Goal: Task Accomplishment & Management: Use online tool/utility

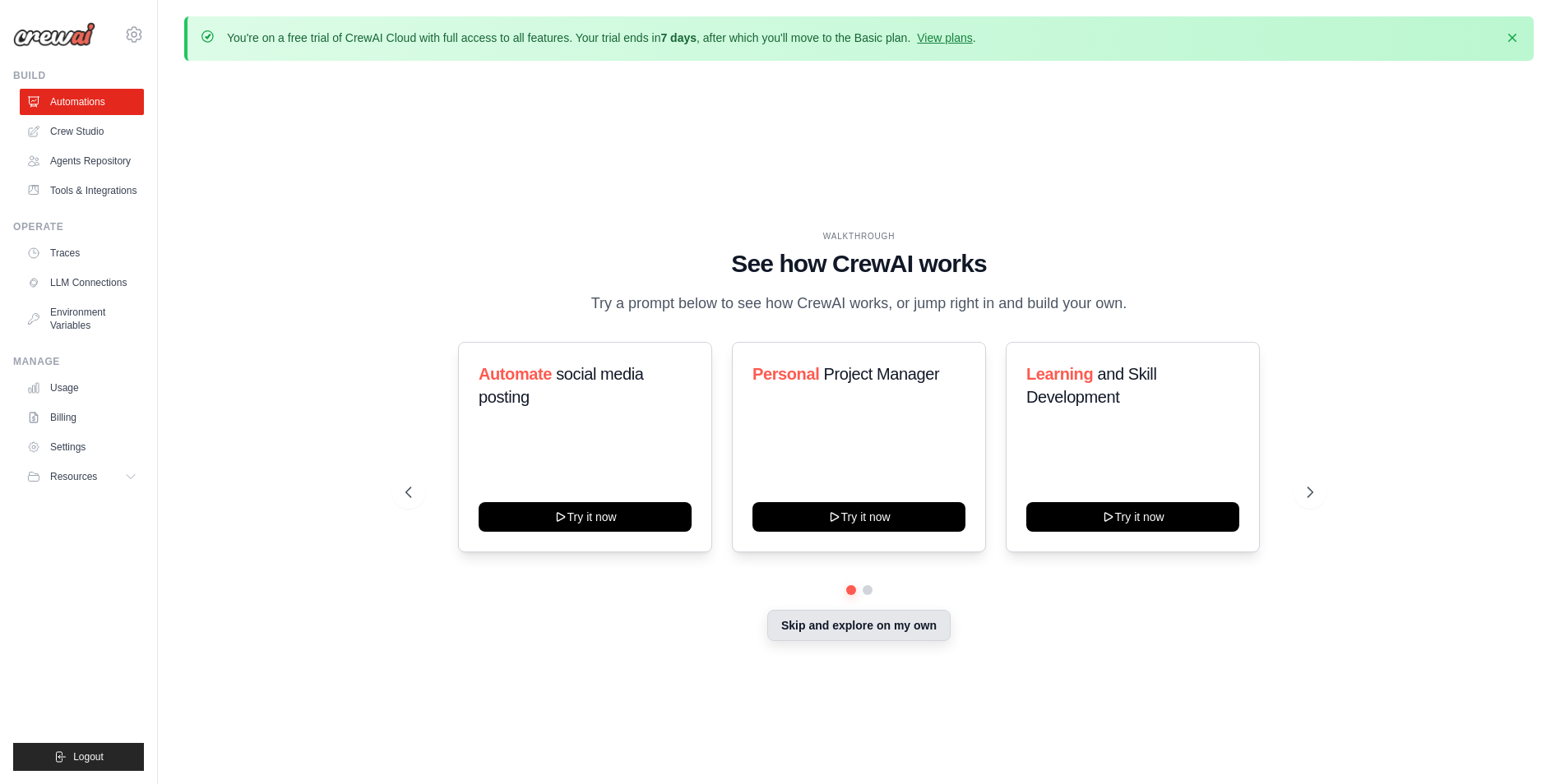
click at [842, 630] on button "Skip and explore on my own" at bounding box center [859, 626] width 183 height 32
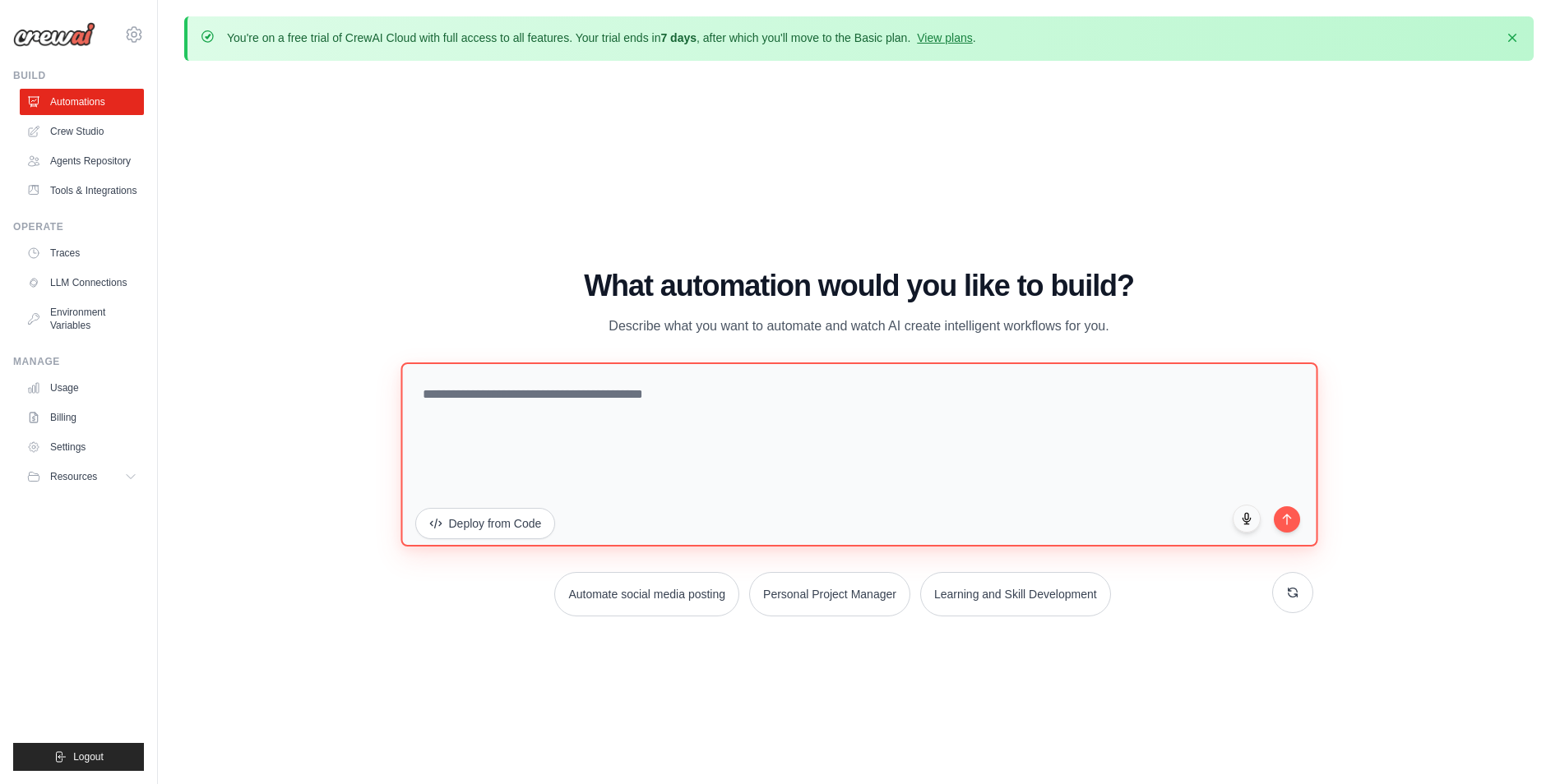
click at [723, 428] on textarea at bounding box center [859, 454] width 917 height 184
click at [725, 413] on textarea at bounding box center [859, 454] width 917 height 184
type textarea "**********"
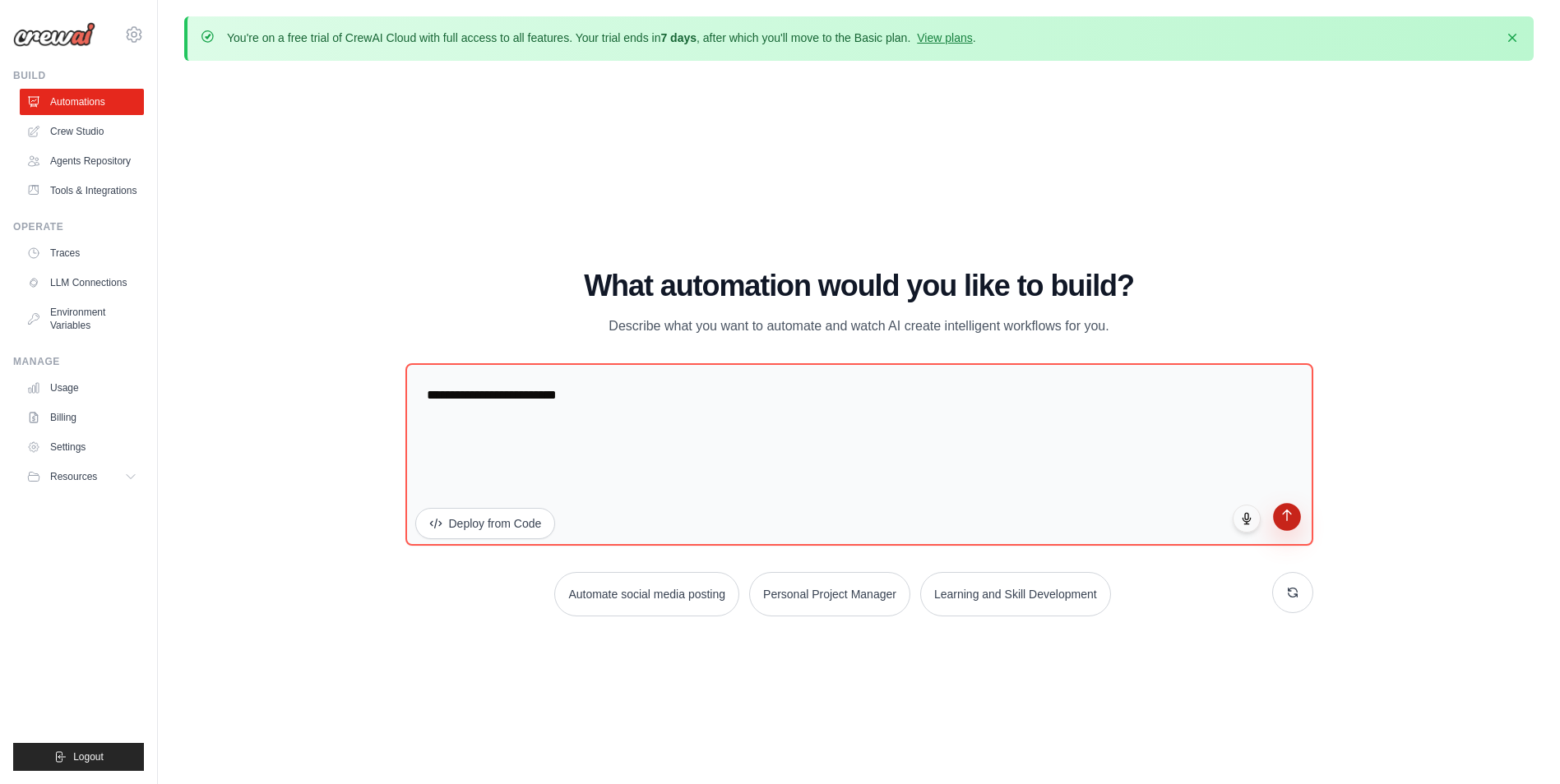
click at [1280, 528] on button "submit" at bounding box center [1288, 517] width 28 height 28
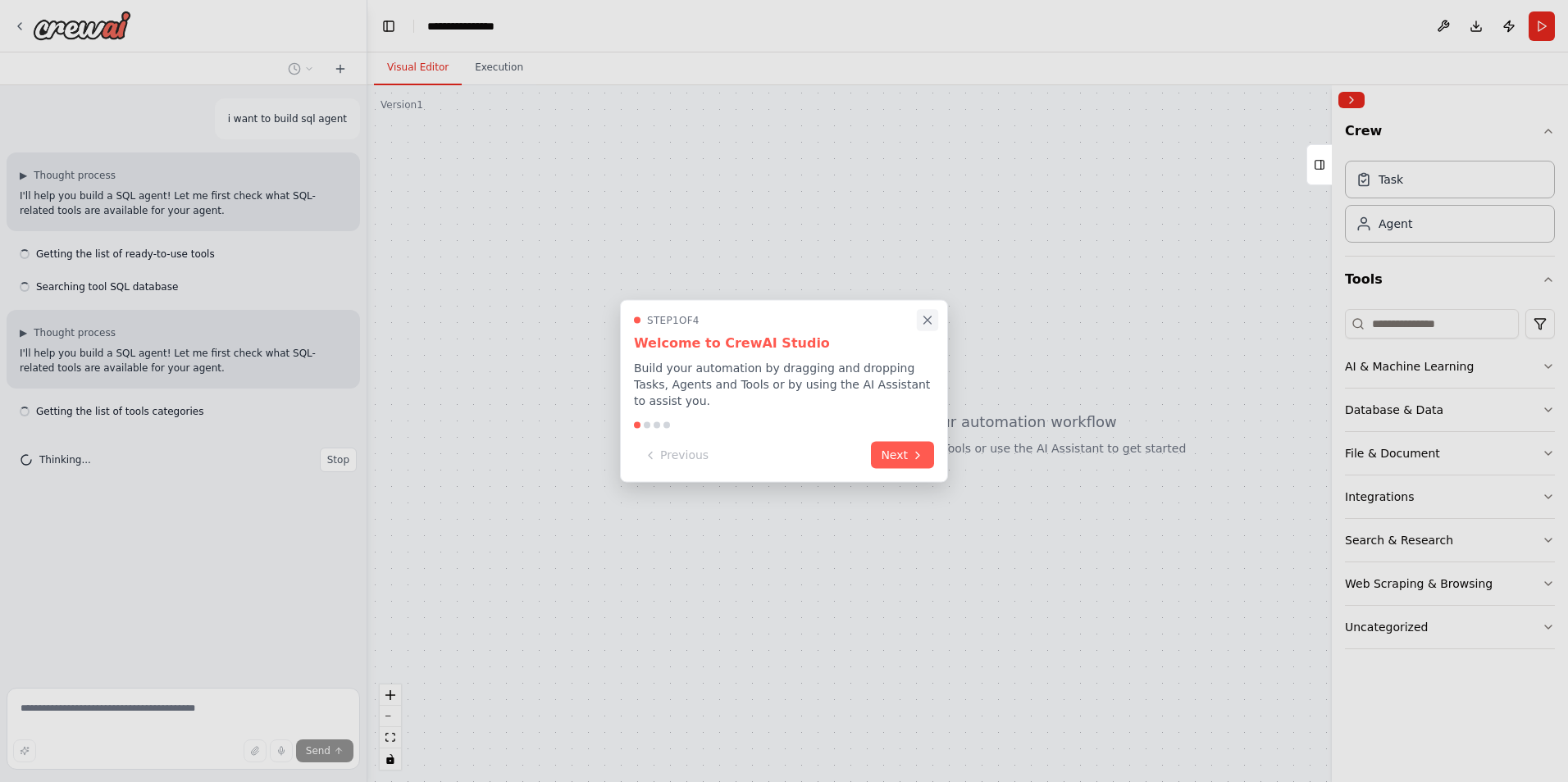
click at [932, 324] on icon "Close walkthrough" at bounding box center [927, 320] width 15 height 15
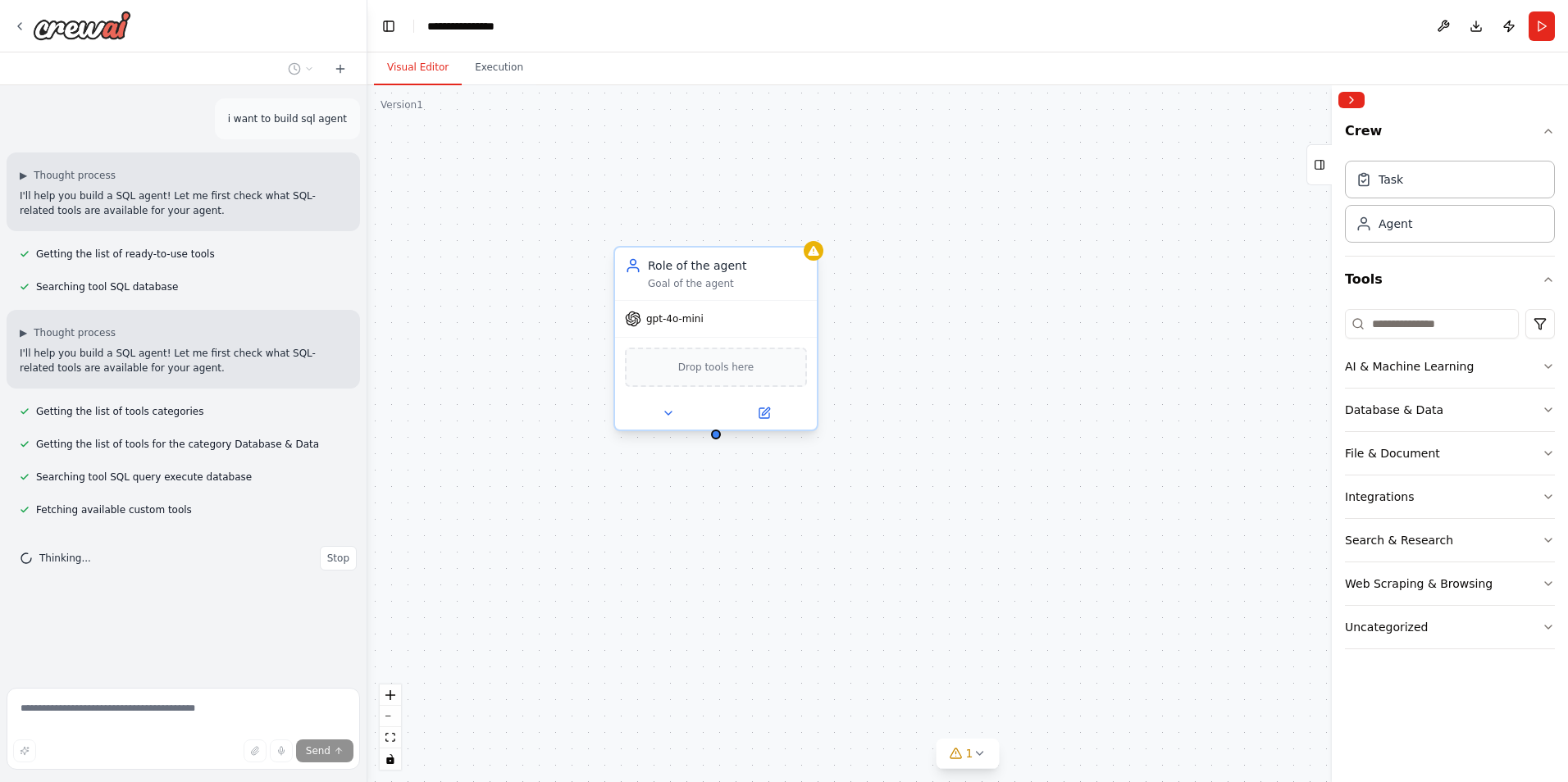
click at [714, 377] on div "Drop tools here" at bounding box center [716, 367] width 182 height 39
click at [684, 330] on div "gpt-4o-mini" at bounding box center [716, 319] width 201 height 37
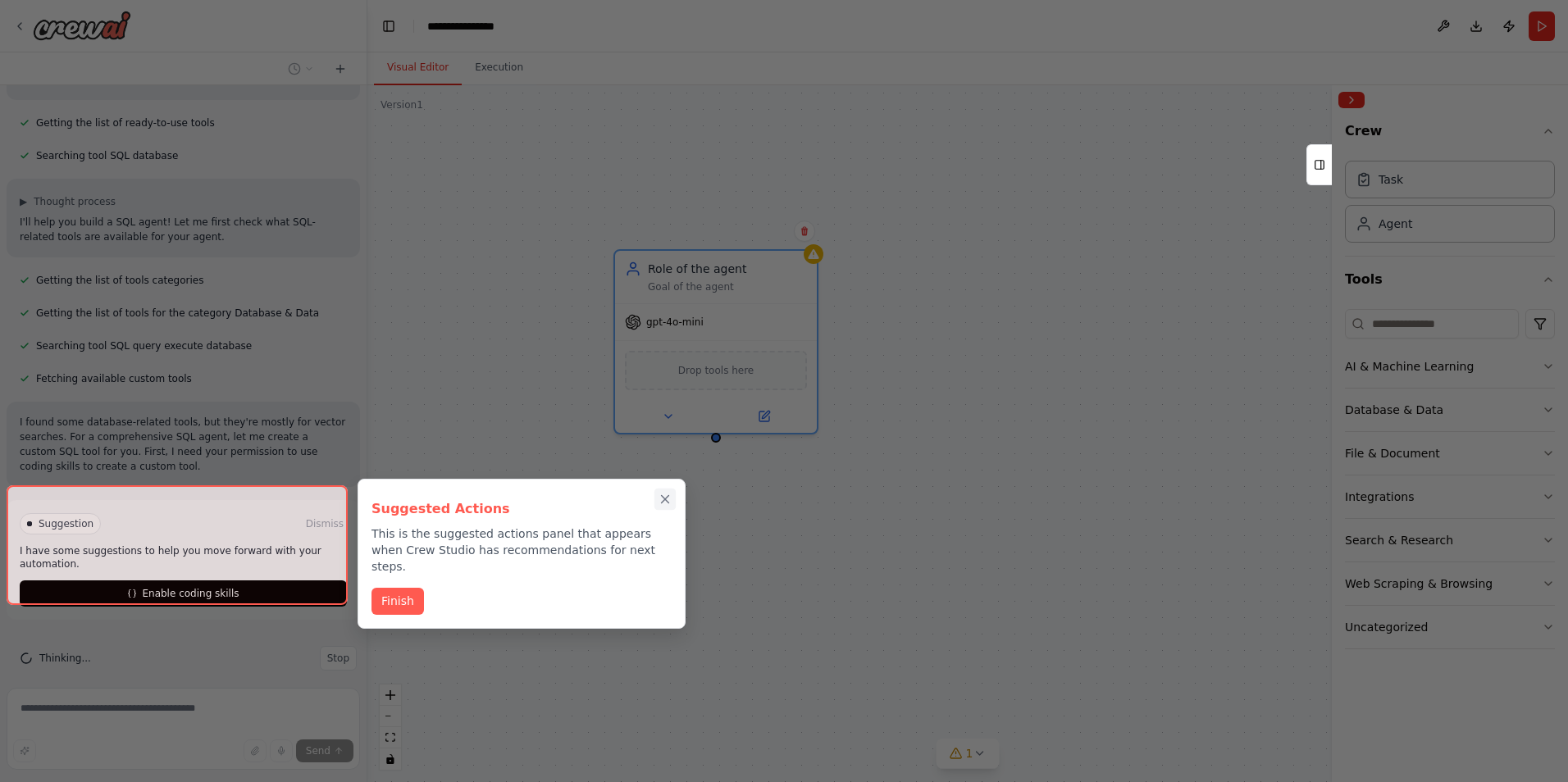
scroll to position [146, 0]
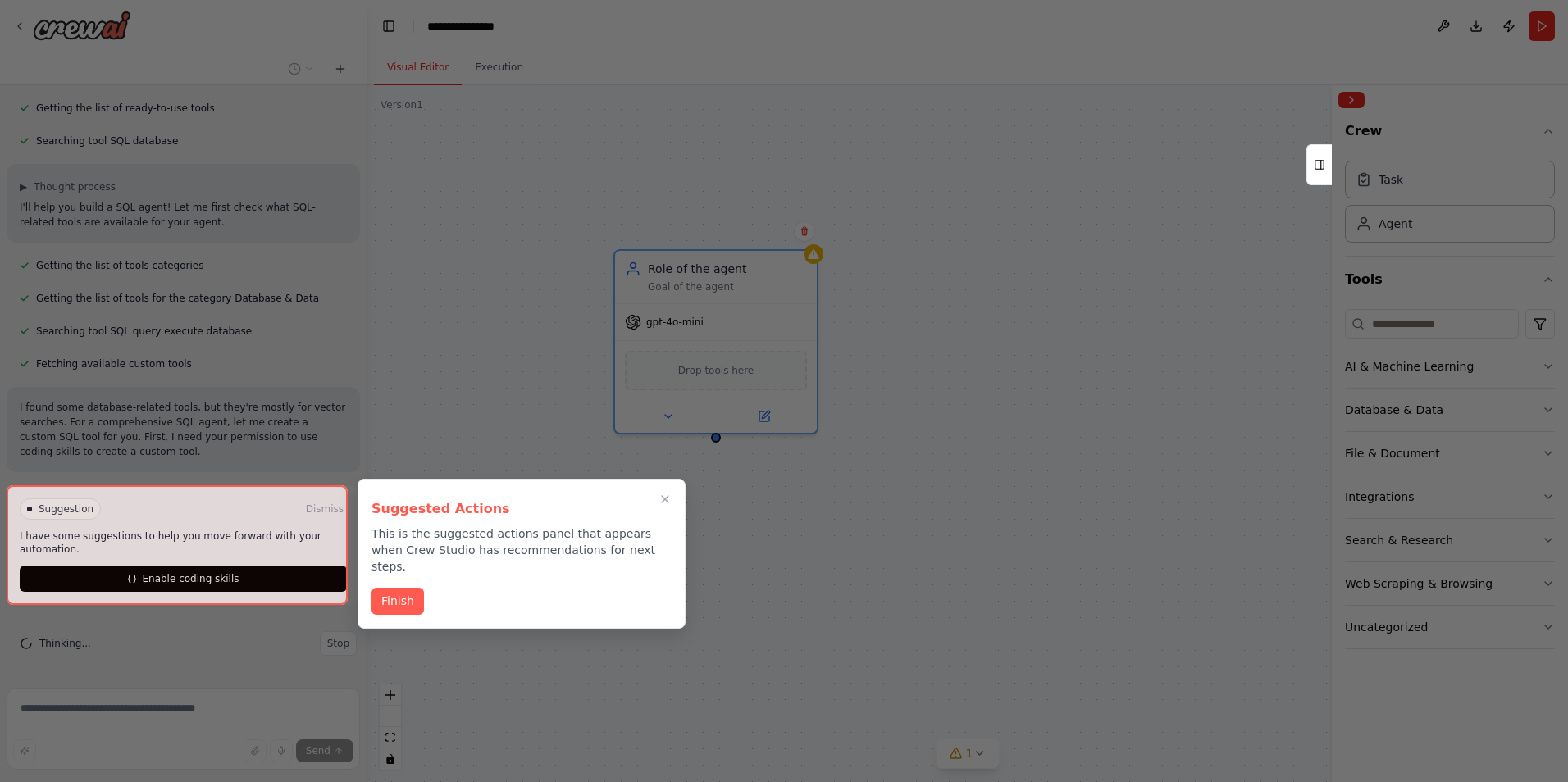
click at [667, 501] on icon "Close walkthrough" at bounding box center [665, 499] width 13 height 13
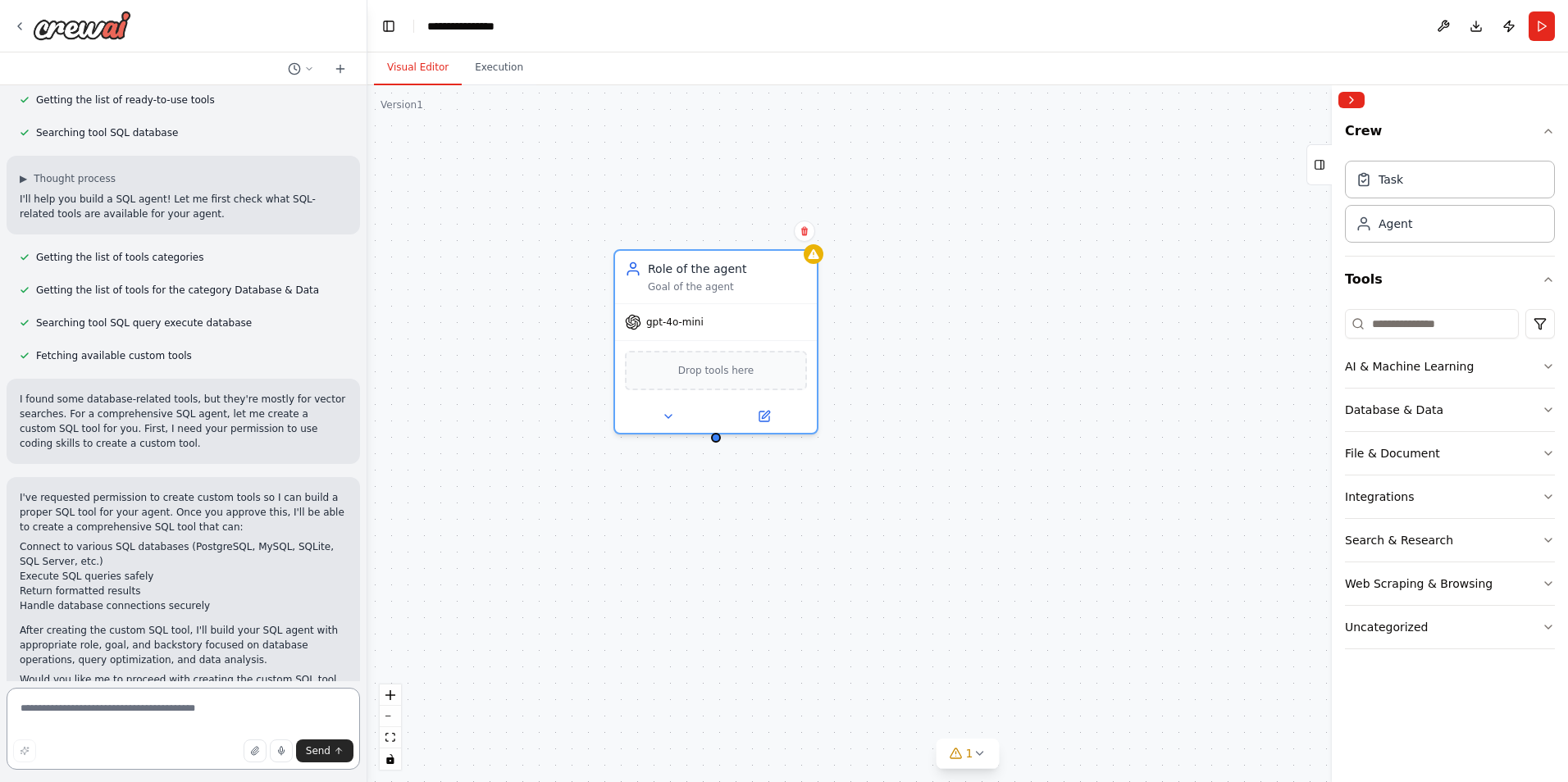
scroll to position [160, 0]
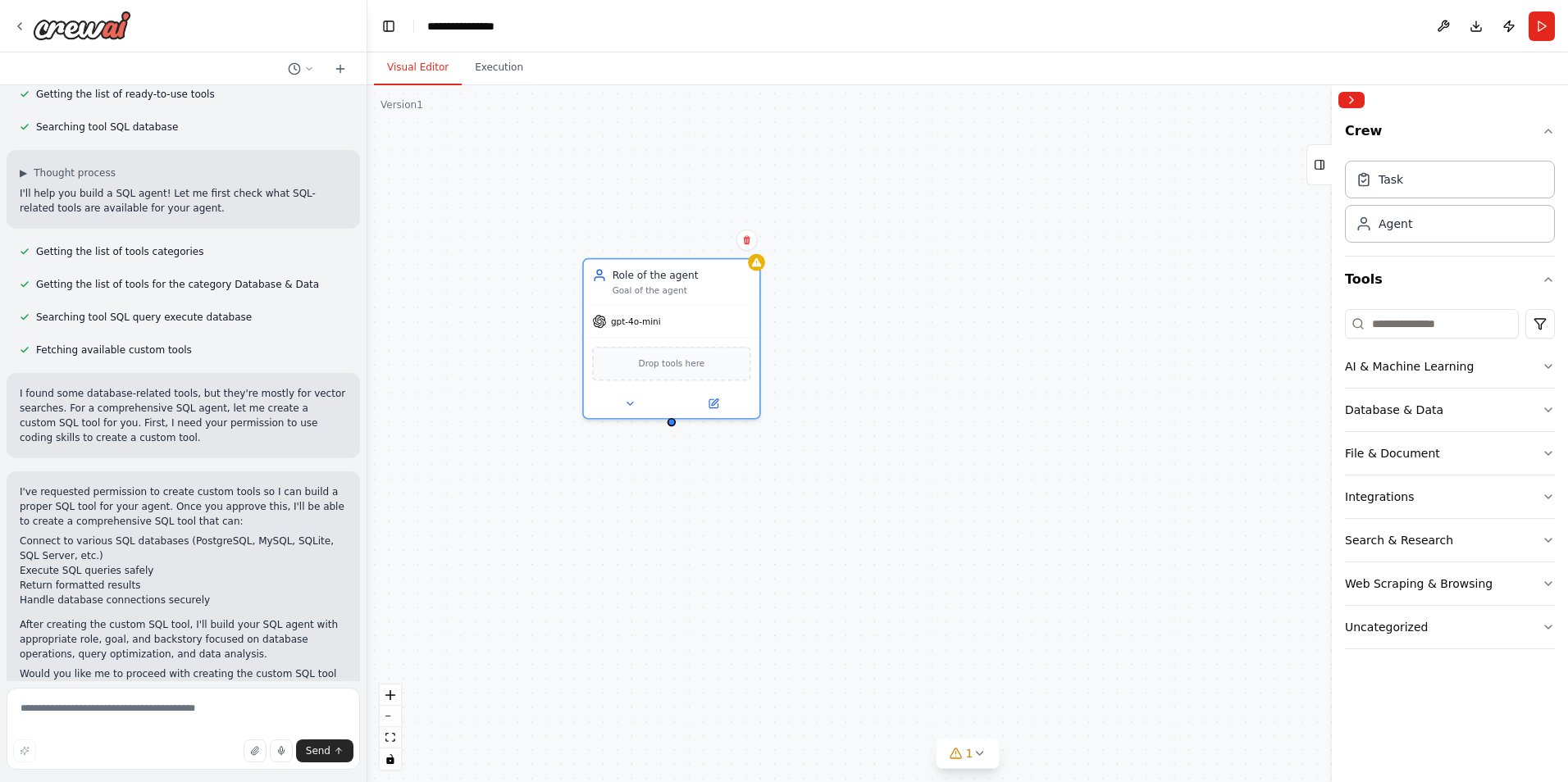
click at [225, 487] on p "I've requested permission to create custom tools so I can build a proper SQL to…" at bounding box center [183, 507] width 327 height 44
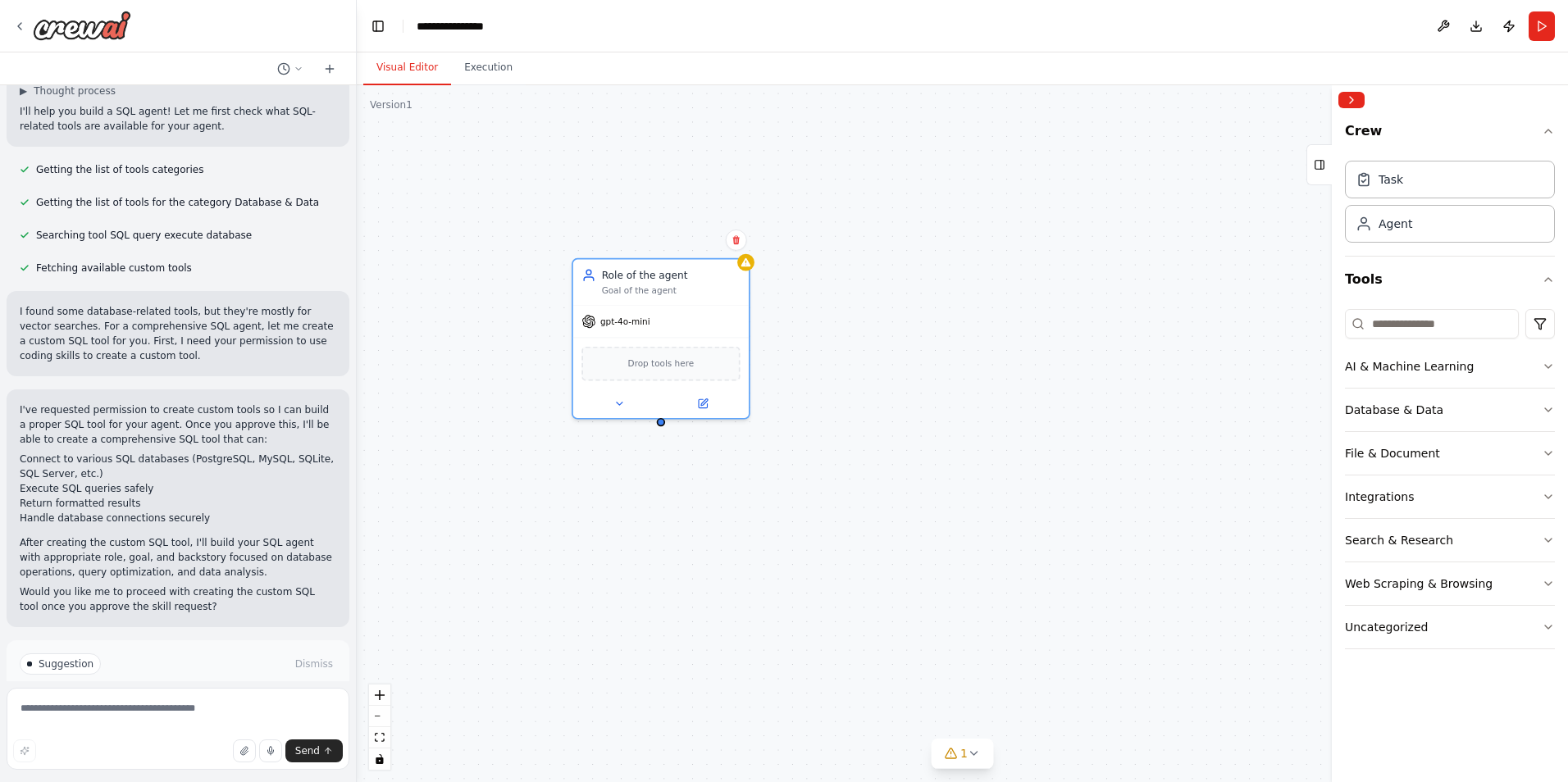
drag, startPoint x: 360, startPoint y: 529, endPoint x: 356, endPoint y: 569, distance: 40.2
click at [356, 569] on div "i want to build sql agent ▶ Thought process I'll help you build a SQL agent! Le…" at bounding box center [784, 391] width 1568 height 782
click at [351, 557] on div at bounding box center [353, 391] width 7 height 782
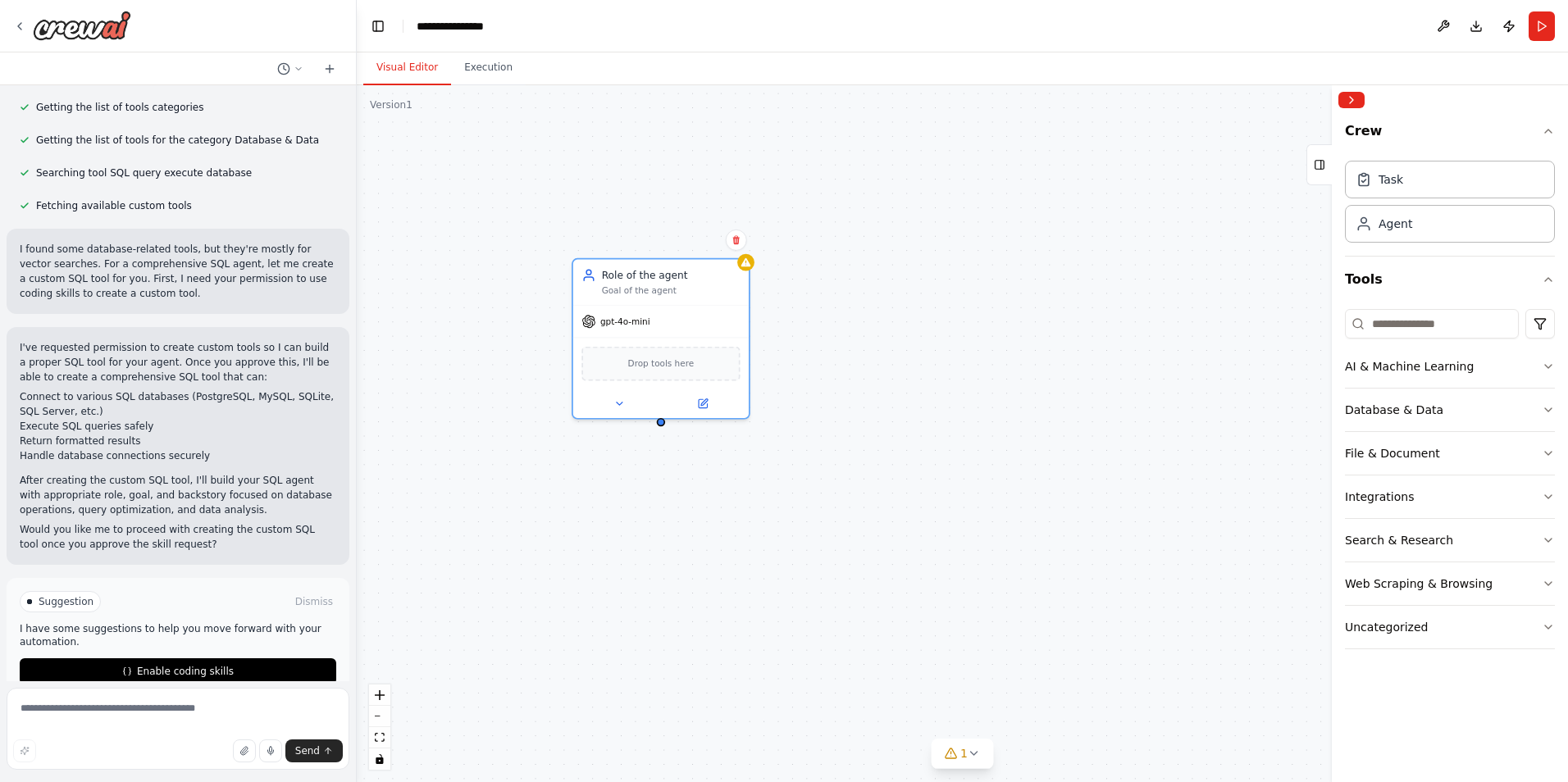
scroll to position [333, 0]
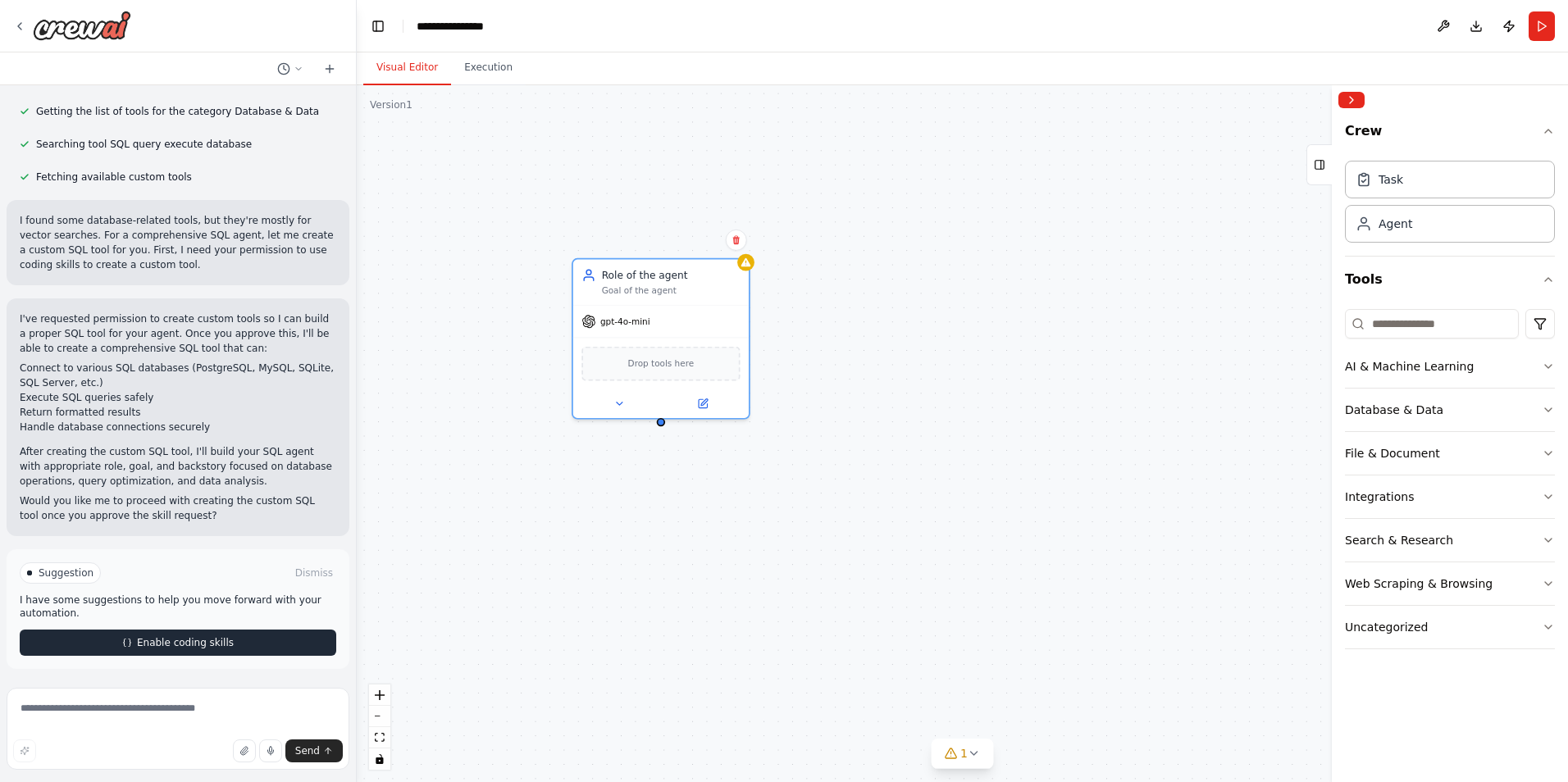
click at [133, 649] on button "Enable coding skills" at bounding box center [178, 643] width 317 height 27
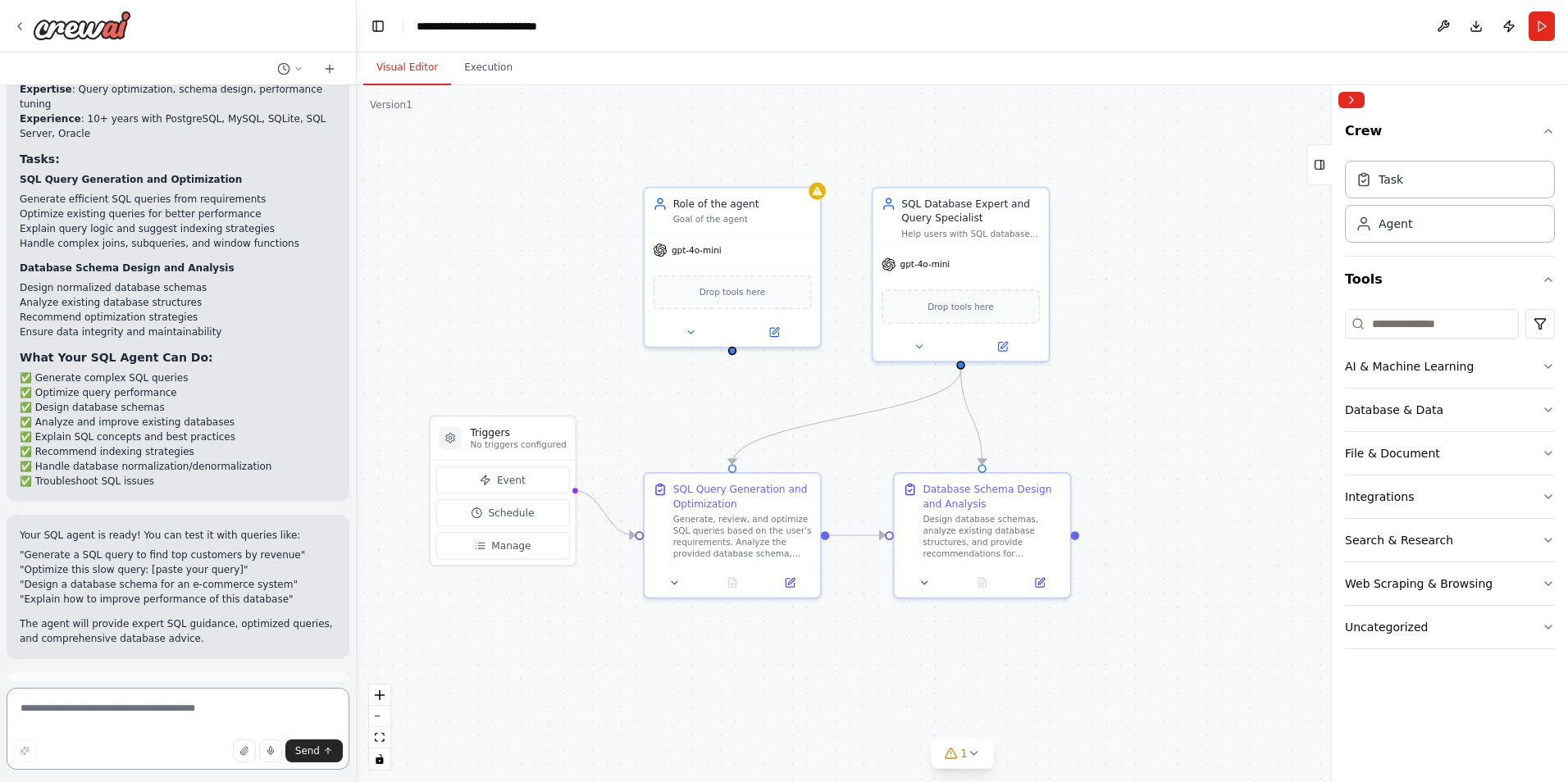
scroll to position [1831, 0]
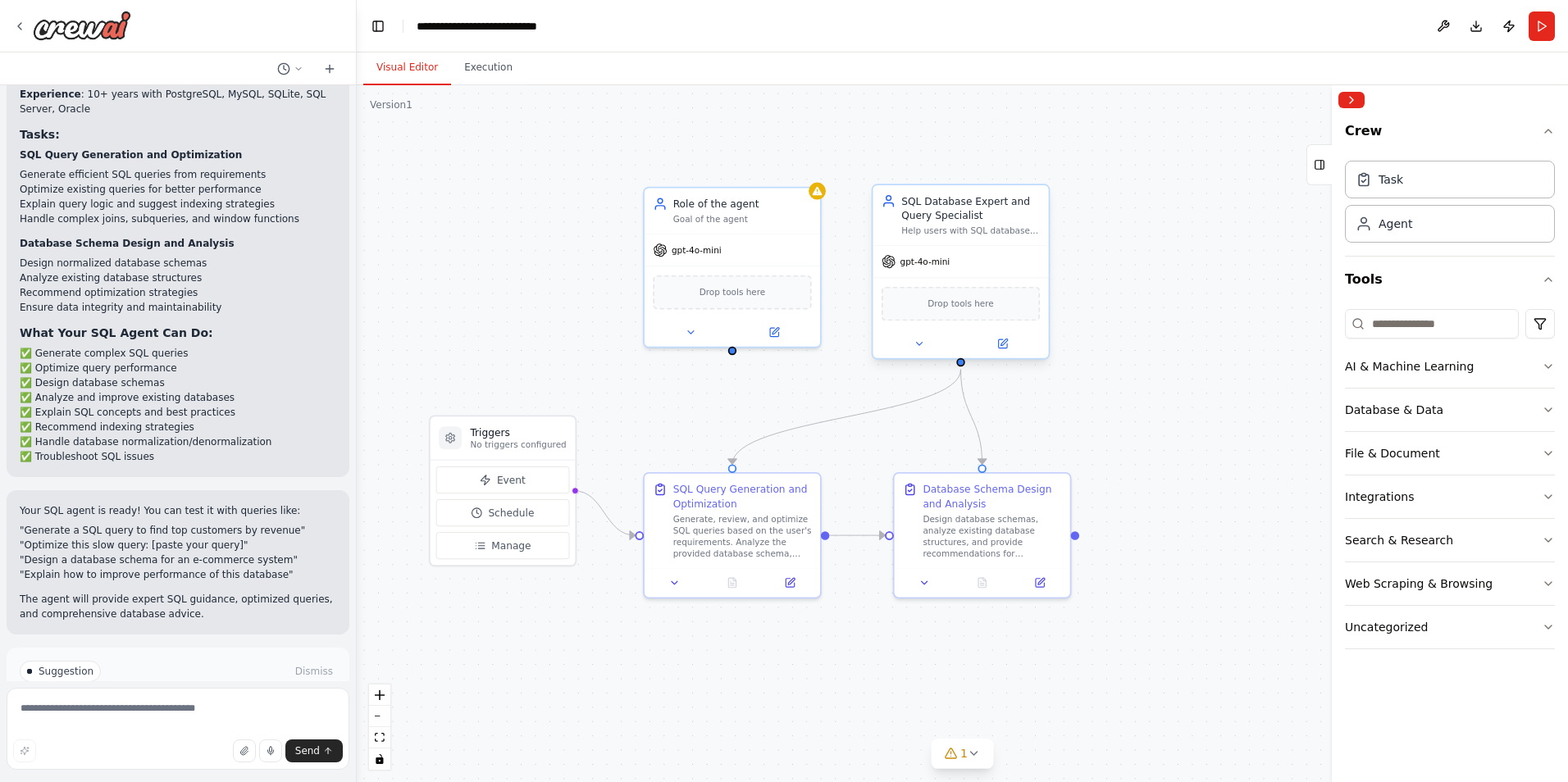
click at [975, 241] on div "SQL Database Expert and Query Specialist Help users with SQL database operation…" at bounding box center [961, 215] width 176 height 60
click at [973, 244] on div "SQL Database Expert and Query Specialist Help users with SQL database operation…" at bounding box center [961, 215] width 176 height 60
click at [964, 226] on div "Help users with SQL database operations, query optimization, schema design, and…" at bounding box center [971, 231] width 138 height 12
click at [952, 311] on span "Drop tools here" at bounding box center [960, 304] width 66 height 14
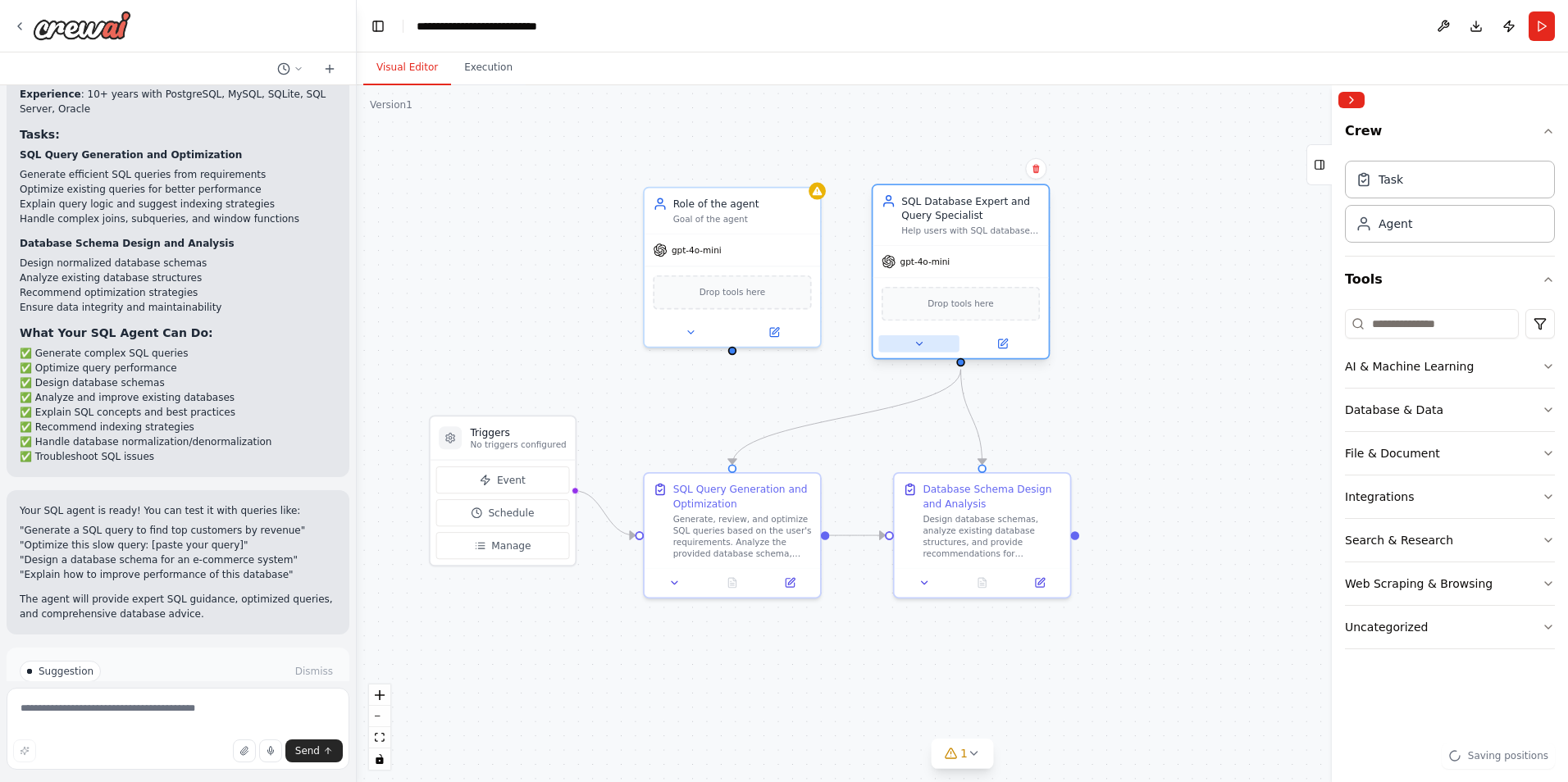
click at [919, 351] on button at bounding box center [917, 344] width 80 height 17
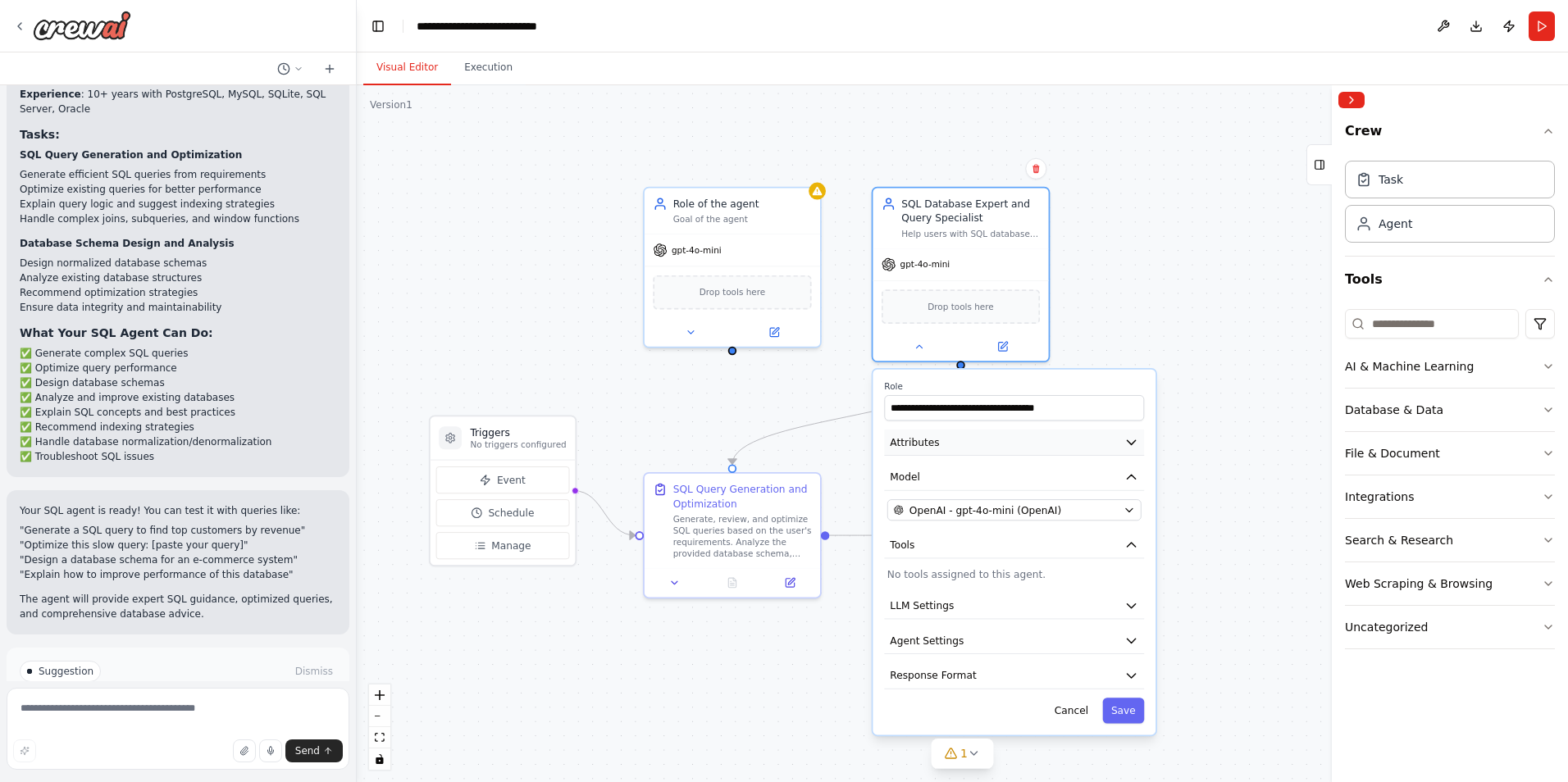
click at [994, 444] on button "Attributes" at bounding box center [1013, 442] width 260 height 27
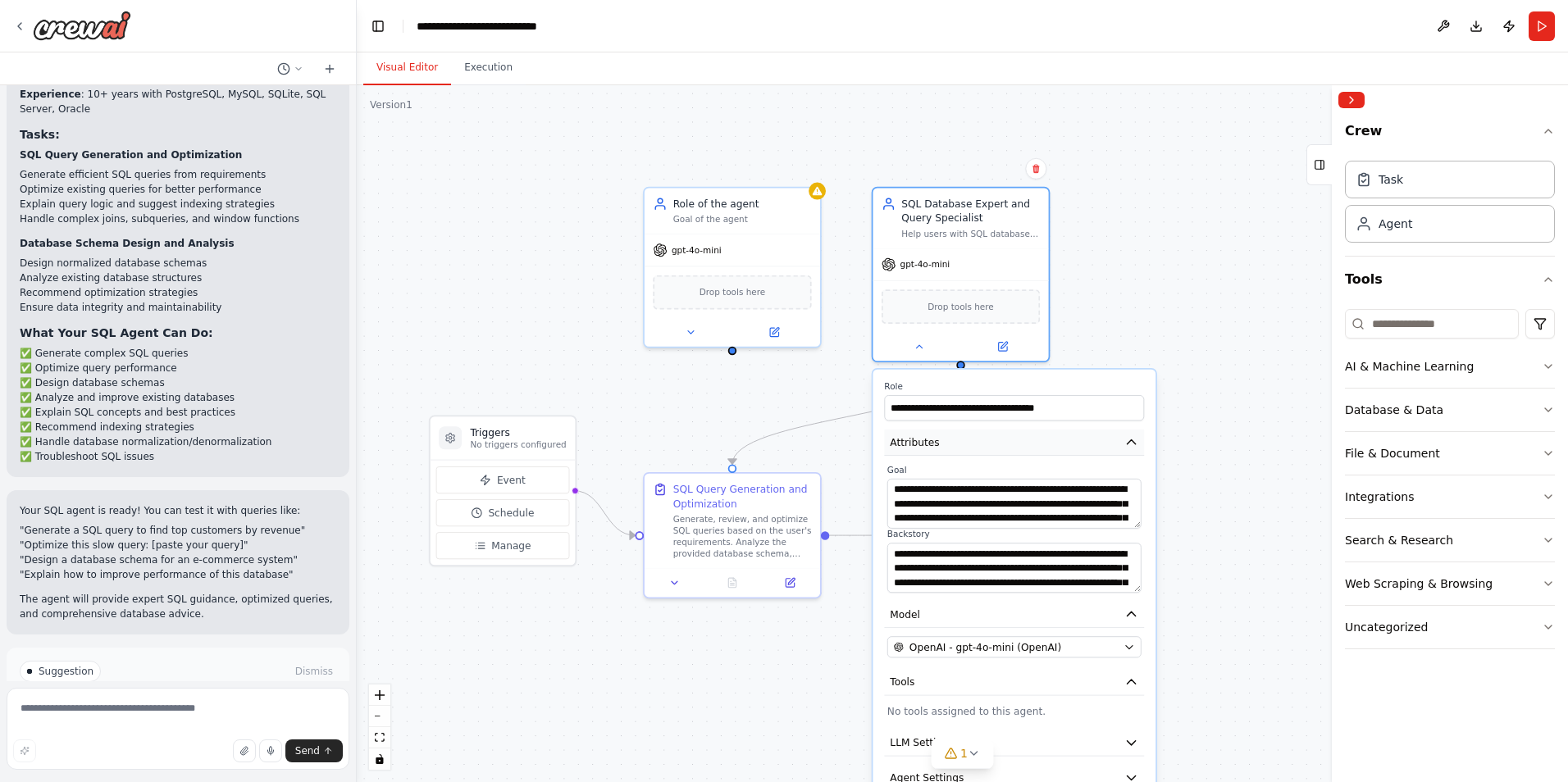
click at [997, 443] on button "Attributes" at bounding box center [1013, 442] width 260 height 27
click at [1135, 440] on icon "button" at bounding box center [1132, 442] width 14 height 14
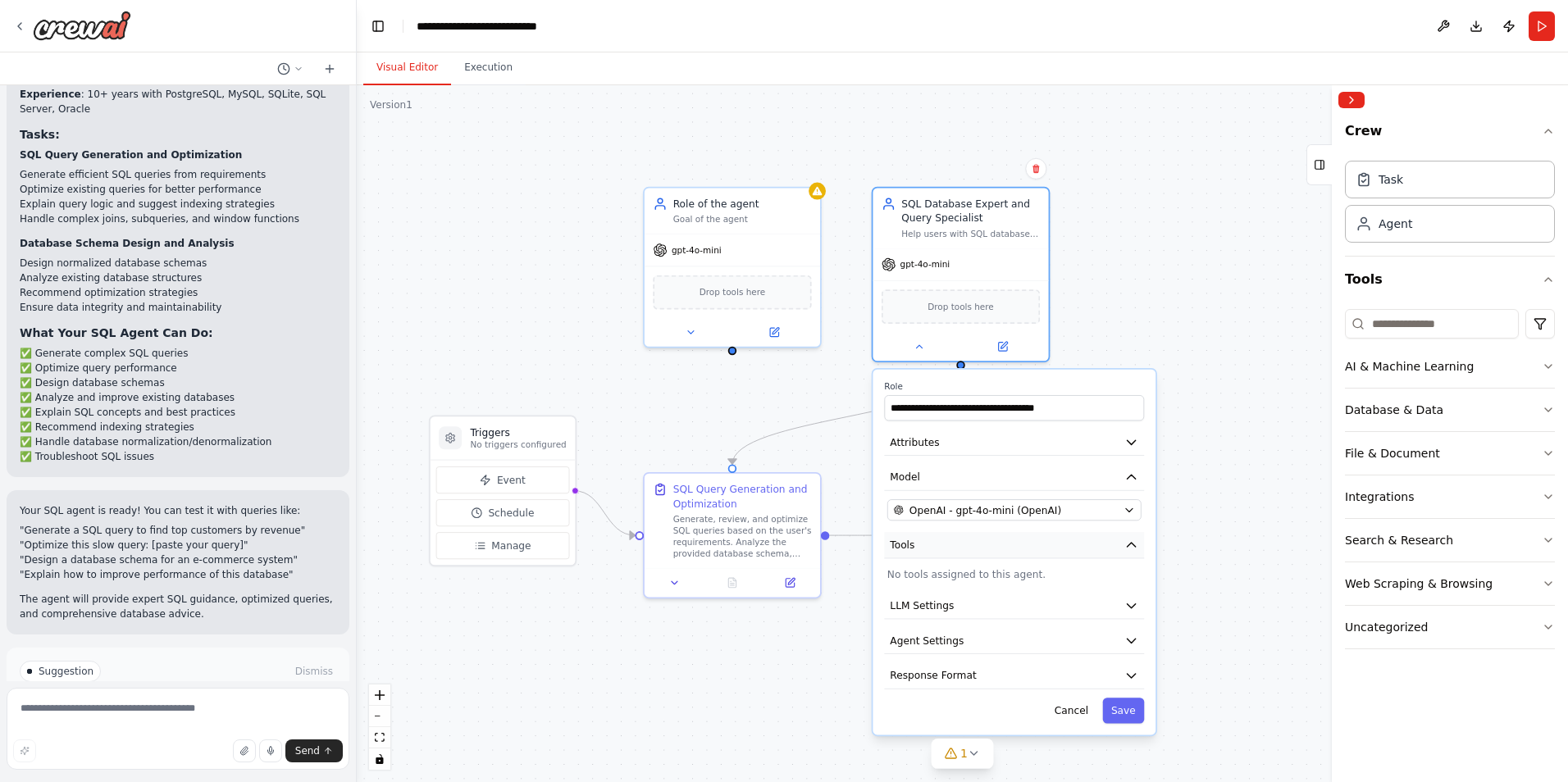
click at [1135, 550] on icon "button" at bounding box center [1132, 545] width 14 height 14
click at [1133, 472] on icon "button" at bounding box center [1132, 477] width 14 height 14
click at [1128, 544] on icon "button" at bounding box center [1132, 546] width 8 height 4
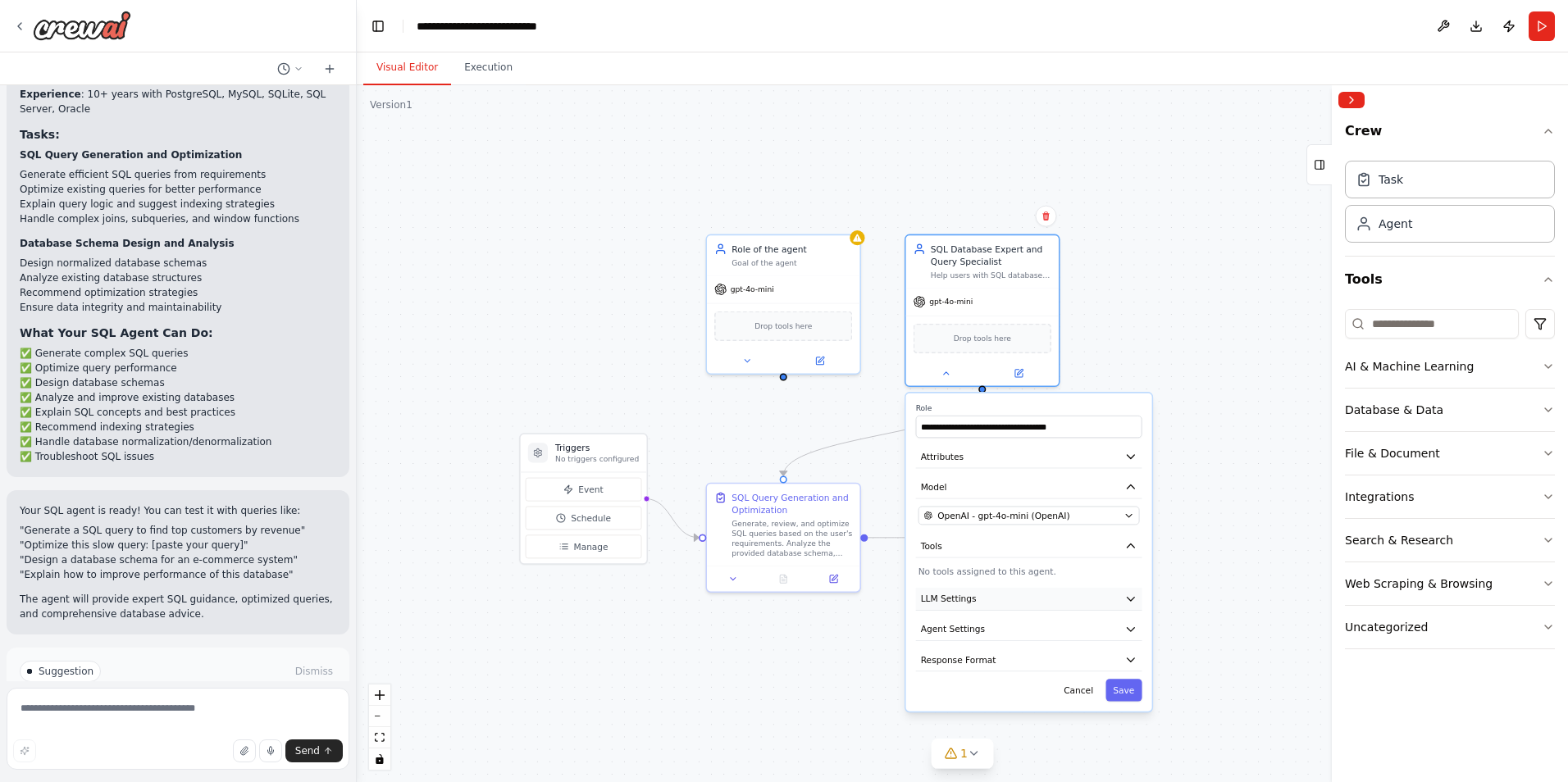
click at [988, 602] on button "LLM Settings" at bounding box center [1029, 598] width 226 height 23
click at [987, 602] on button "LLM Settings" at bounding box center [1029, 598] width 226 height 23
click at [964, 635] on span "Agent Settings" at bounding box center [953, 629] width 64 height 12
click at [965, 629] on span "Agent Settings" at bounding box center [953, 629] width 64 height 12
click at [1130, 685] on button "Save" at bounding box center [1124, 690] width 37 height 22
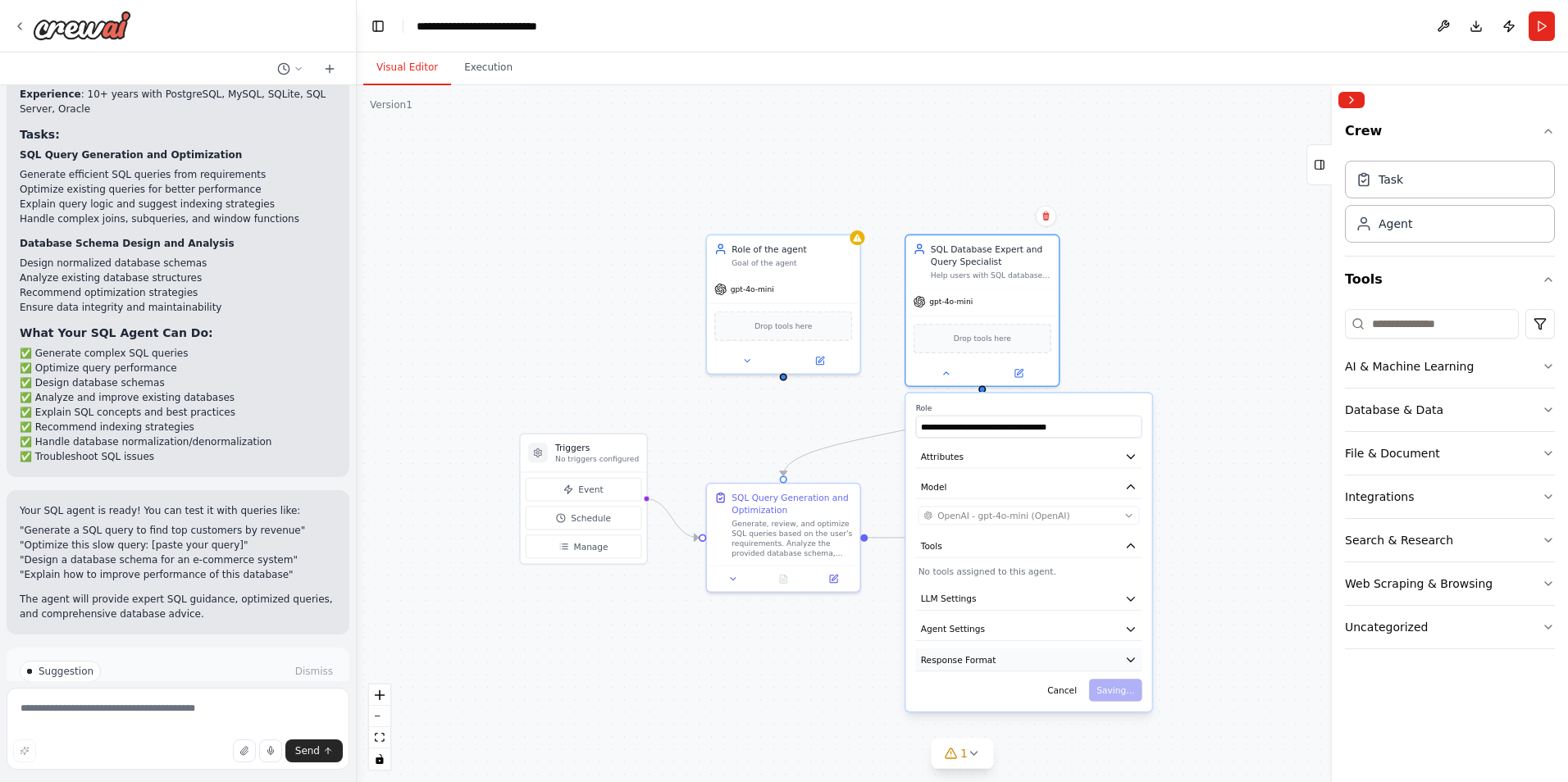
click at [992, 663] on button "Response Format" at bounding box center [1029, 660] width 226 height 23
click at [992, 662] on button "Response Format" at bounding box center [1029, 660] width 226 height 23
click at [1124, 686] on div "Cancel Saving..." at bounding box center [1029, 690] width 226 height 22
click at [1068, 690] on button "Cancel" at bounding box center [1061, 690] width 44 height 22
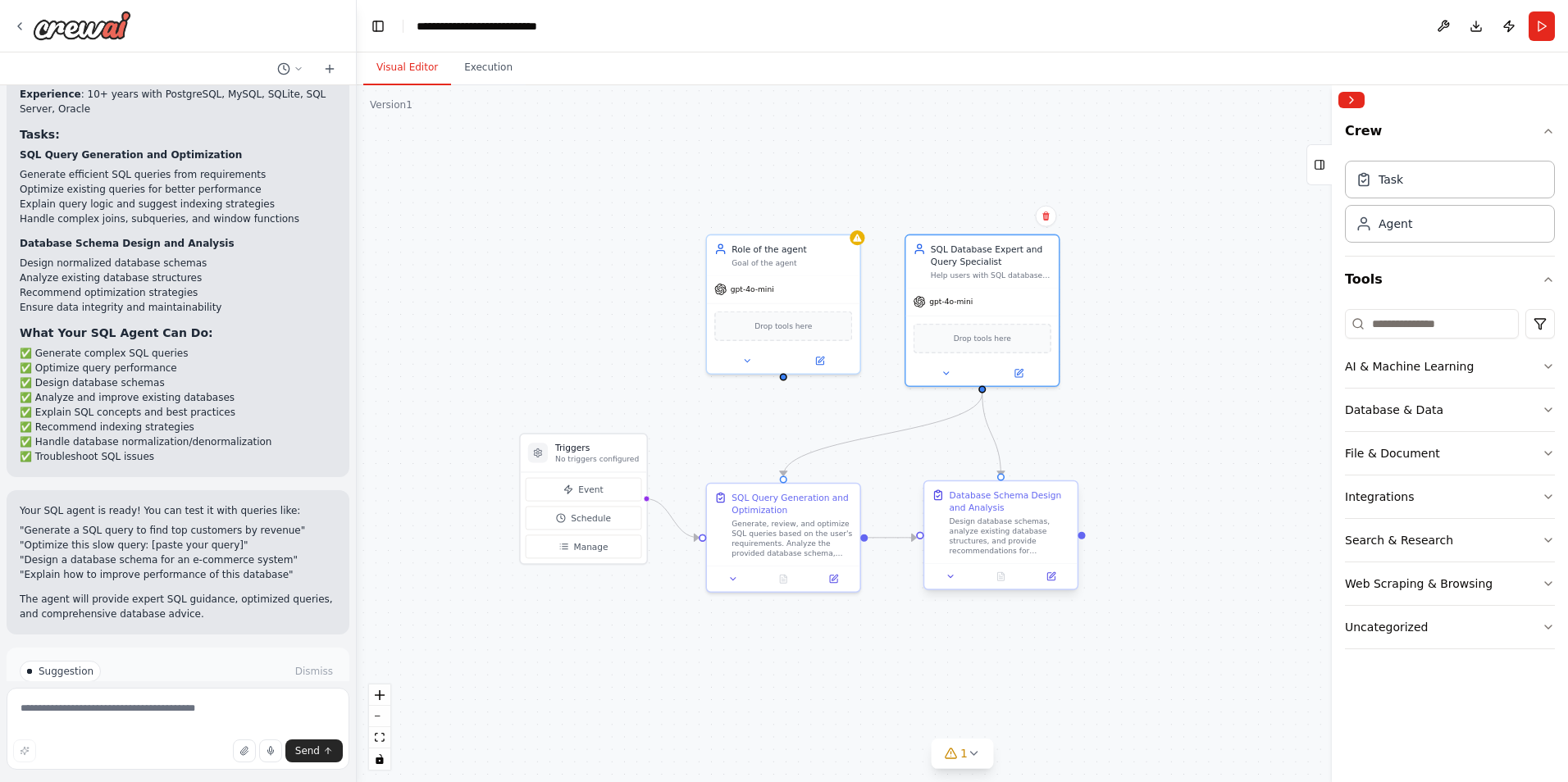
click at [981, 519] on div "Design database schemas, analyze existing database structures, and provide reco…" at bounding box center [1010, 536] width 120 height 40
click at [980, 526] on div "Database Schema Design and Analysis Design database schemas, analyze existing d…" at bounding box center [1003, 522] width 120 height 67
click at [945, 593] on icon at bounding box center [945, 588] width 10 height 10
click at [945, 585] on icon at bounding box center [945, 588] width 10 height 10
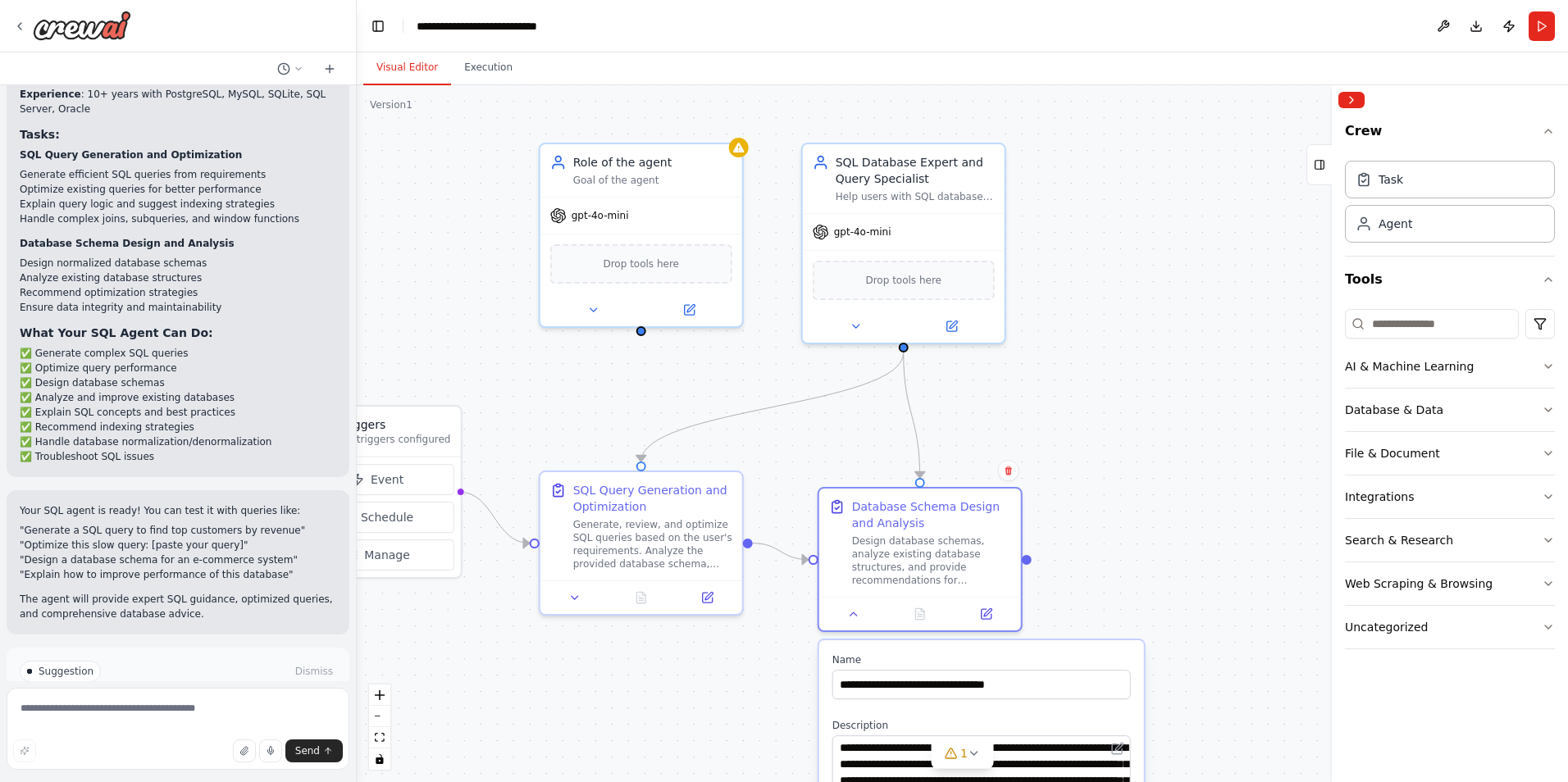
click at [918, 449] on div ".deletable-edge-delete-btn { width: 20px; height: 20px; border: 0px solid #ffff…" at bounding box center [816, 409] width 1212 height 697
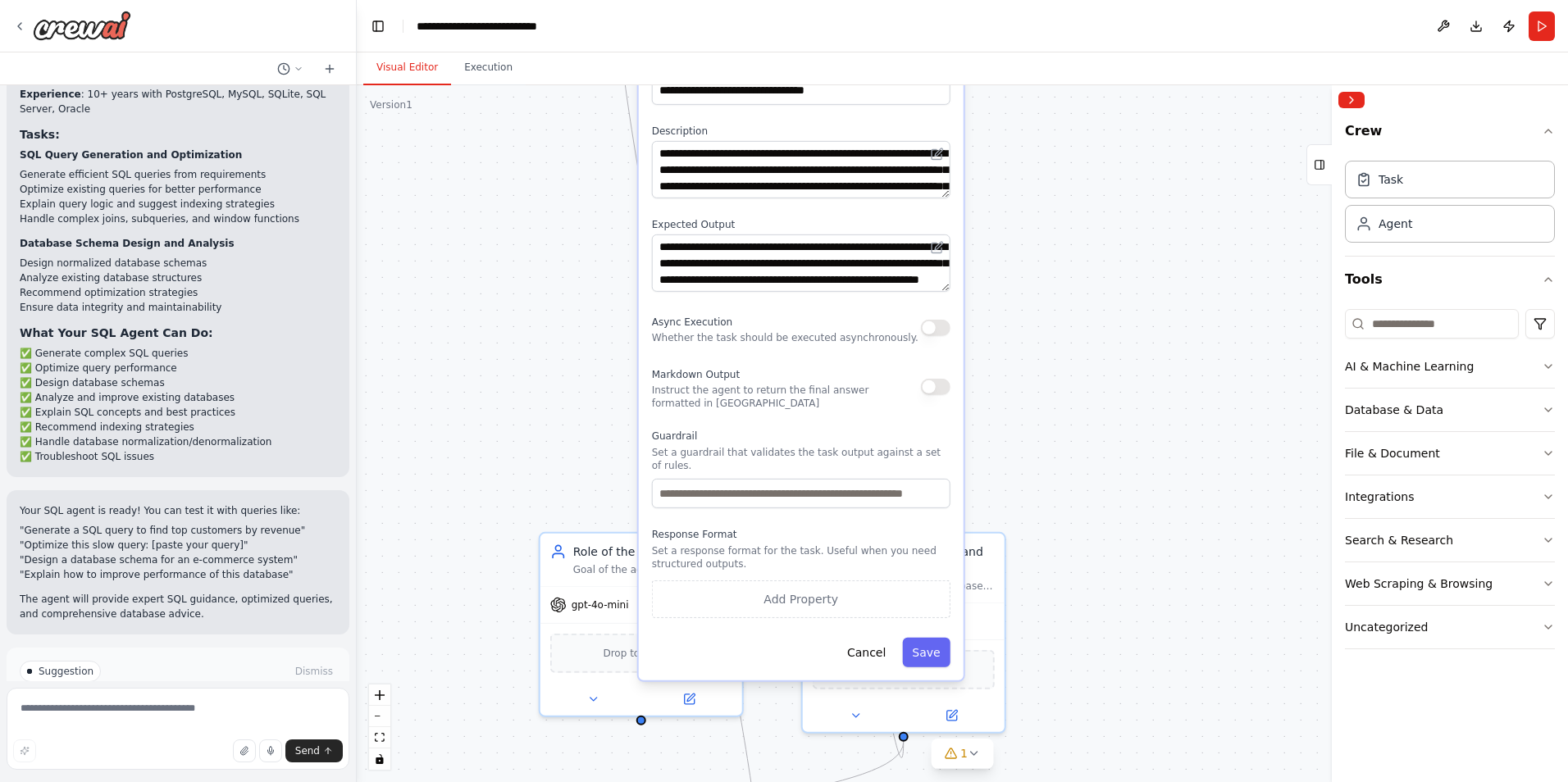
drag, startPoint x: 1043, startPoint y: 631, endPoint x: 854, endPoint y: 75, distance: 587.2
click at [854, 75] on div "Visual Editor Execution Version 1 Show Tools Hide Agents .deletable-edge-delete…" at bounding box center [962, 417] width 1212 height 730
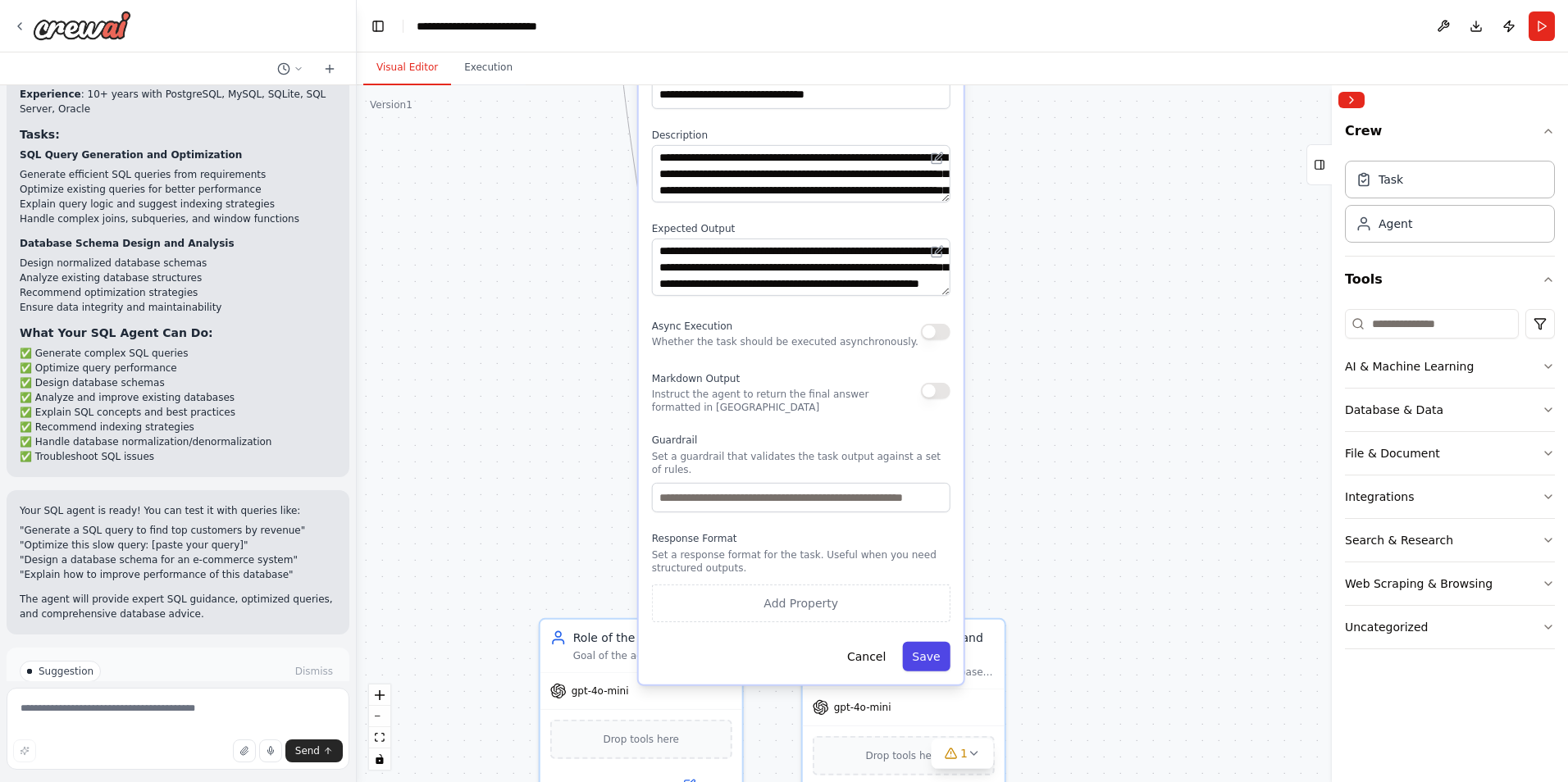
drag, startPoint x: 941, startPoint y: 646, endPoint x: 936, endPoint y: 637, distance: 10.3
click at [940, 646] on button "Save" at bounding box center [926, 657] width 47 height 30
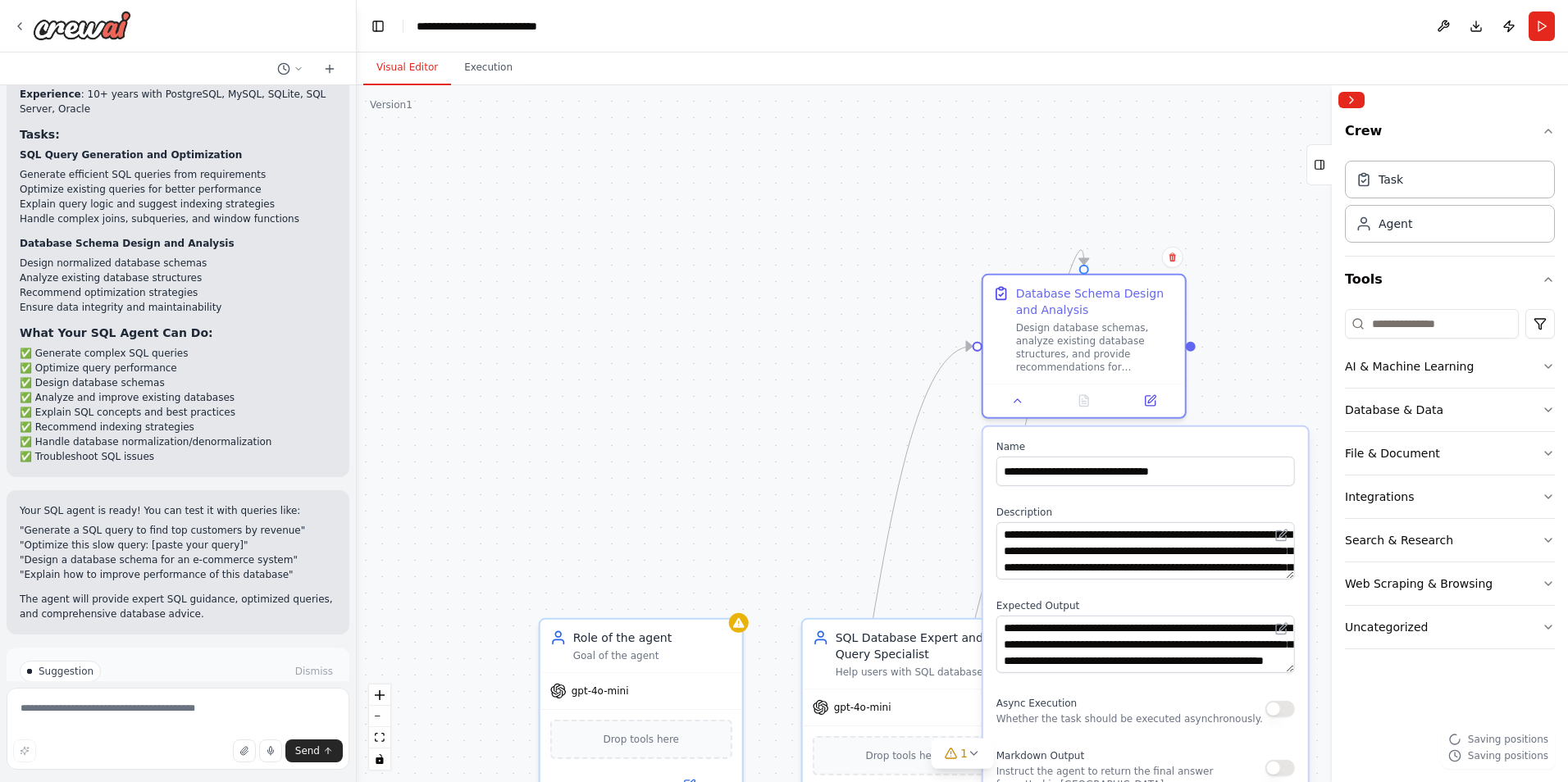
drag, startPoint x: 849, startPoint y: 123, endPoint x: 1189, endPoint y: 497, distance: 505.4
click at [1189, 497] on div "**********" at bounding box center [1145, 744] width 325 height 635
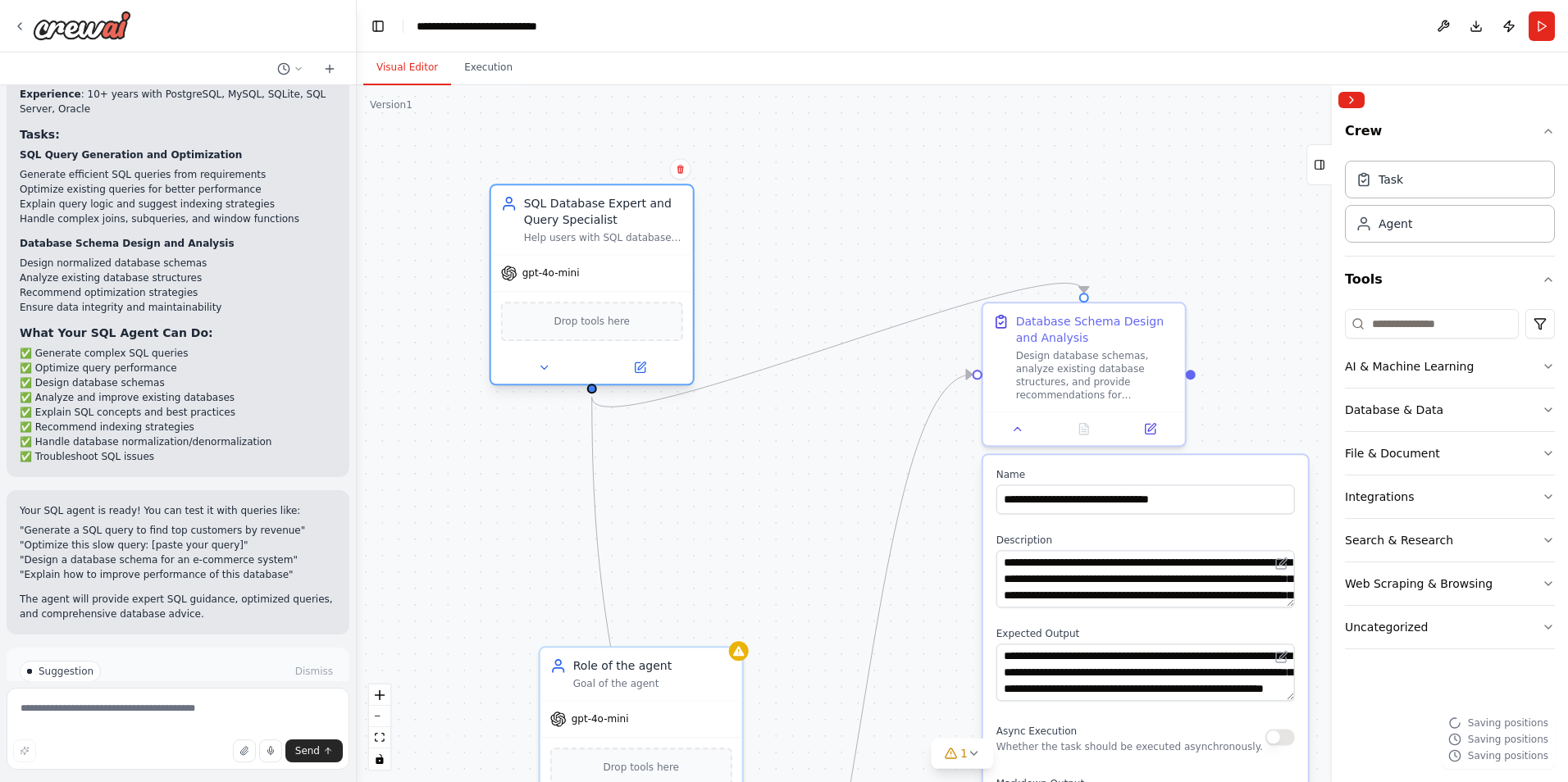
drag, startPoint x: 902, startPoint y: 670, endPoint x: 584, endPoint y: 230, distance: 542.9
click at [584, 230] on div "SQL Database Expert and Query Specialist Help users with SQL database operation…" at bounding box center [603, 220] width 159 height 49
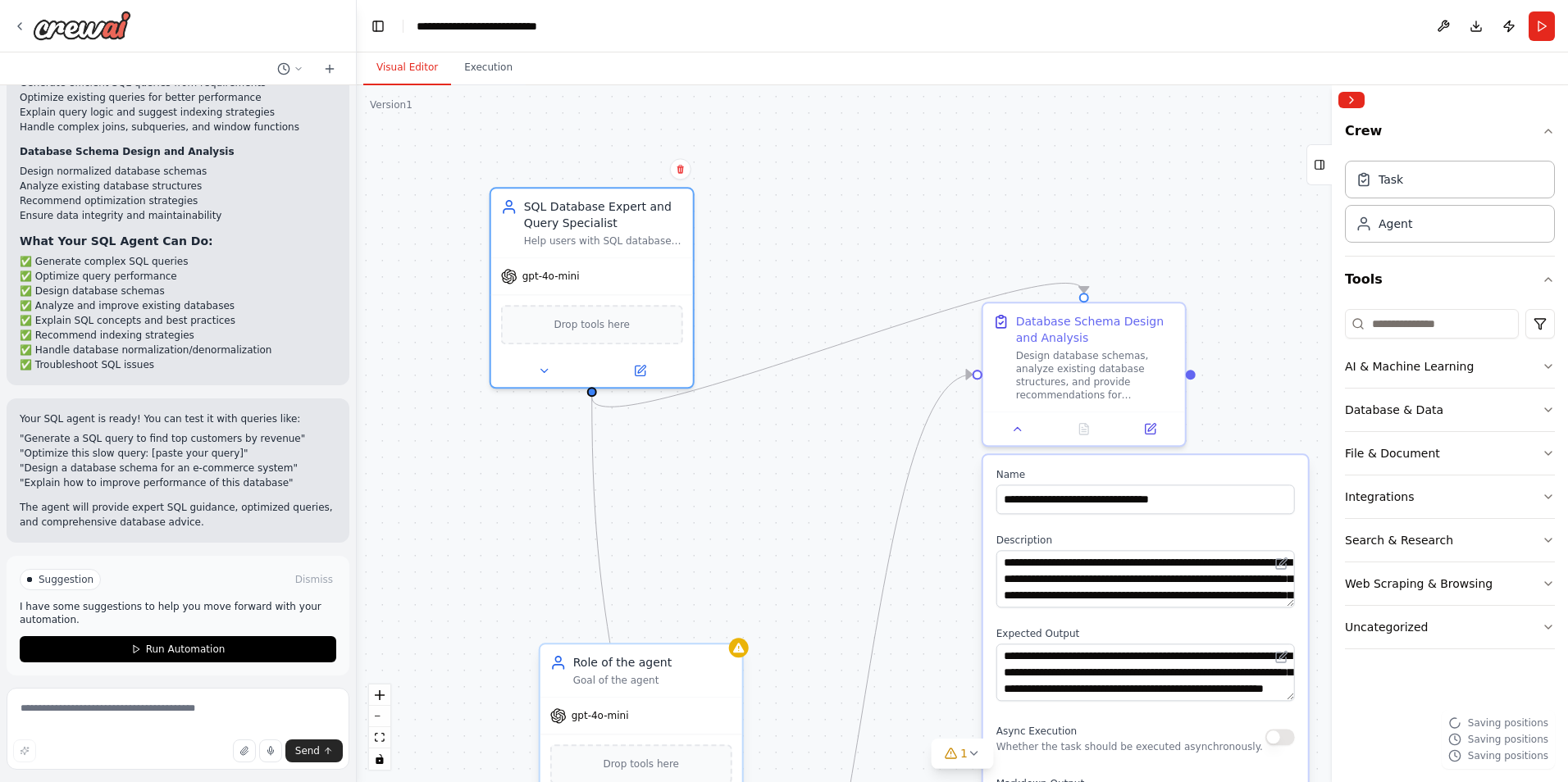
scroll to position [1739, 0]
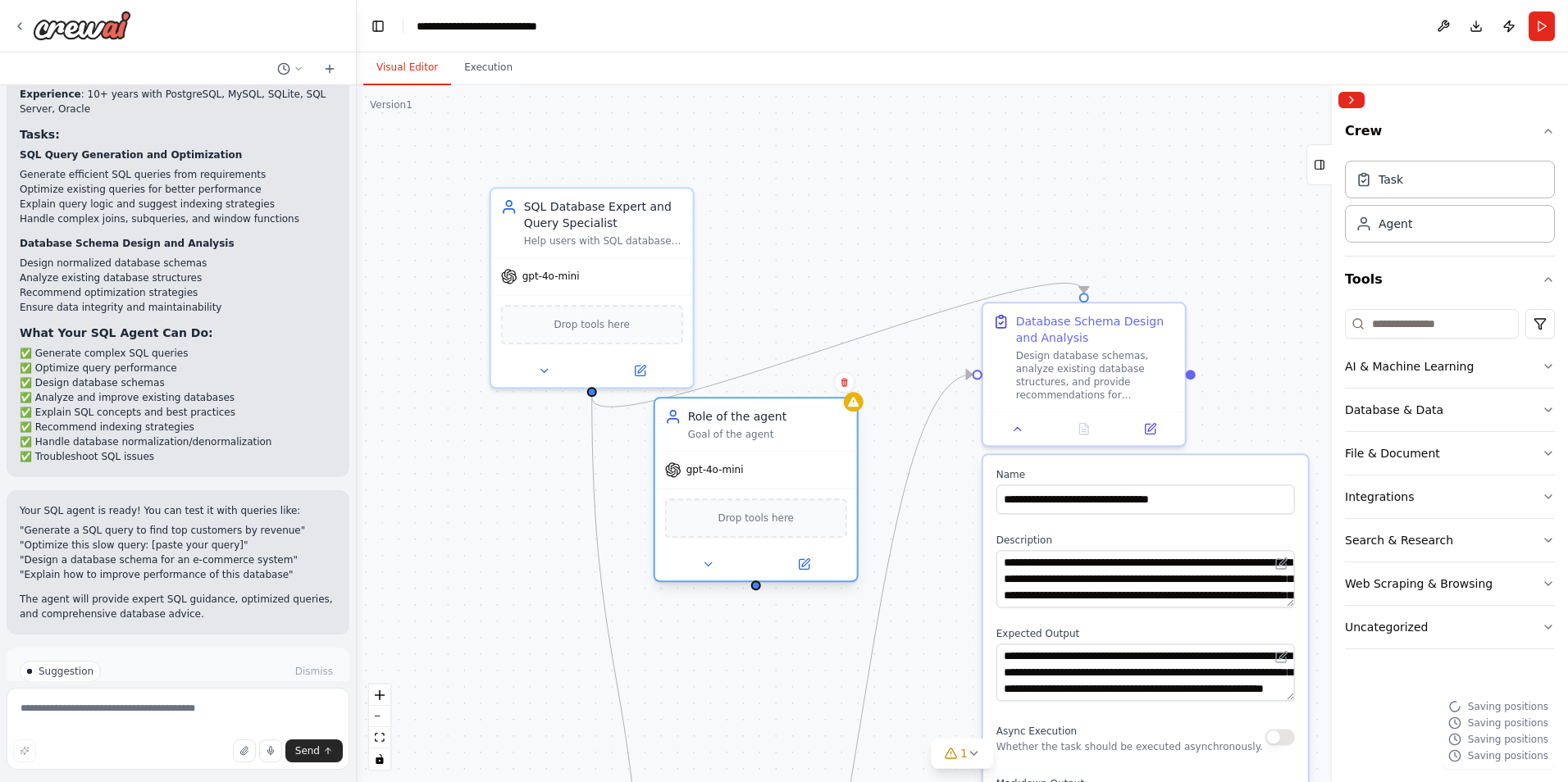
drag, startPoint x: 669, startPoint y: 686, endPoint x: 781, endPoint y: 451, distance: 260.3
click at [781, 441] on div "Goal of the agent" at bounding box center [767, 434] width 159 height 13
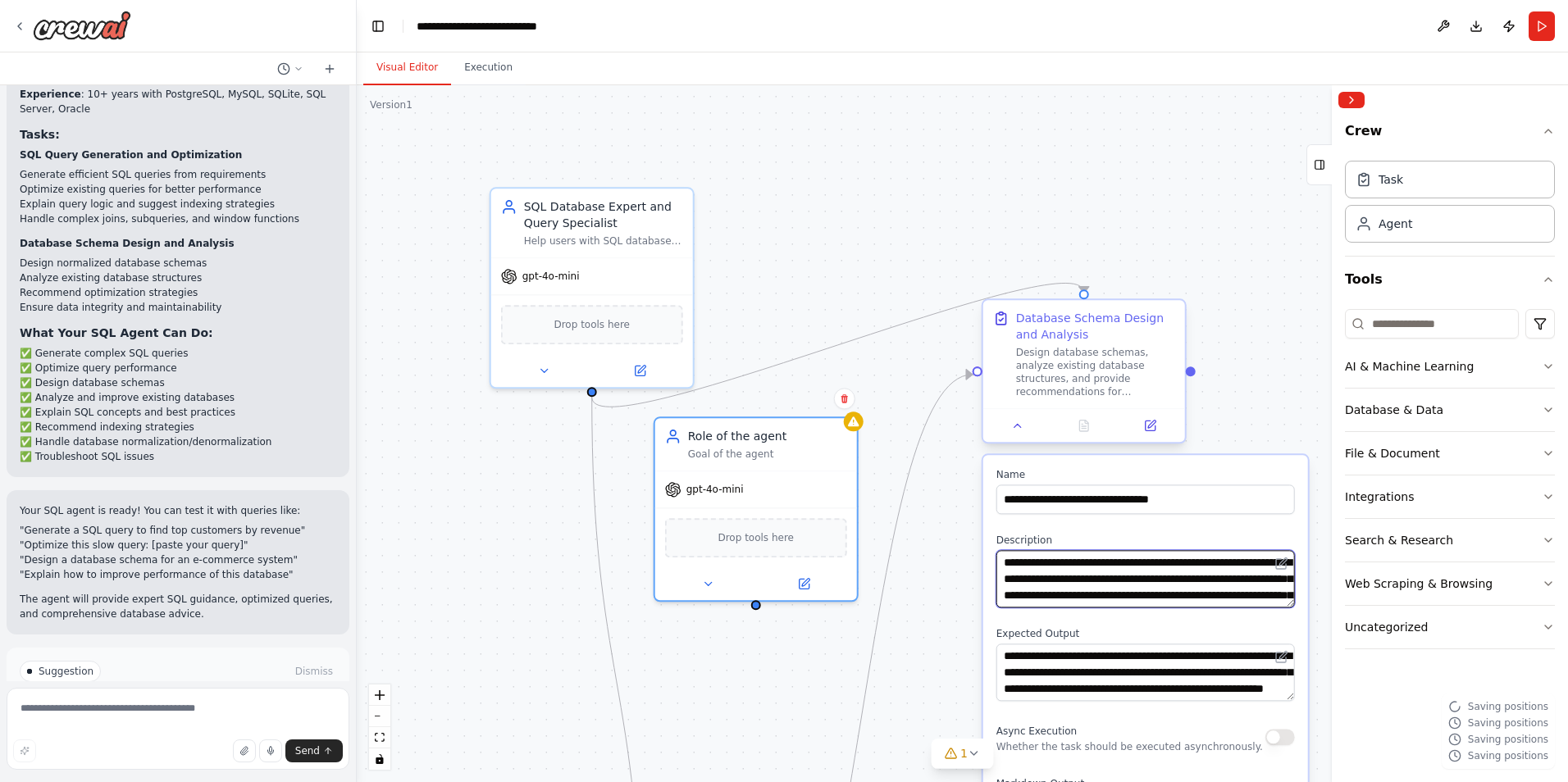
drag, startPoint x: 1068, startPoint y: 550, endPoint x: 1003, endPoint y: 439, distance: 128.6
click at [1003, 439] on div "**********" at bounding box center [1084, 374] width 205 height 145
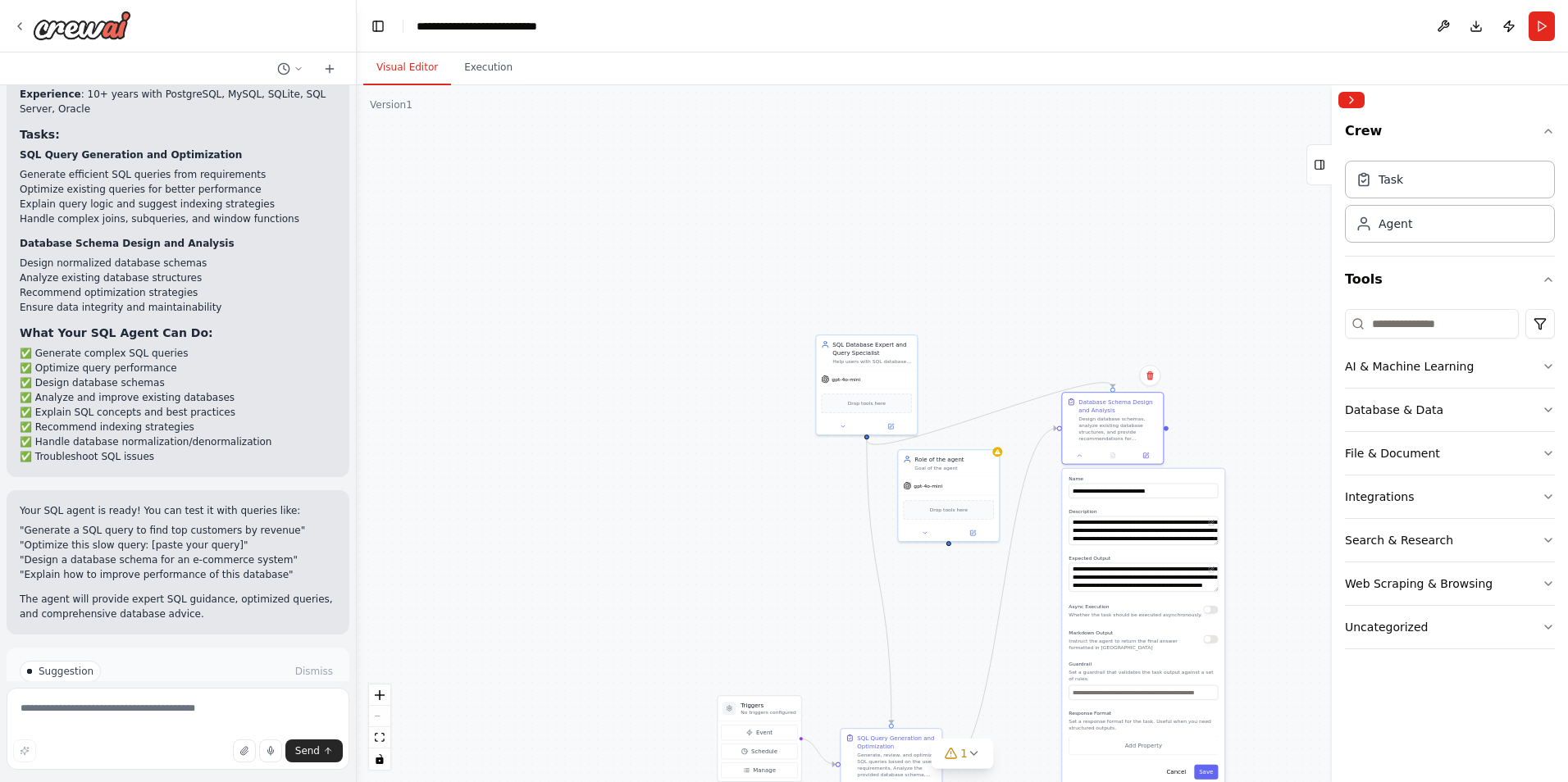
click at [1204, 478] on label "Name" at bounding box center [1142, 479] width 149 height 7
click at [1208, 526] on button at bounding box center [1212, 523] width 10 height 10
click at [1213, 525] on icon at bounding box center [1211, 522] width 5 height 5
click at [1141, 498] on input "**********" at bounding box center [1142, 491] width 149 height 15
click at [1173, 478] on label "Name" at bounding box center [1142, 479] width 149 height 7
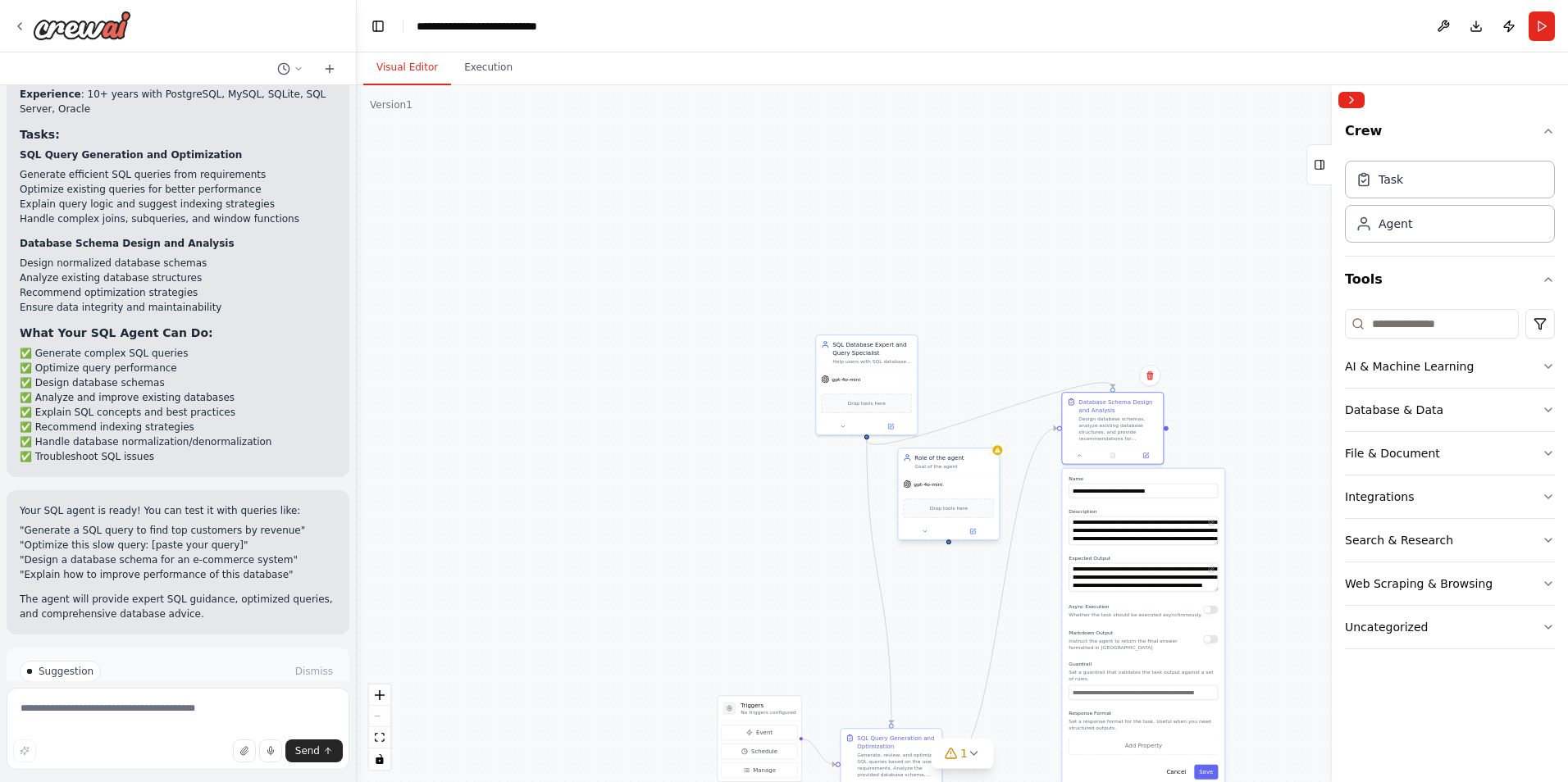
click at [912, 538] on div at bounding box center [948, 531] width 101 height 17
click at [826, 571] on div ".deletable-edge-delete-btn { width: 20px; height: 20px; border: 0px solid #ffff…" at bounding box center [962, 433] width 1212 height 697
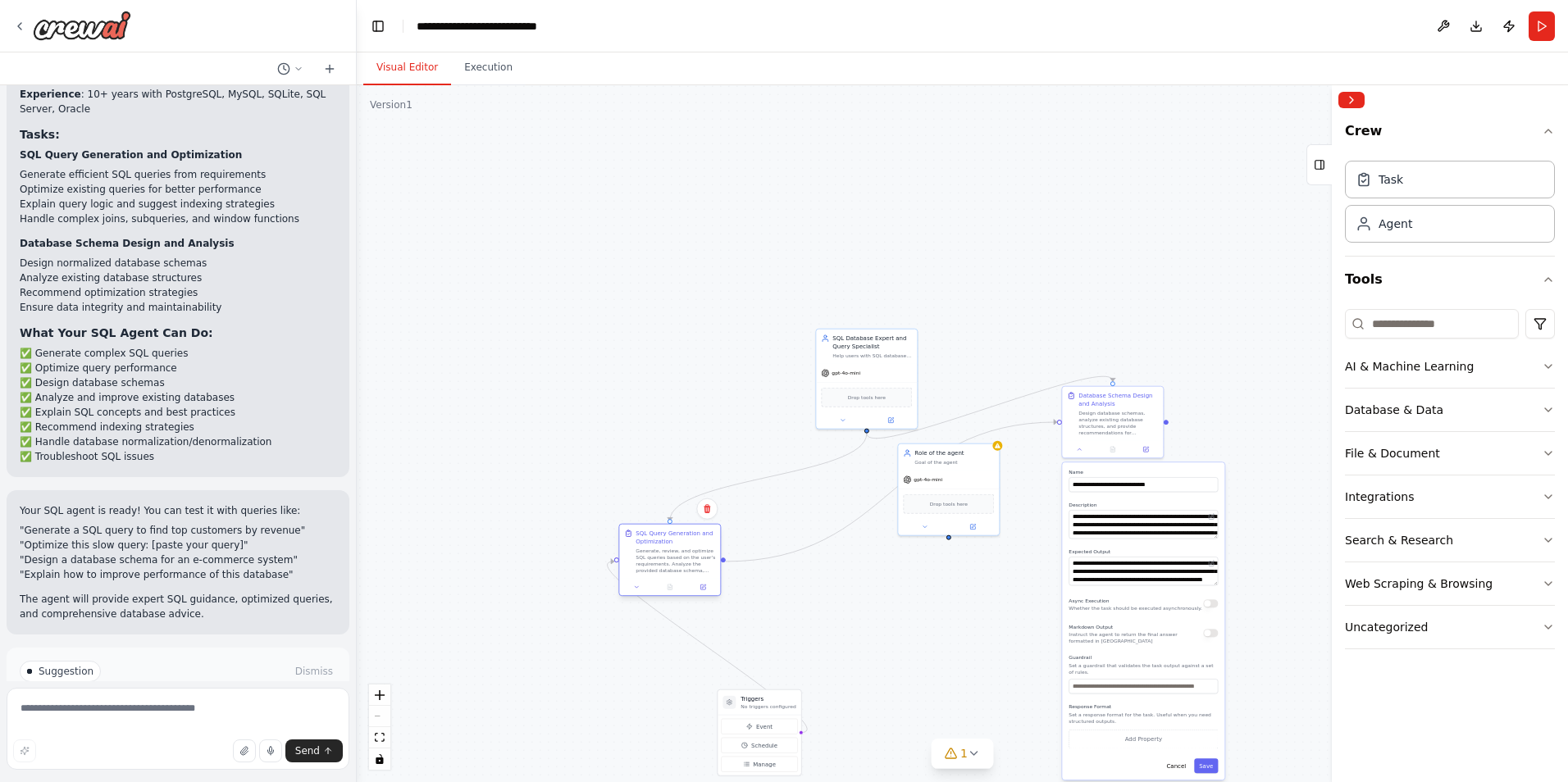
drag, startPoint x: 885, startPoint y: 763, endPoint x: 667, endPoint y: 554, distance: 302.0
click at [667, 554] on div "Generate, review, and optimize SQL queries based on the user's requirements. An…" at bounding box center [675, 561] width 80 height 27
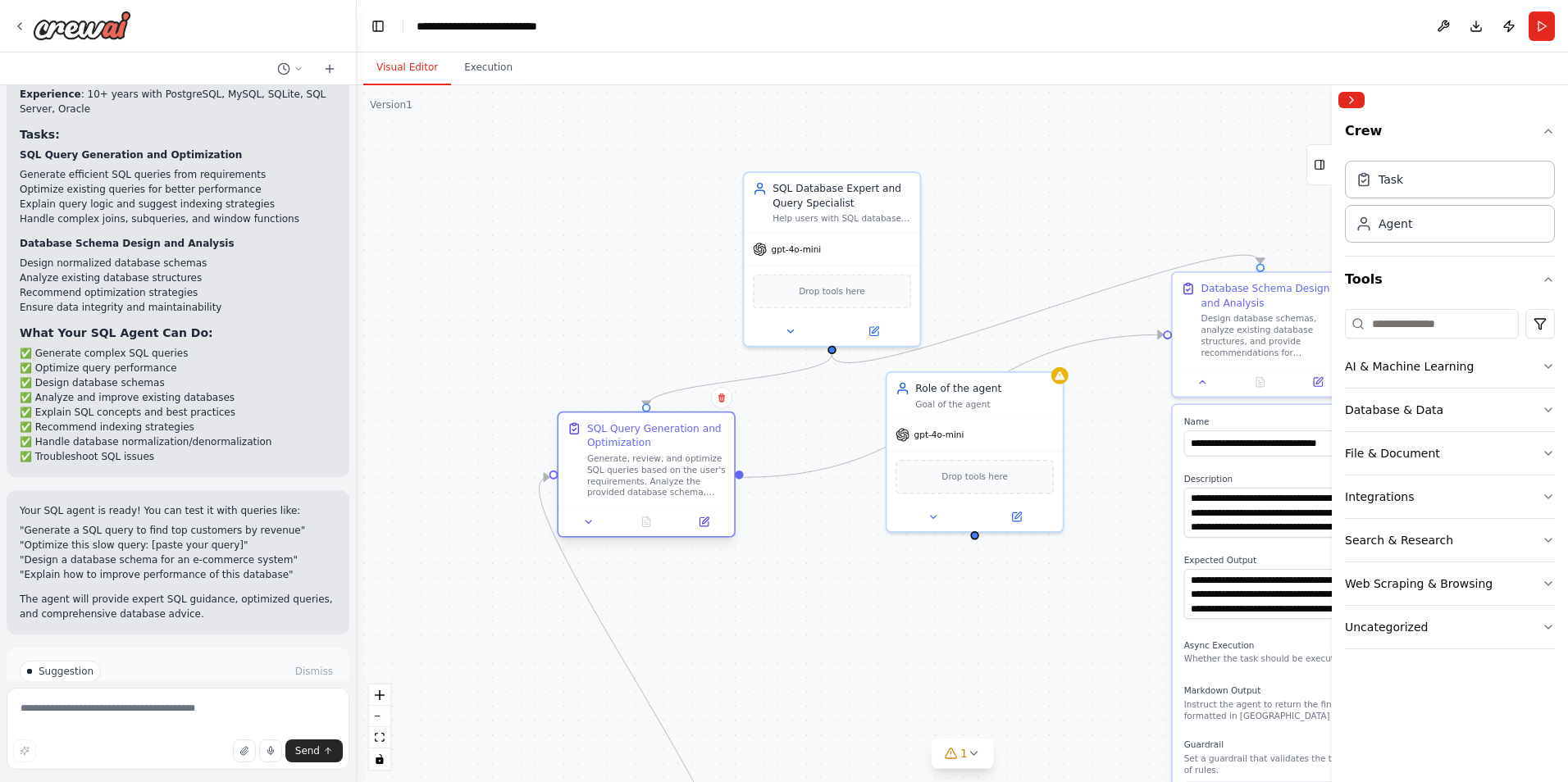
drag, startPoint x: 572, startPoint y: 569, endPoint x: 711, endPoint y: 469, distance: 171.2
click at [711, 469] on div "Generate, review, and optimize SQL queries based on the user's requirements. An…" at bounding box center [657, 475] width 138 height 46
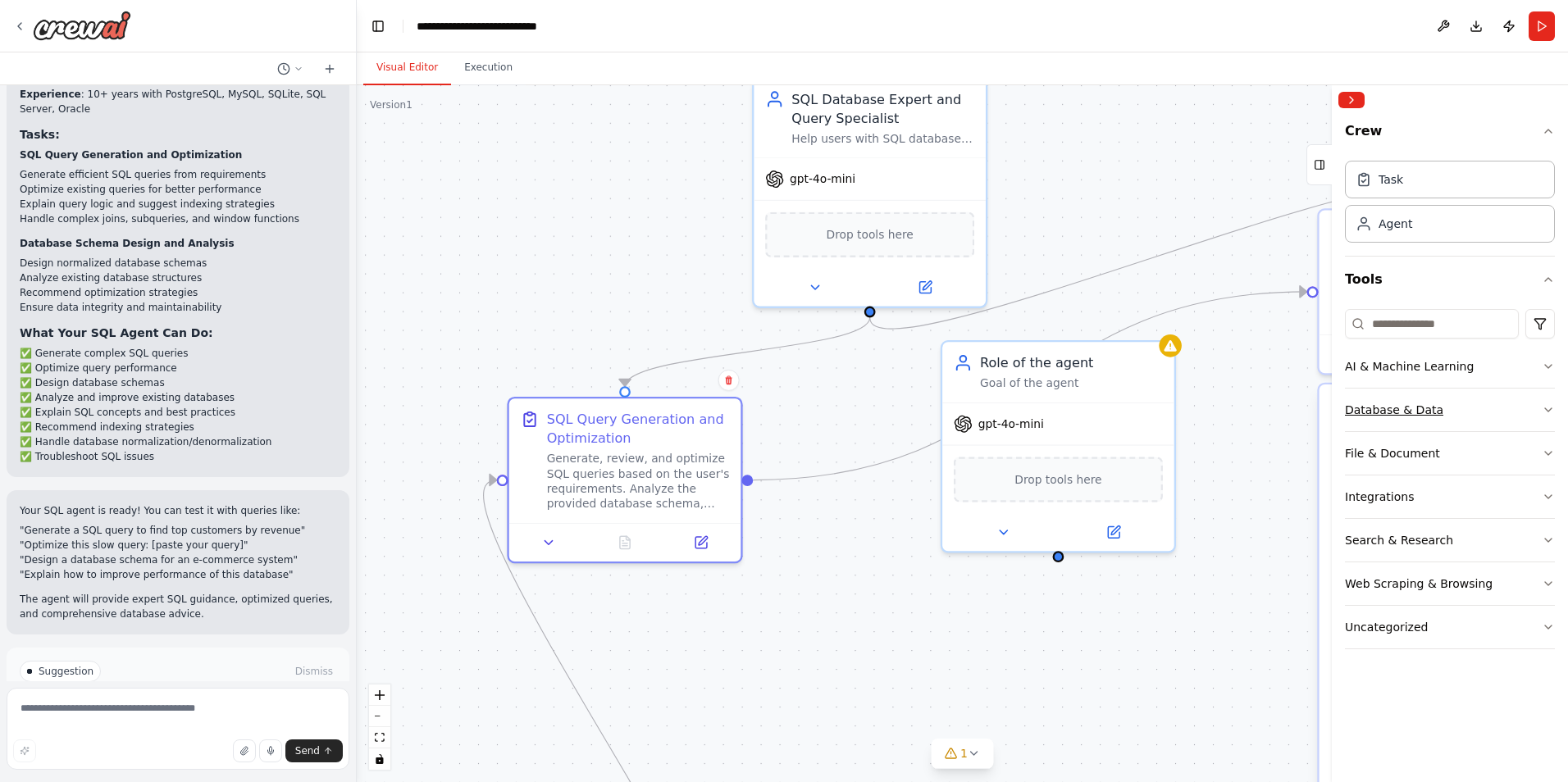
click at [1497, 416] on button "Database & Data" at bounding box center [1450, 410] width 210 height 42
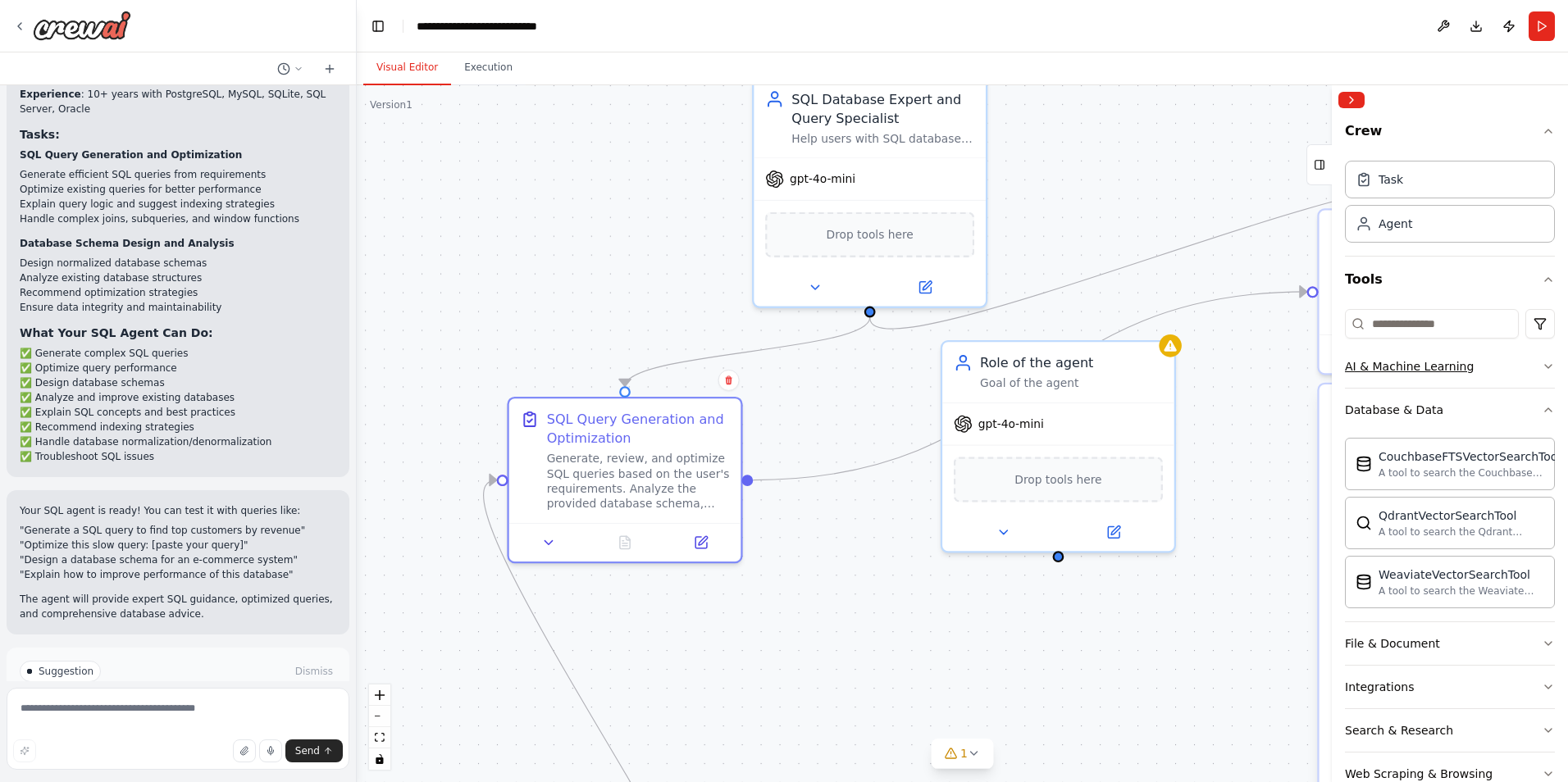
click at [1363, 364] on div "AI & Machine Learning" at bounding box center [1409, 366] width 128 height 17
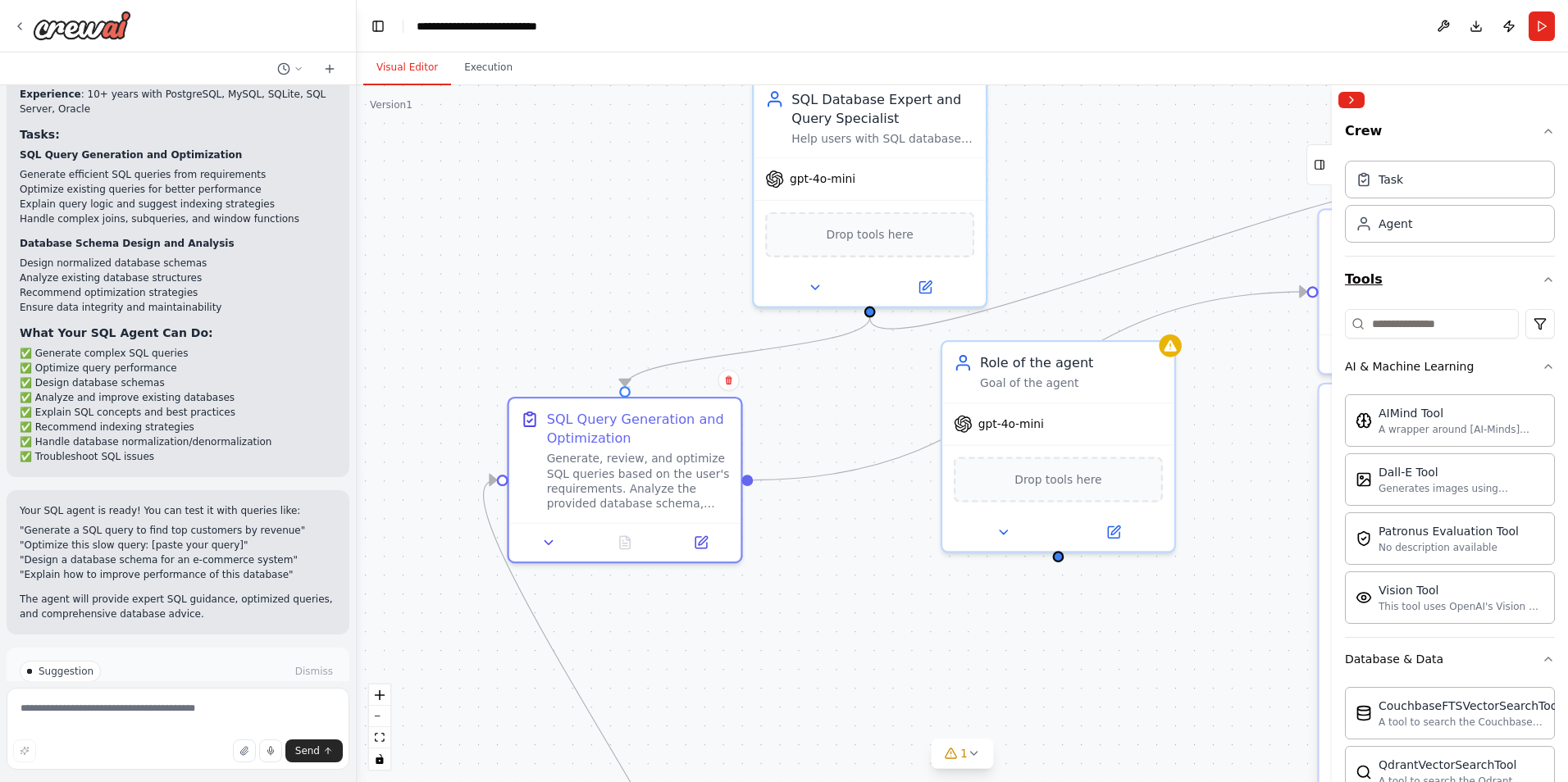
click at [1377, 285] on button "Tools" at bounding box center [1450, 279] width 210 height 46
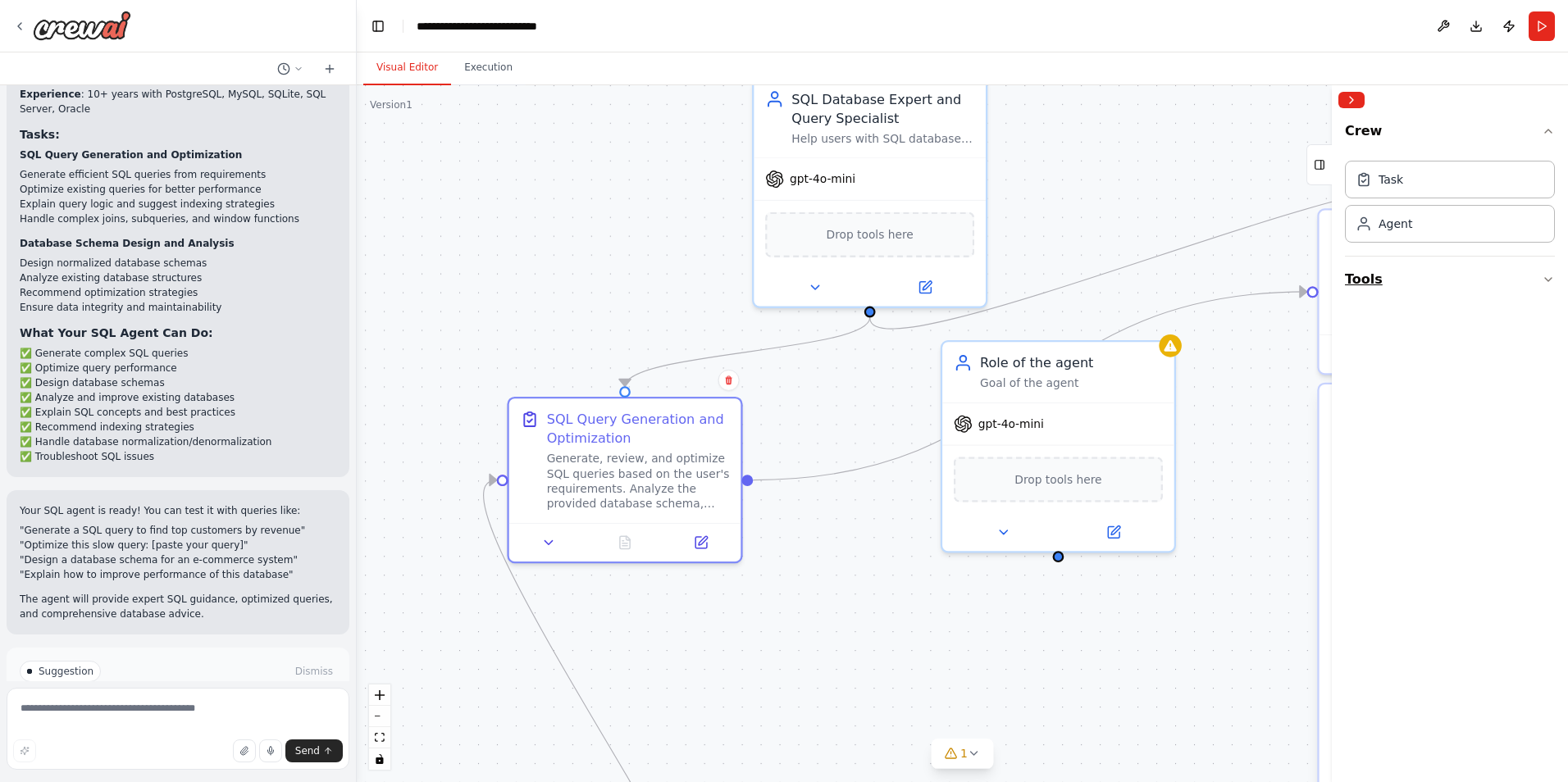
click at [1371, 279] on button "Tools" at bounding box center [1450, 279] width 210 height 46
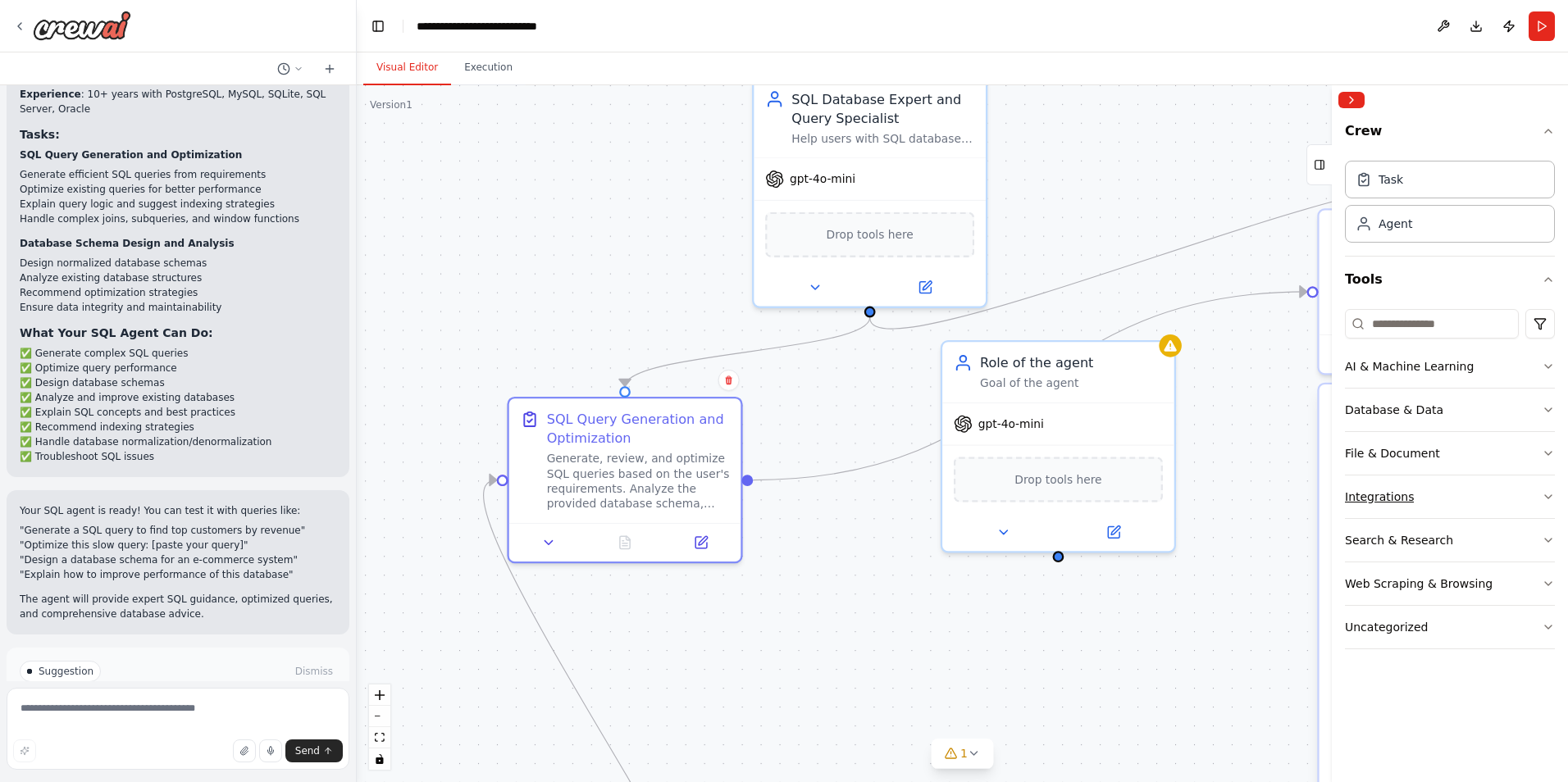
click at [1399, 494] on div "Integrations" at bounding box center [1379, 497] width 69 height 17
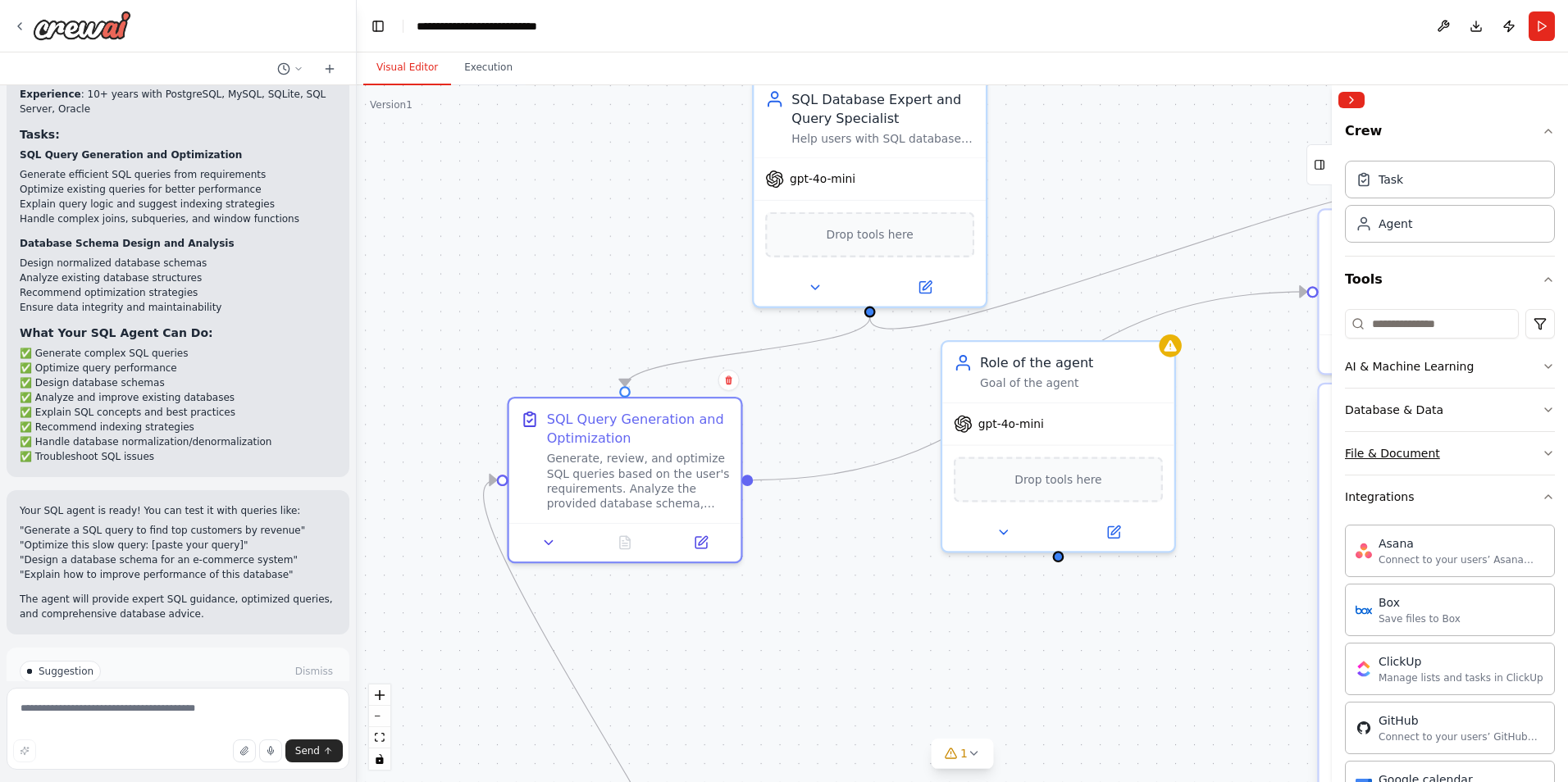
click at [1397, 450] on div "File & Document" at bounding box center [1392, 453] width 95 height 17
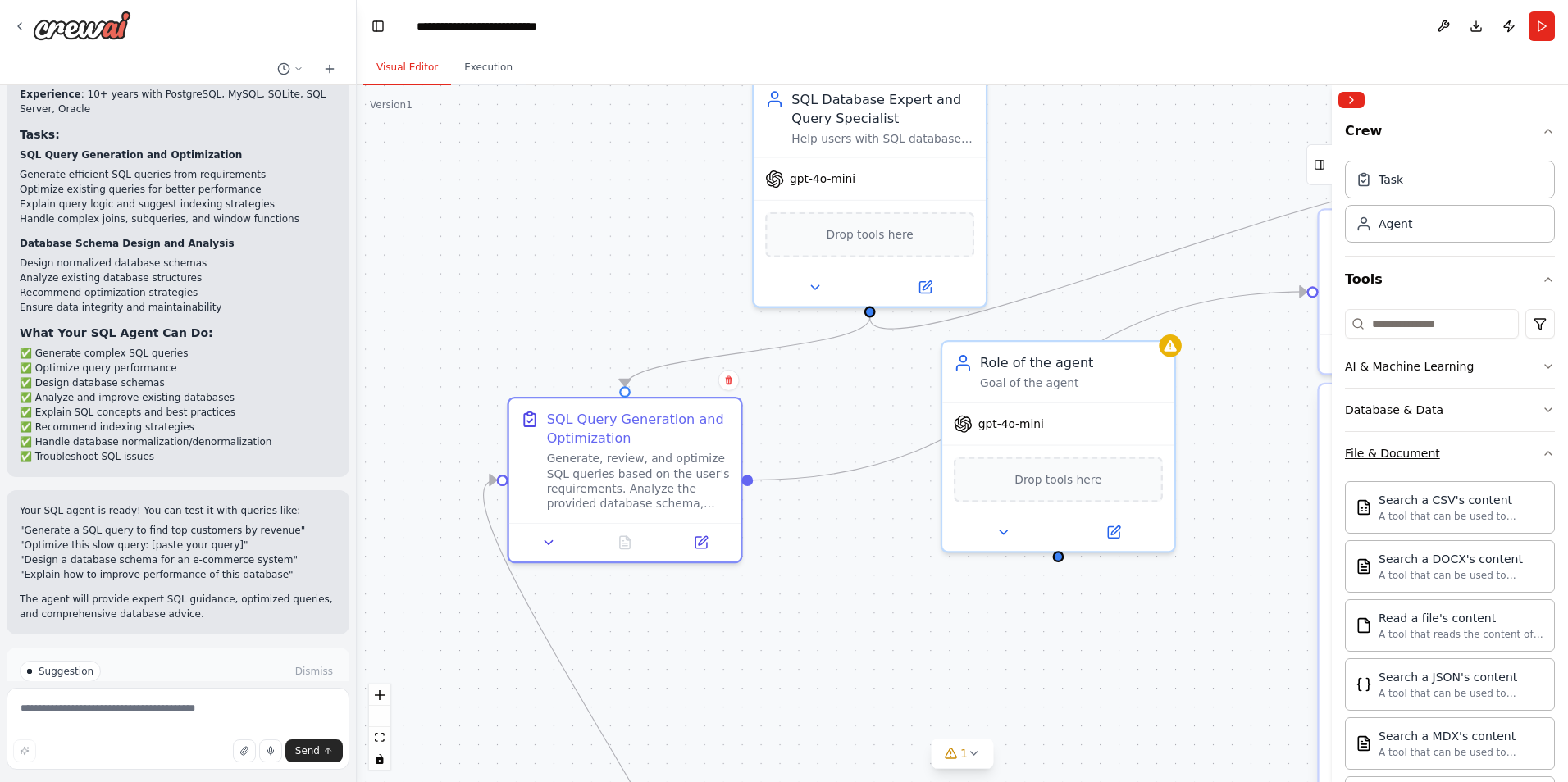
click at [1397, 450] on div "File & Document" at bounding box center [1392, 453] width 95 height 17
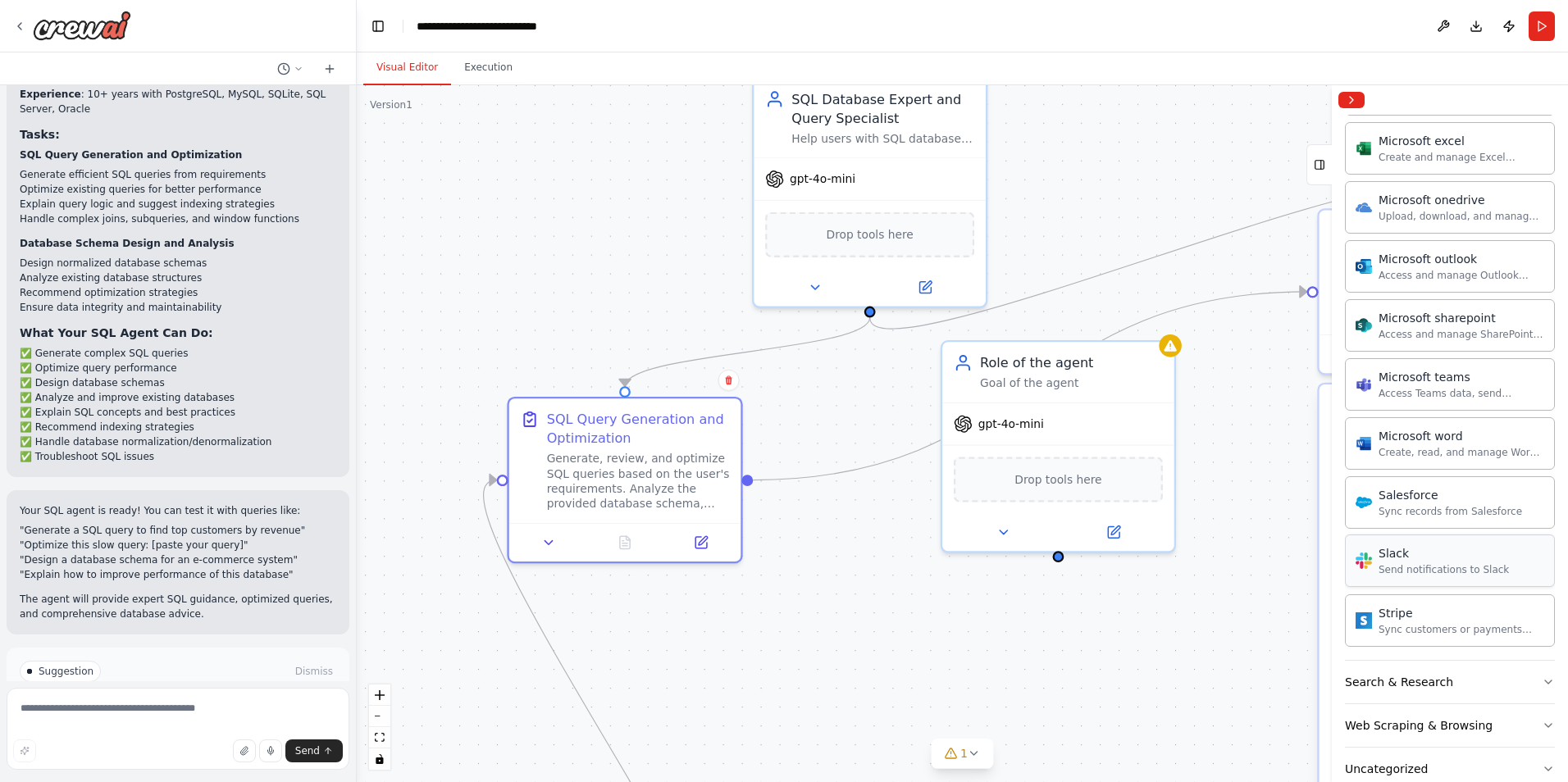
scroll to position [910, 0]
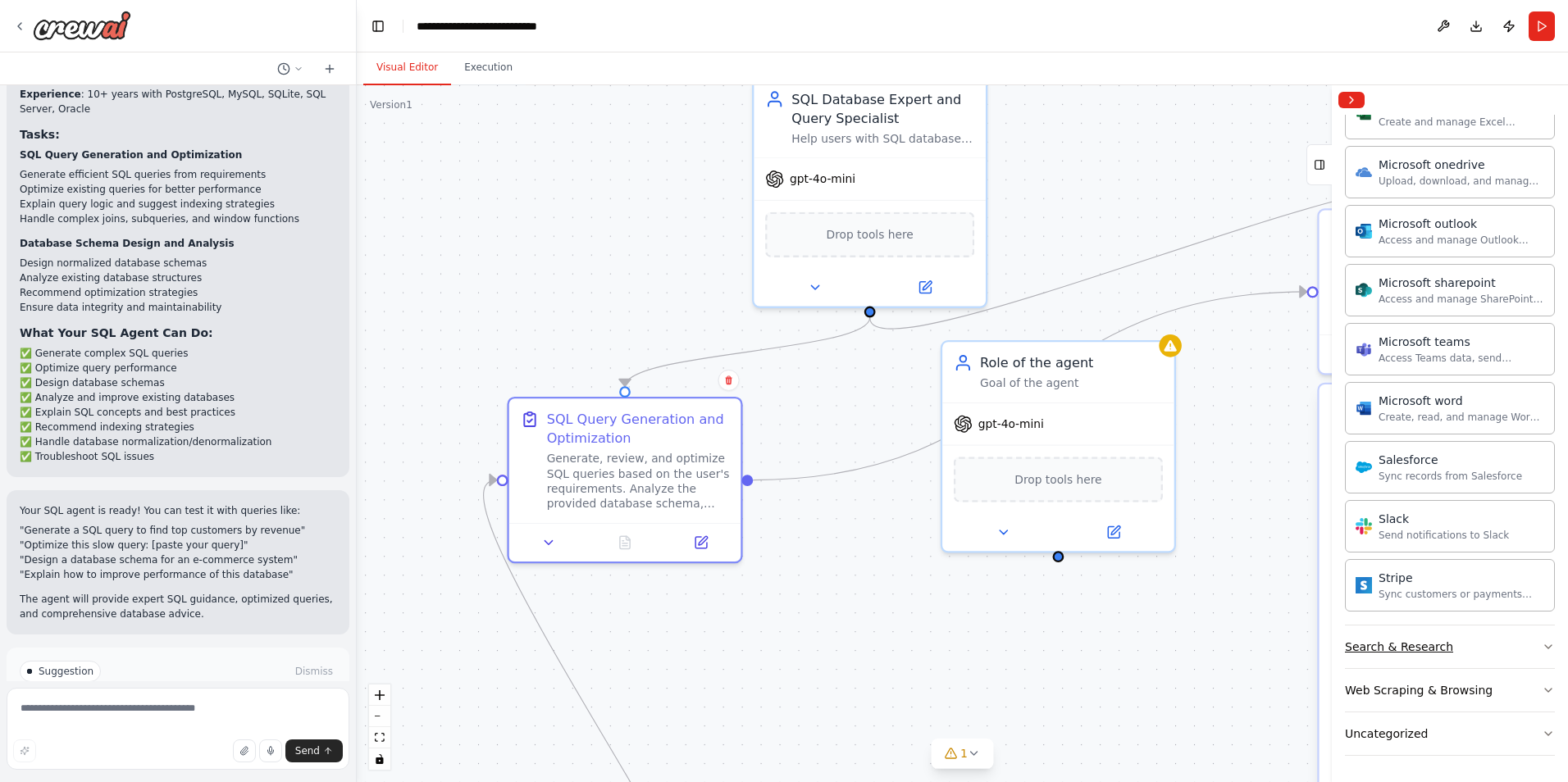
click at [1474, 646] on button "Search & Research" at bounding box center [1450, 647] width 210 height 42
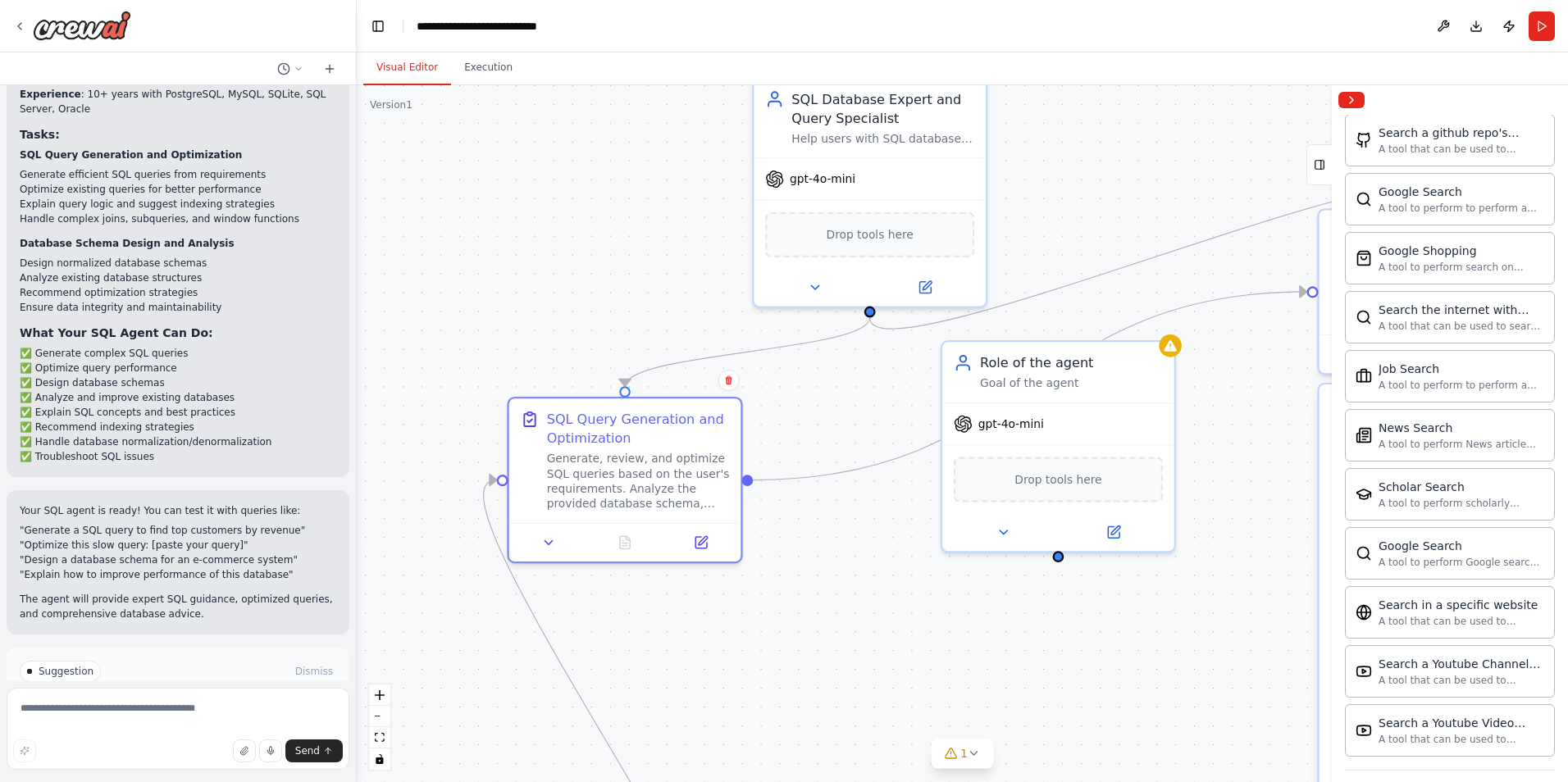
scroll to position [1750, 0]
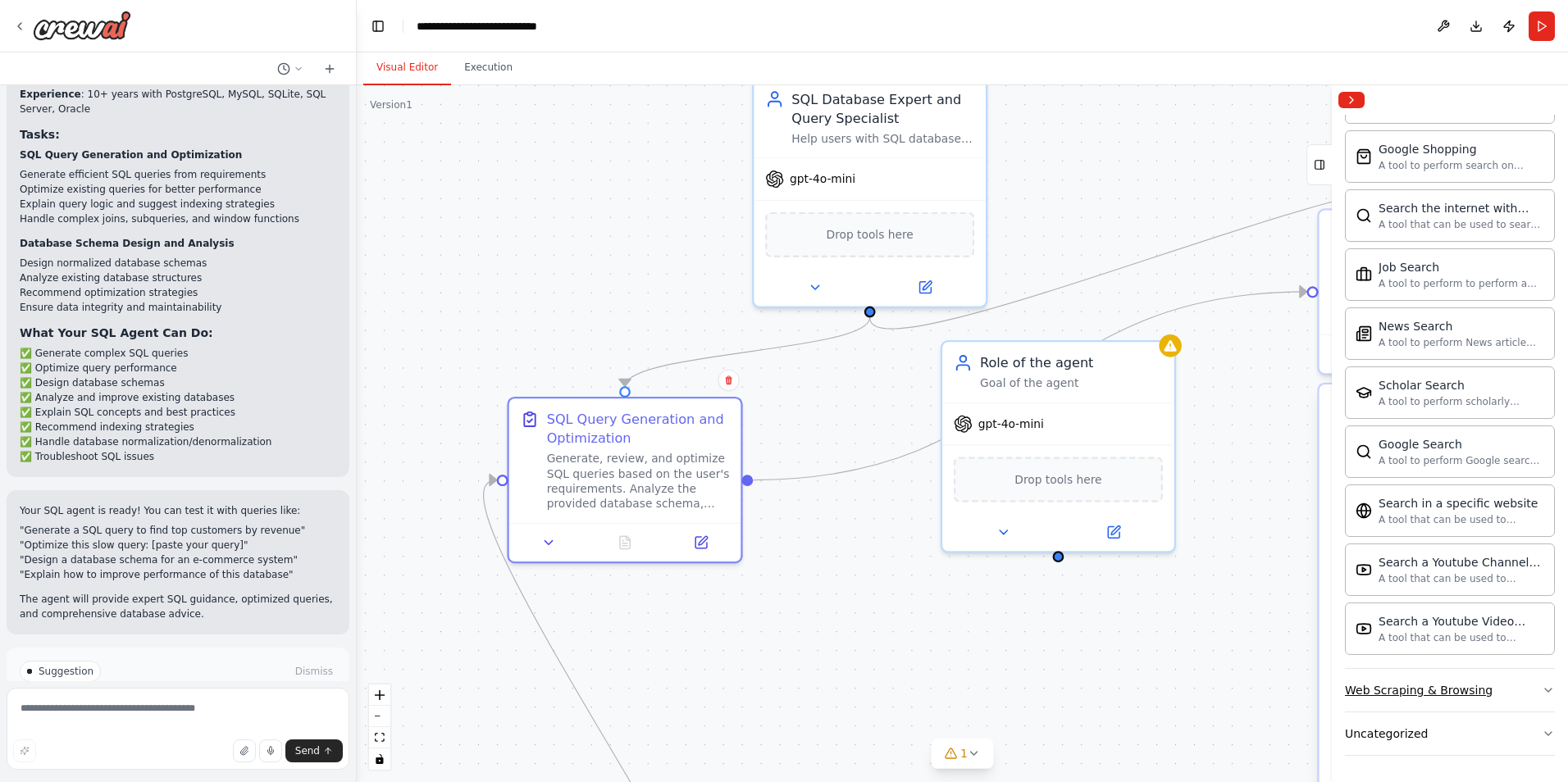
click at [1462, 689] on div "Web Scraping & Browsing" at bounding box center [1418, 690] width 147 height 17
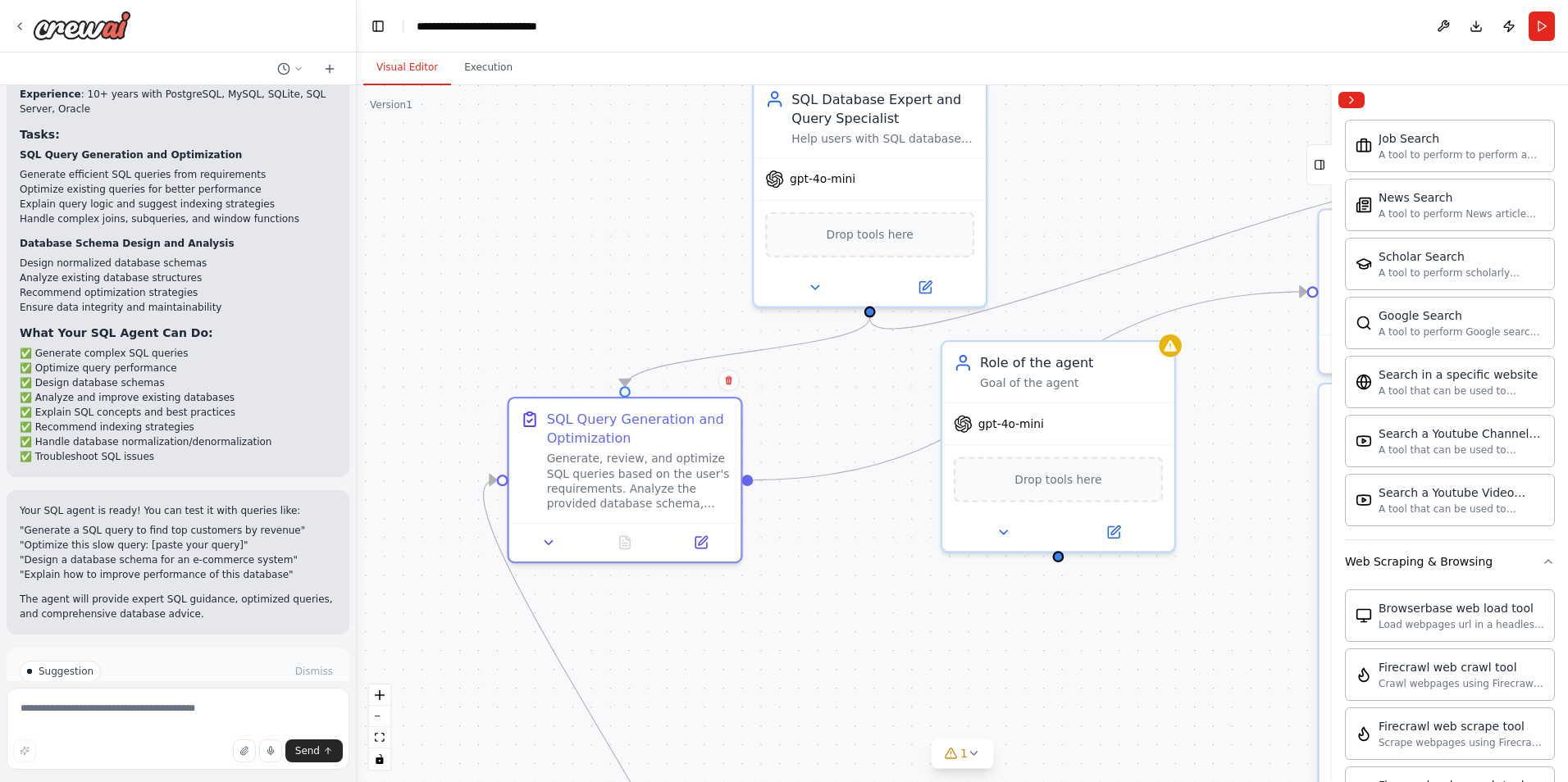
scroll to position [1832, 0]
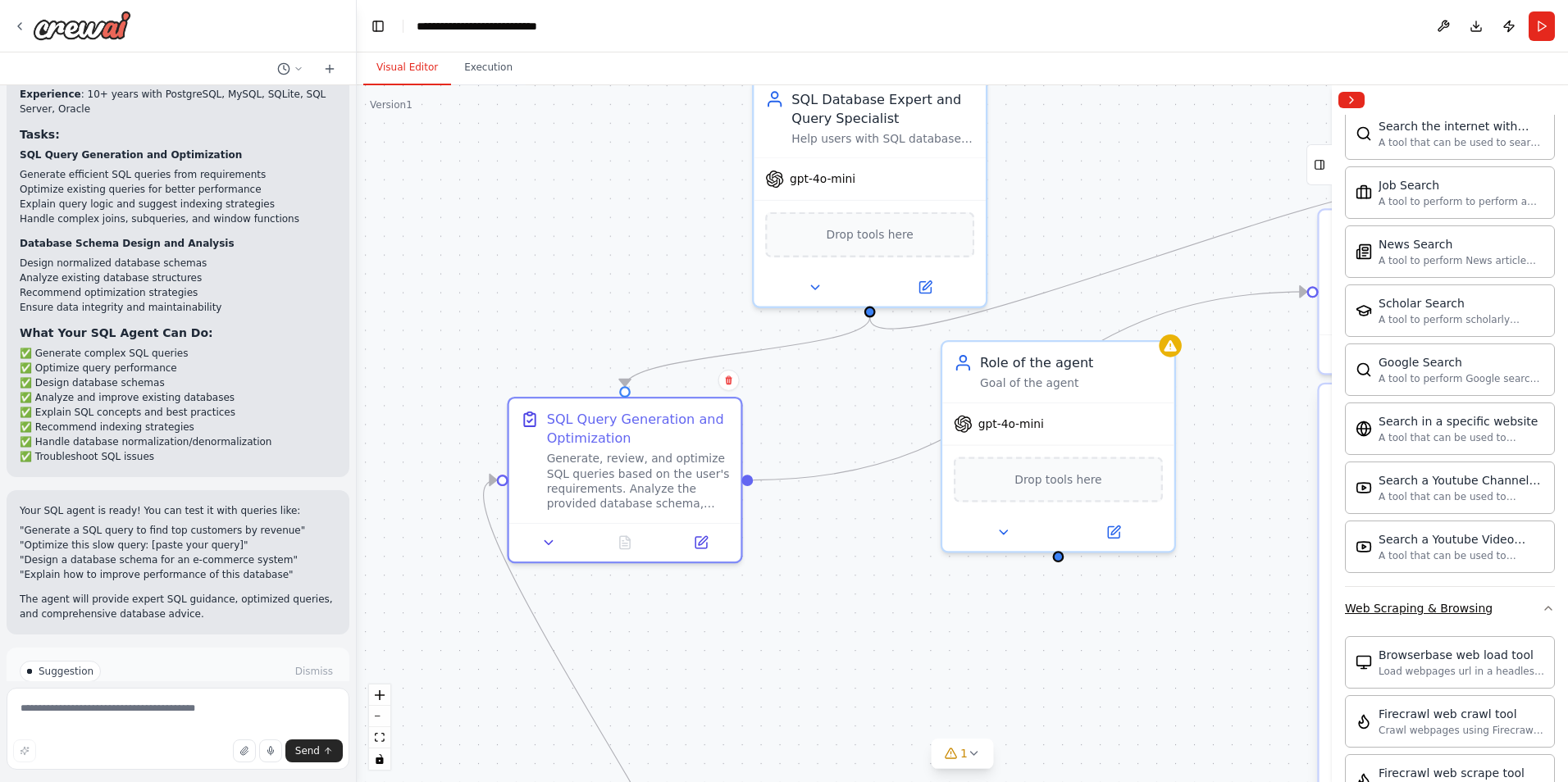
click at [1441, 608] on div "Web Scraping & Browsing" at bounding box center [1418, 608] width 147 height 17
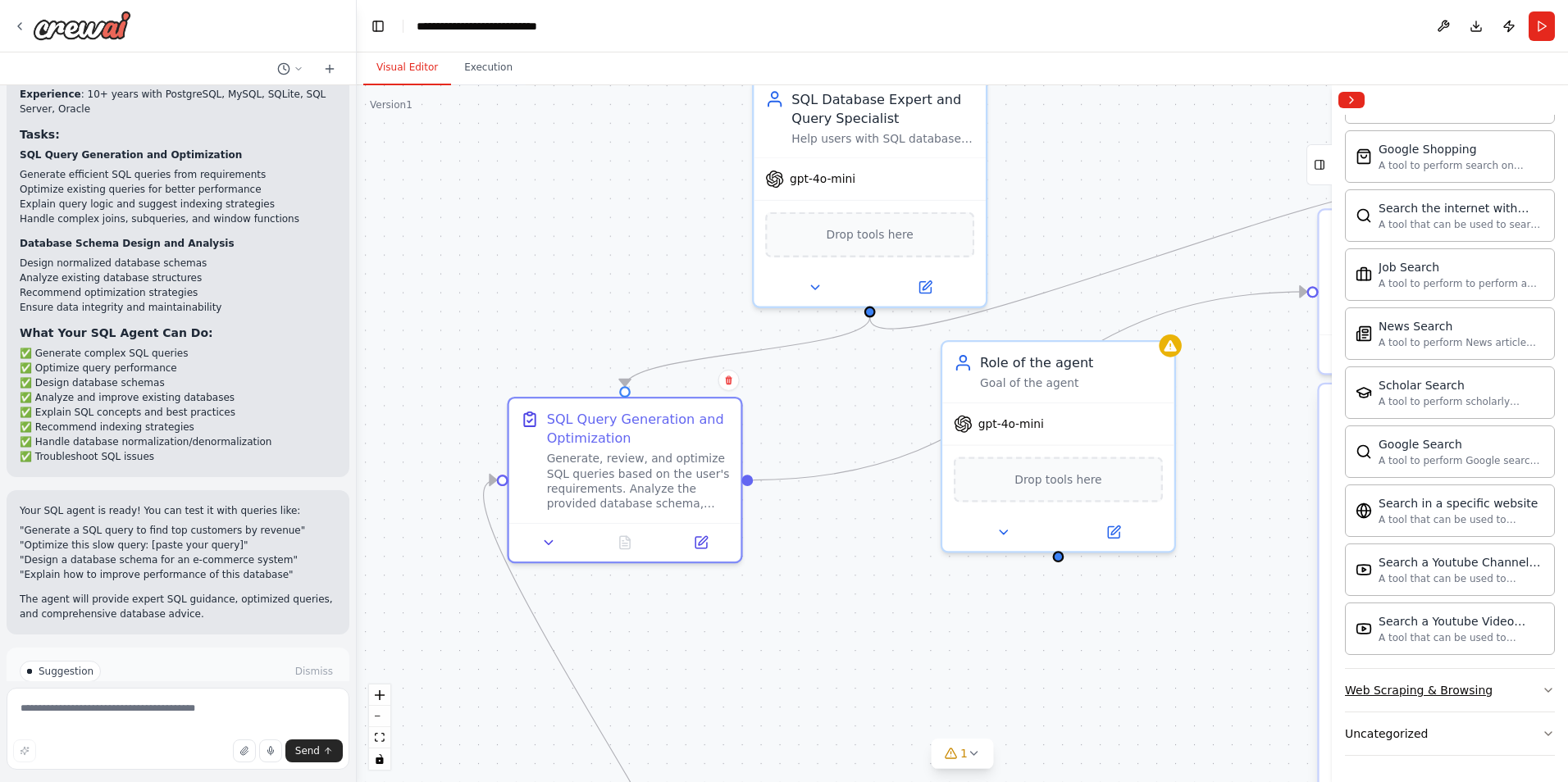
scroll to position [1750, 0]
click at [1436, 731] on button "Uncategorized" at bounding box center [1450, 734] width 210 height 42
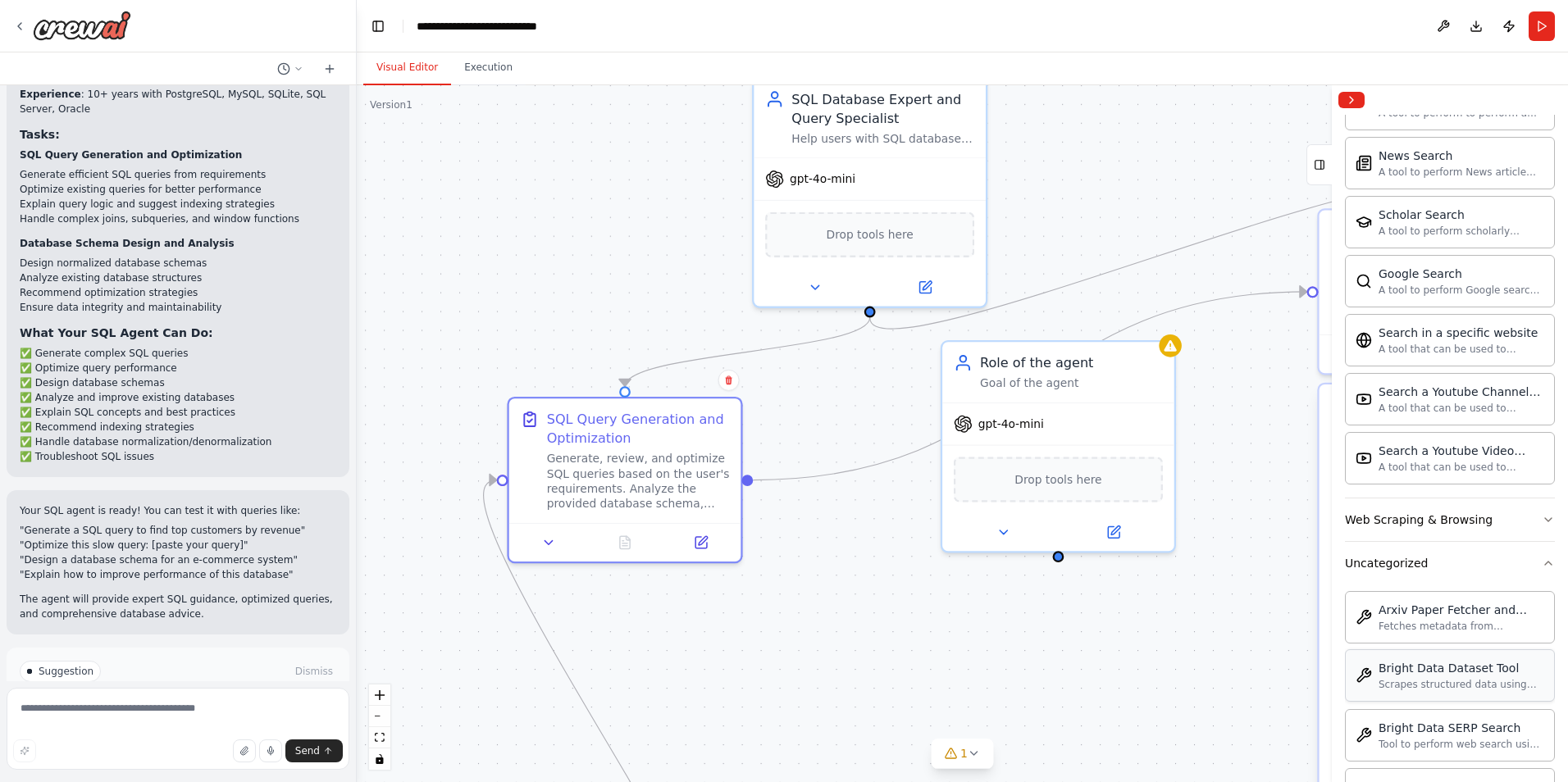
scroll to position [2160, 0]
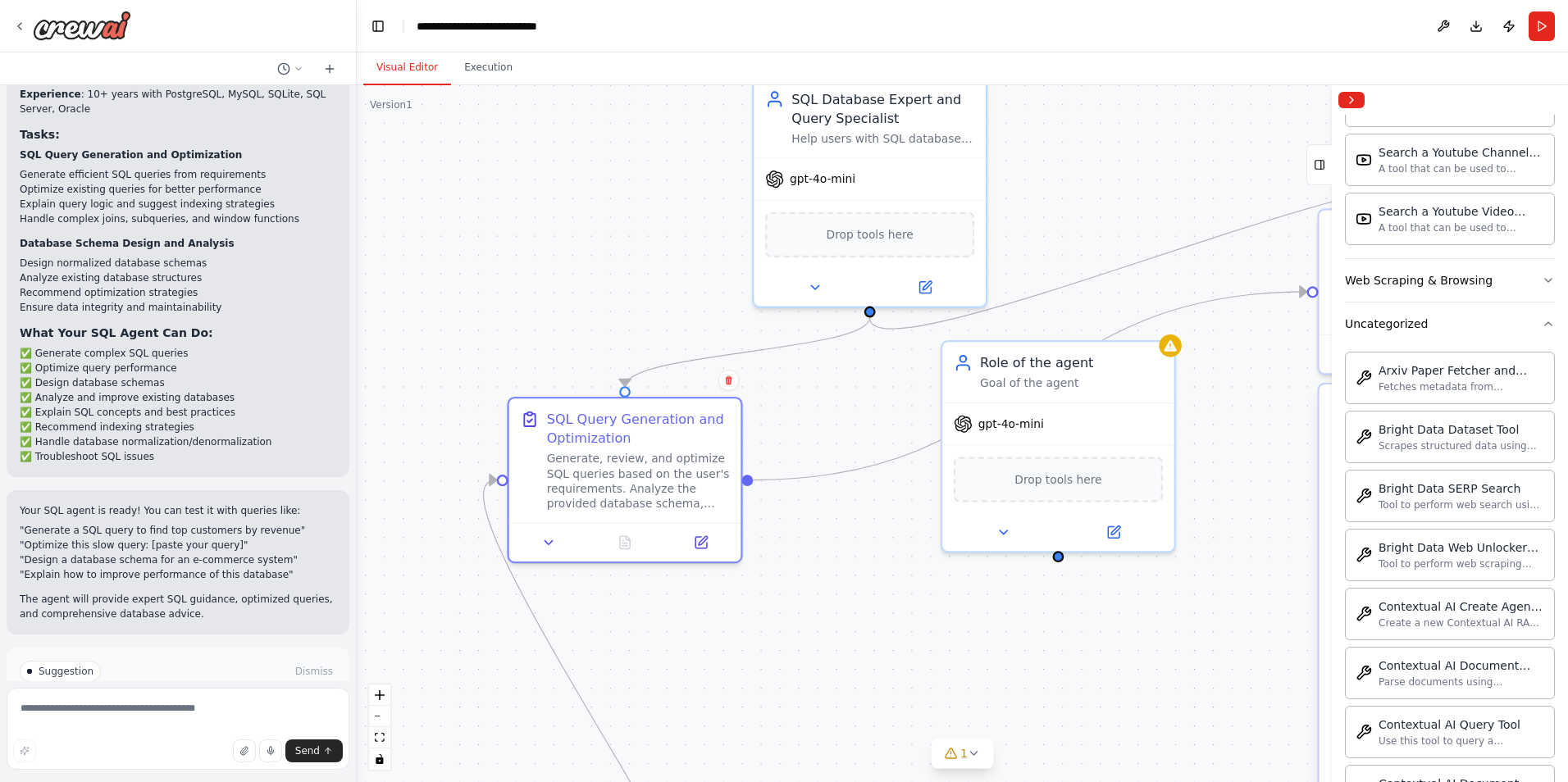
click at [902, 588] on div ".deletable-edge-delete-btn { width: 20px; height: 20px; border: 0px solid #ffff…" at bounding box center [962, 433] width 1212 height 697
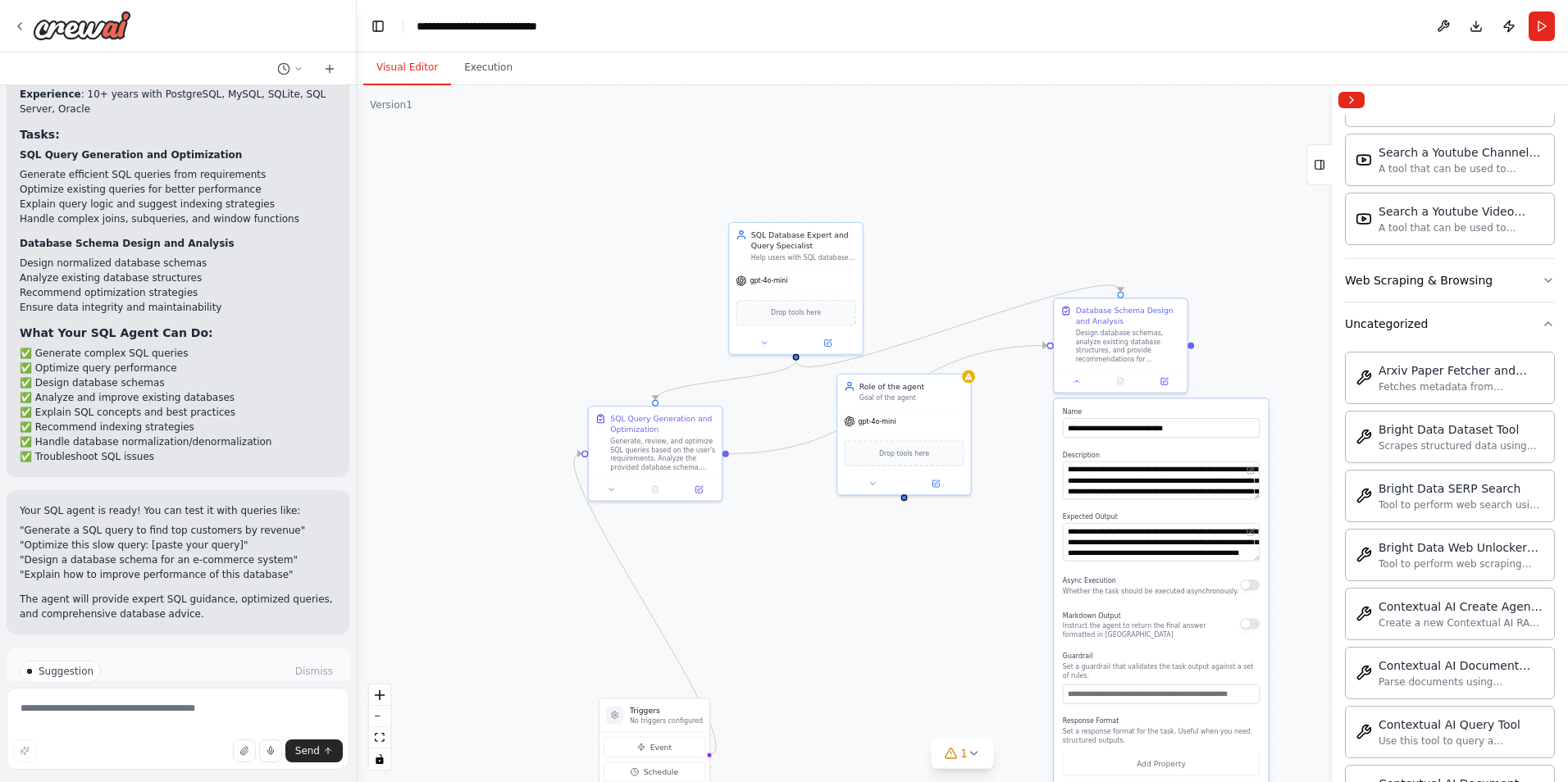
click at [1203, 409] on label "Name" at bounding box center [1160, 412] width 196 height 9
click at [1202, 409] on label "Name" at bounding box center [1160, 412] width 196 height 9
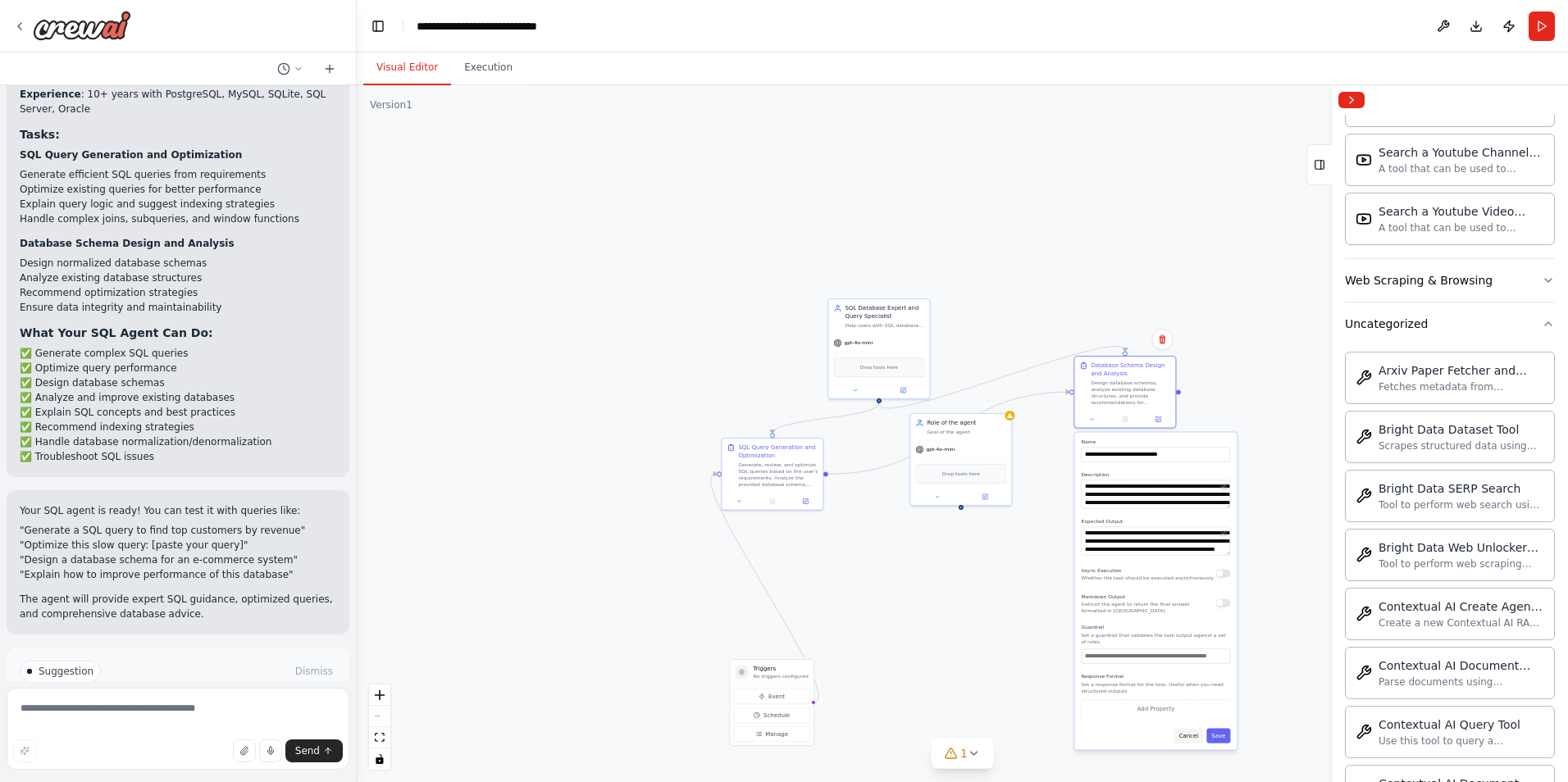
click at [1193, 733] on button "Cancel" at bounding box center [1188, 736] width 30 height 15
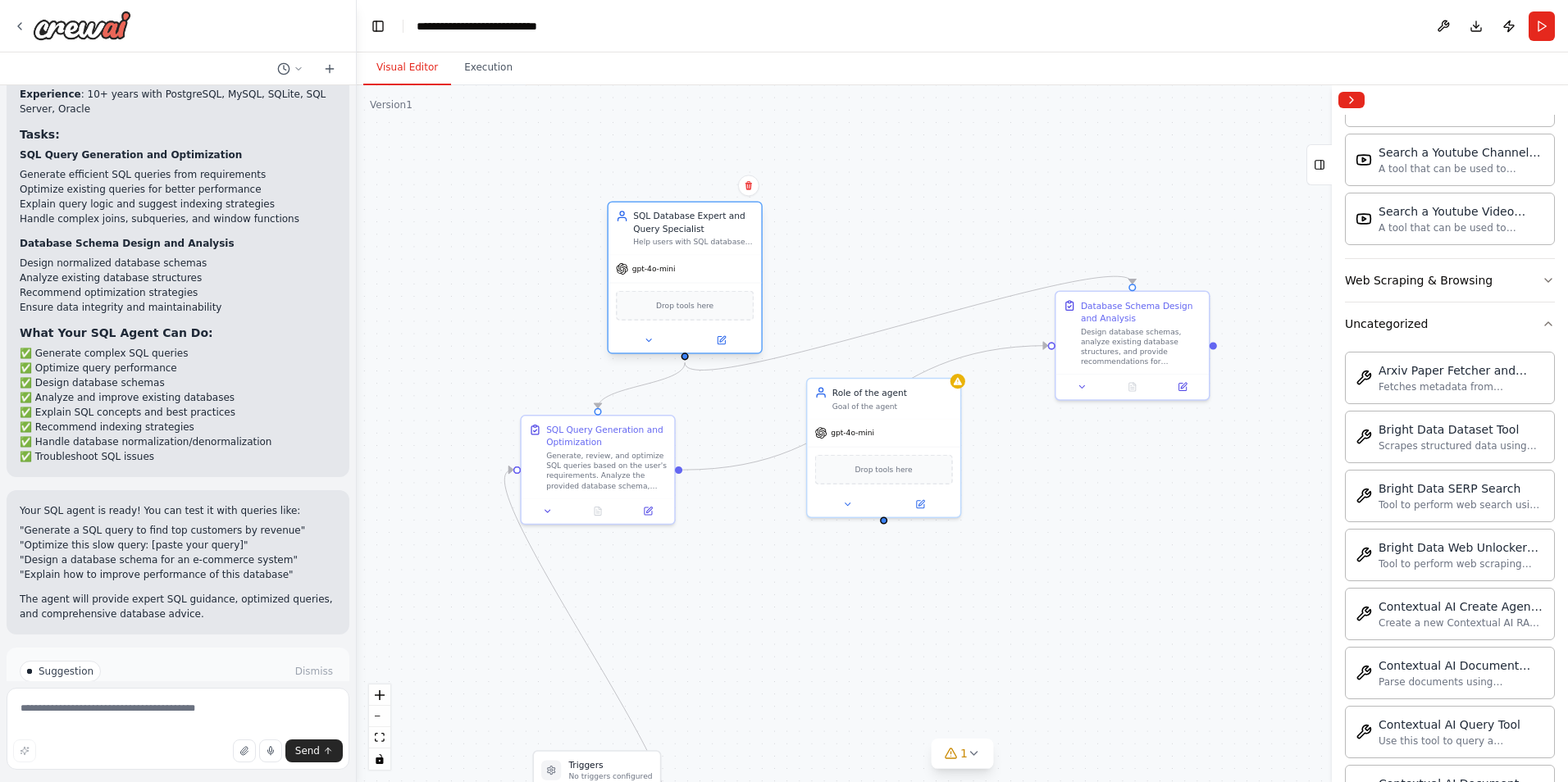
drag, startPoint x: 680, startPoint y: 172, endPoint x: 699, endPoint y: 274, distance: 103.8
click at [699, 274] on div "gpt-4o-mini" at bounding box center [684, 268] width 152 height 27
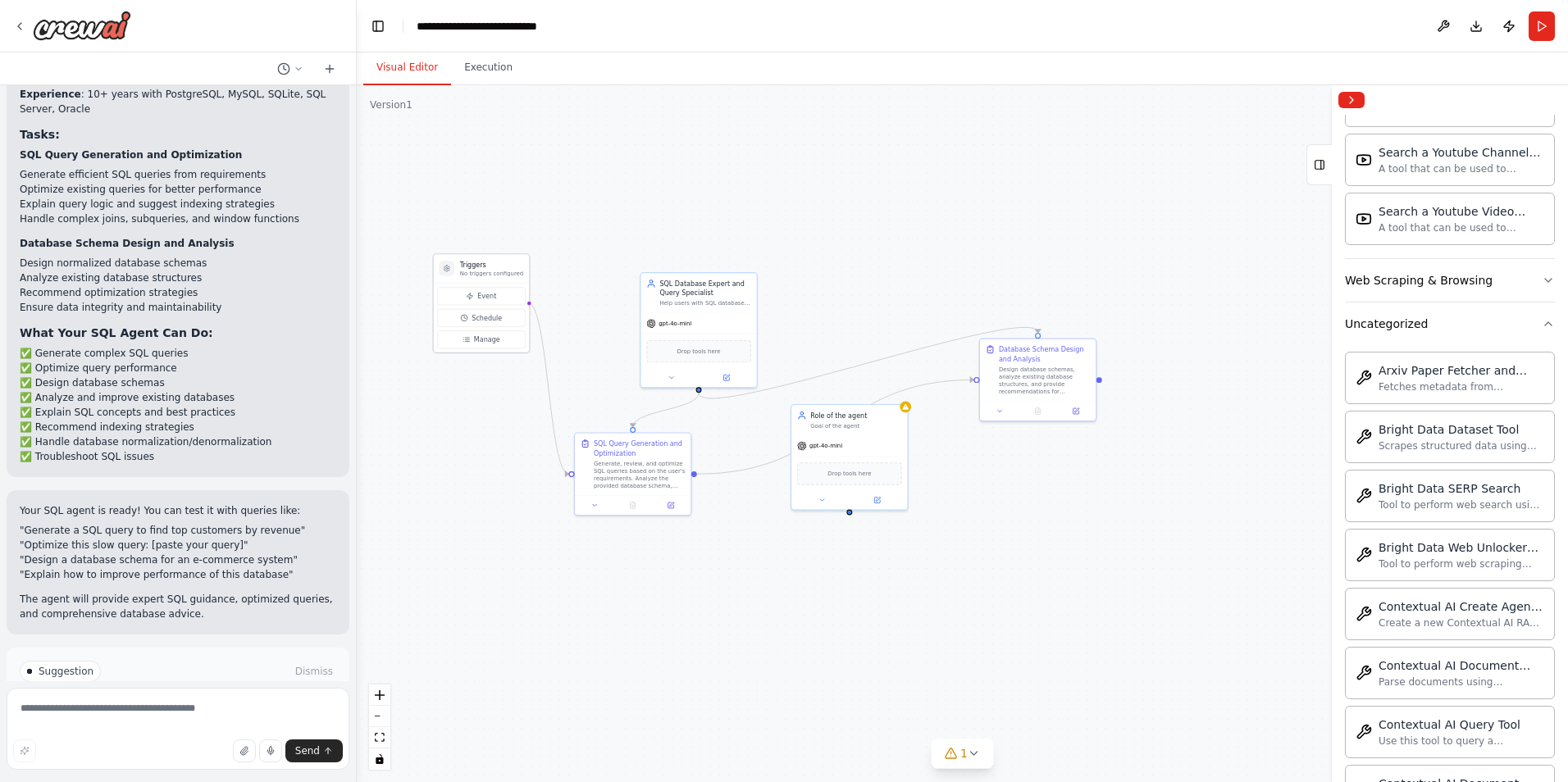
drag, startPoint x: 610, startPoint y: 746, endPoint x: 457, endPoint y: 336, distance: 437.6
click at [457, 336] on div "Event Schedule Manage" at bounding box center [481, 318] width 88 height 61
click at [501, 323] on button "Event" at bounding box center [481, 325] width 88 height 18
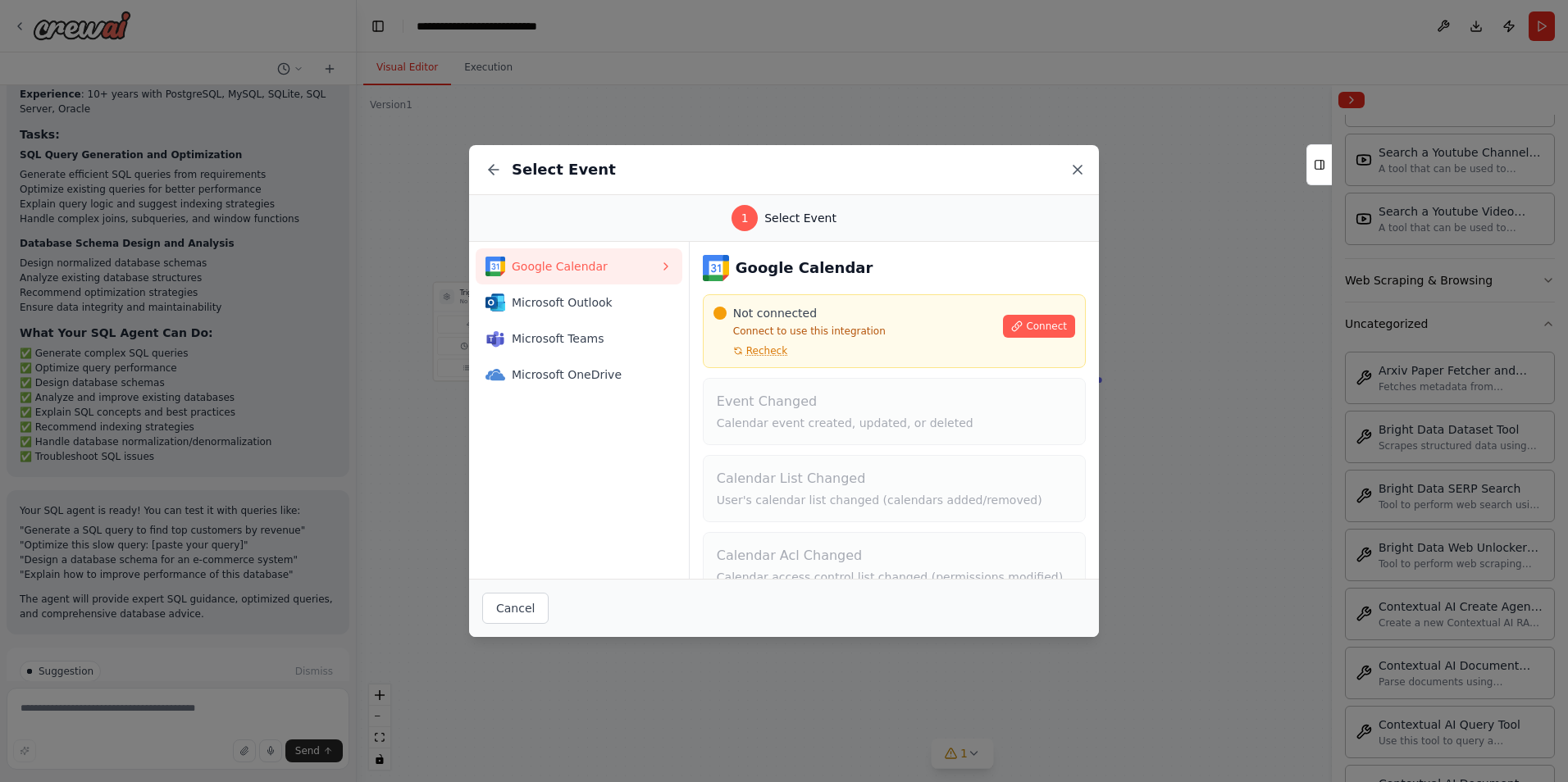
click at [1077, 164] on icon at bounding box center [1077, 170] width 17 height 17
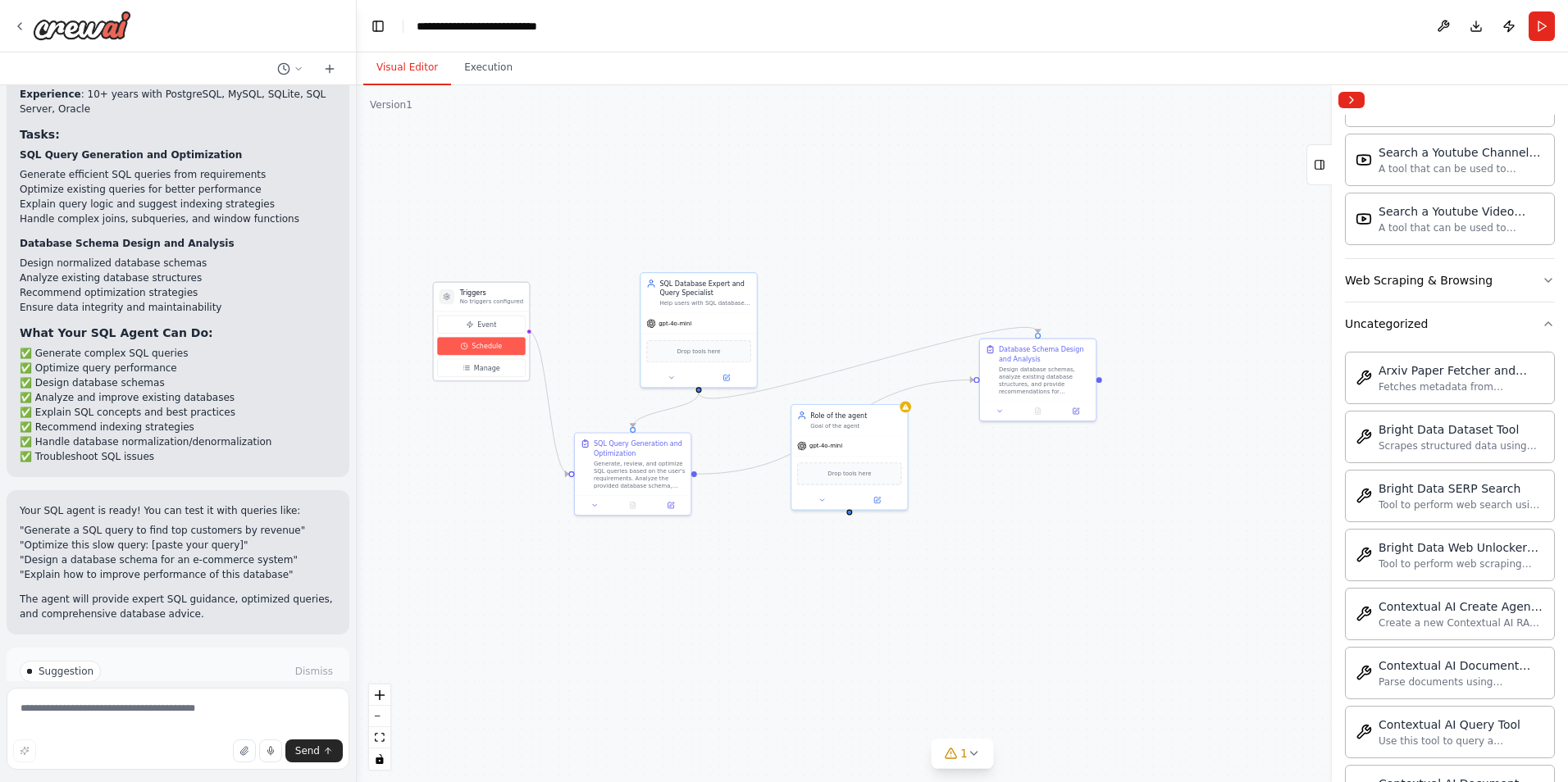
click at [494, 344] on span "Schedule" at bounding box center [487, 346] width 31 height 9
select select "******"
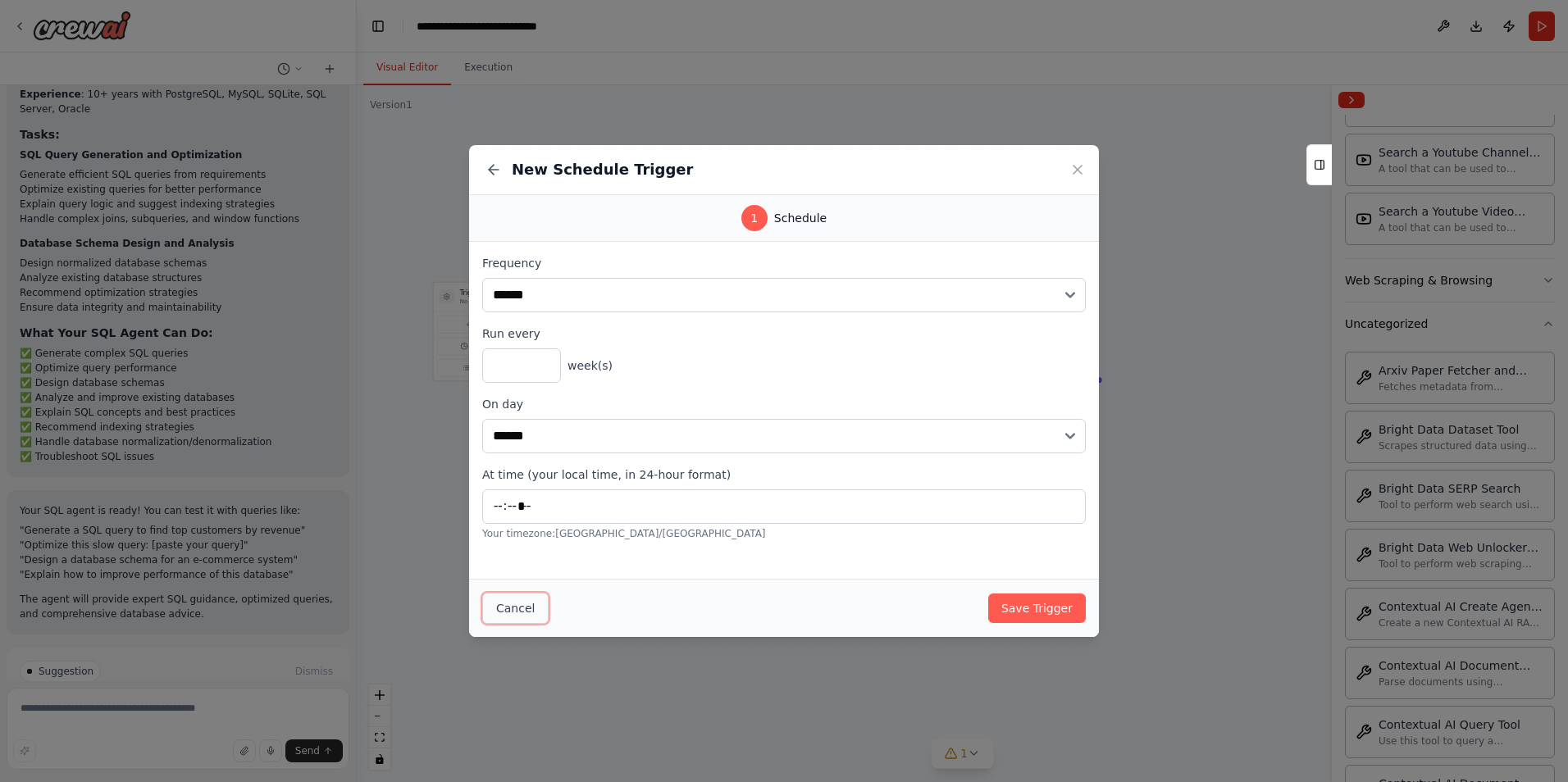
click at [525, 604] on button "Cancel" at bounding box center [514, 608] width 66 height 32
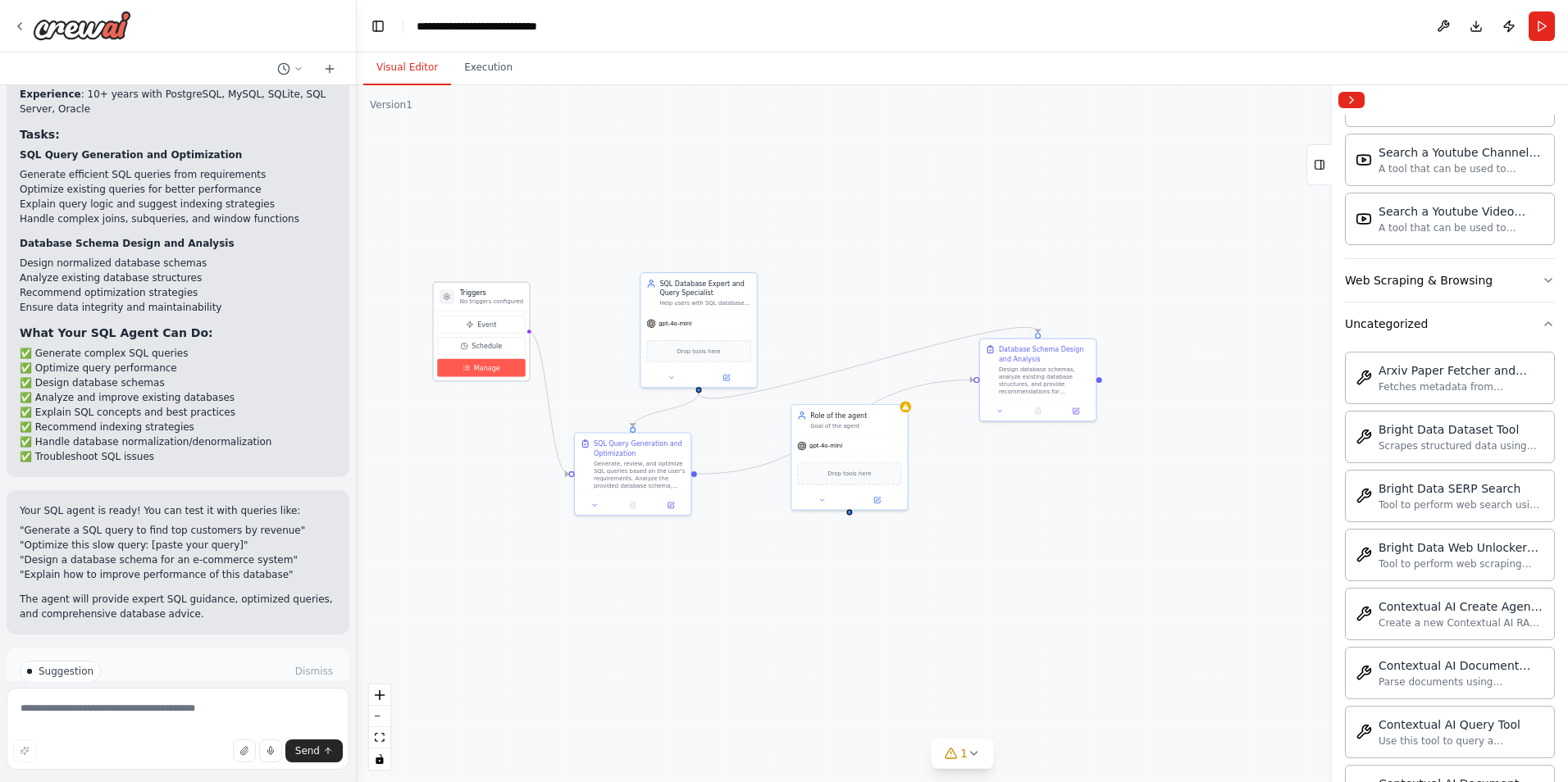
click at [483, 375] on button "Manage" at bounding box center [481, 368] width 88 height 18
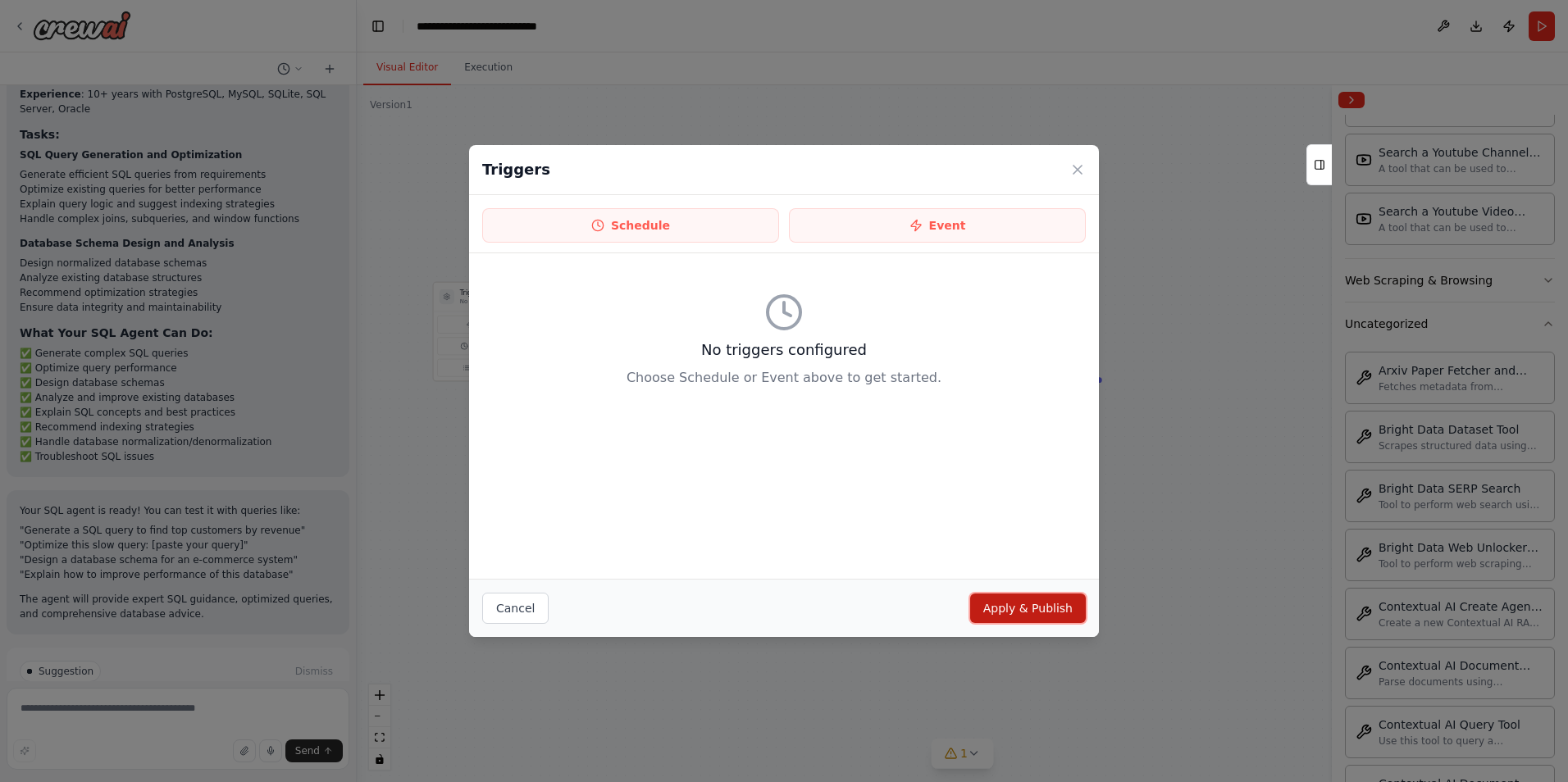
click at [1004, 616] on button "Apply & Publish" at bounding box center [1028, 608] width 116 height 30
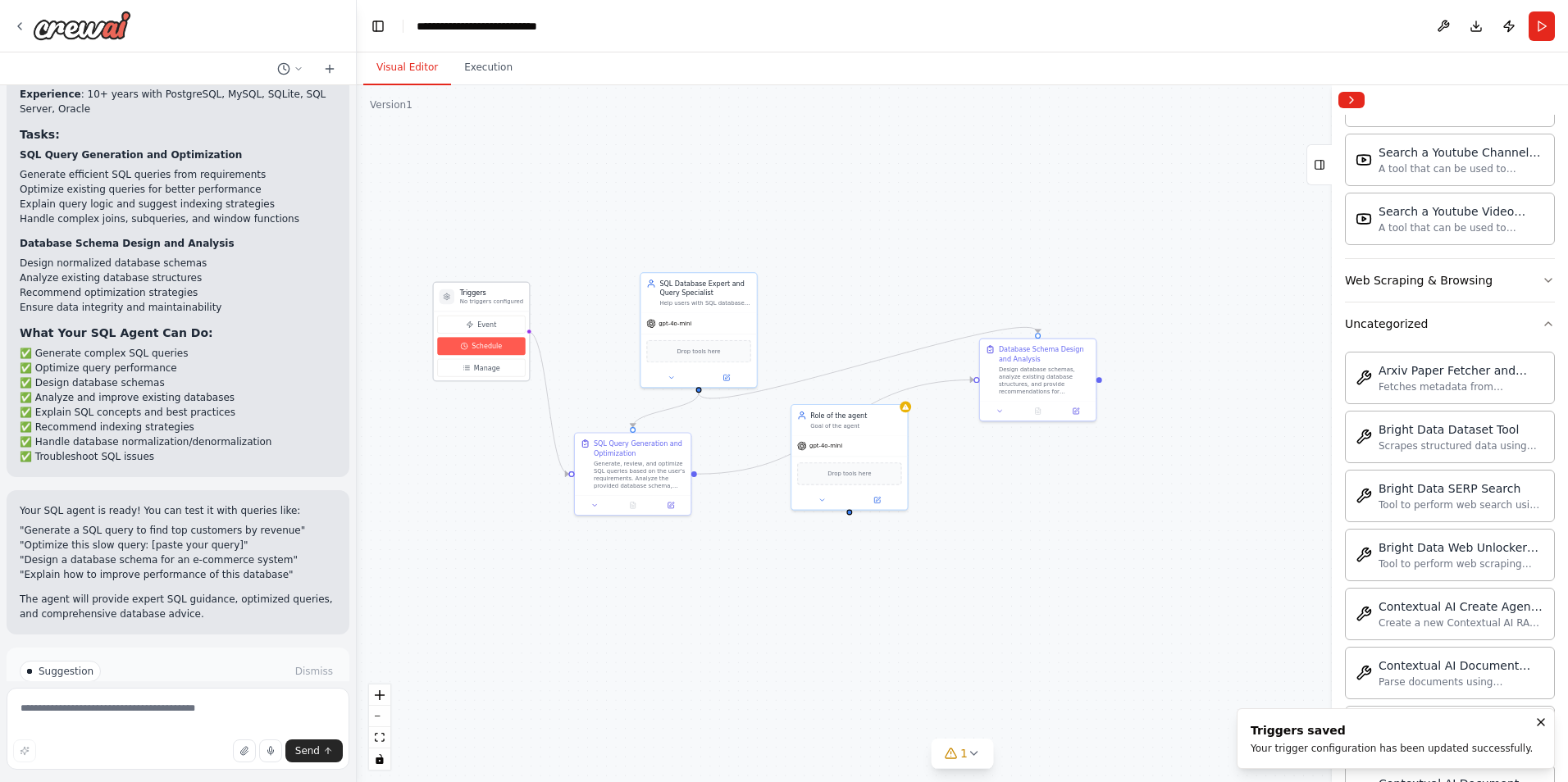
click at [490, 341] on button "Schedule" at bounding box center [481, 346] width 88 height 18
select select "******"
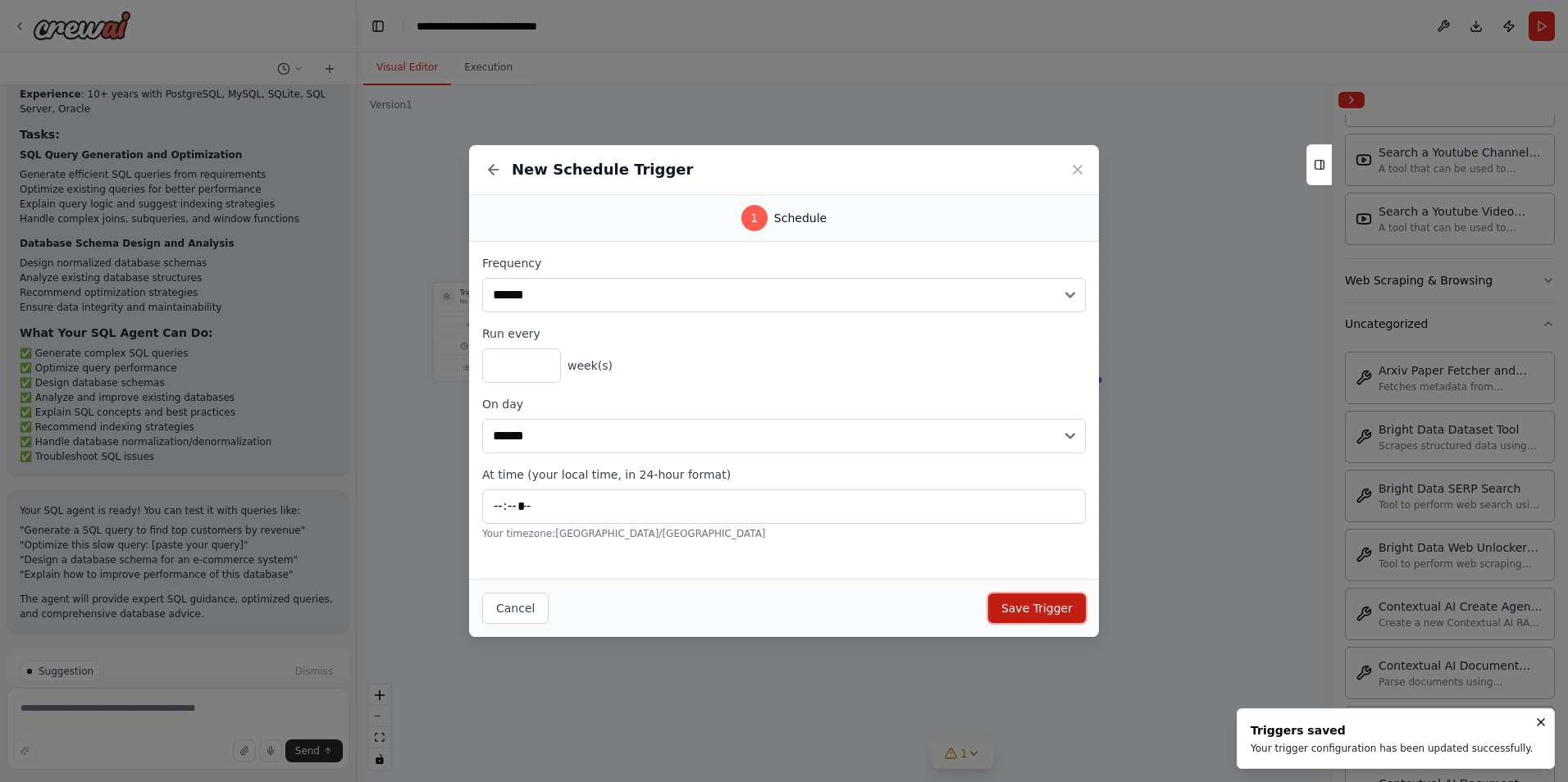
click at [1030, 595] on button "Save Trigger" at bounding box center [1037, 608] width 98 height 30
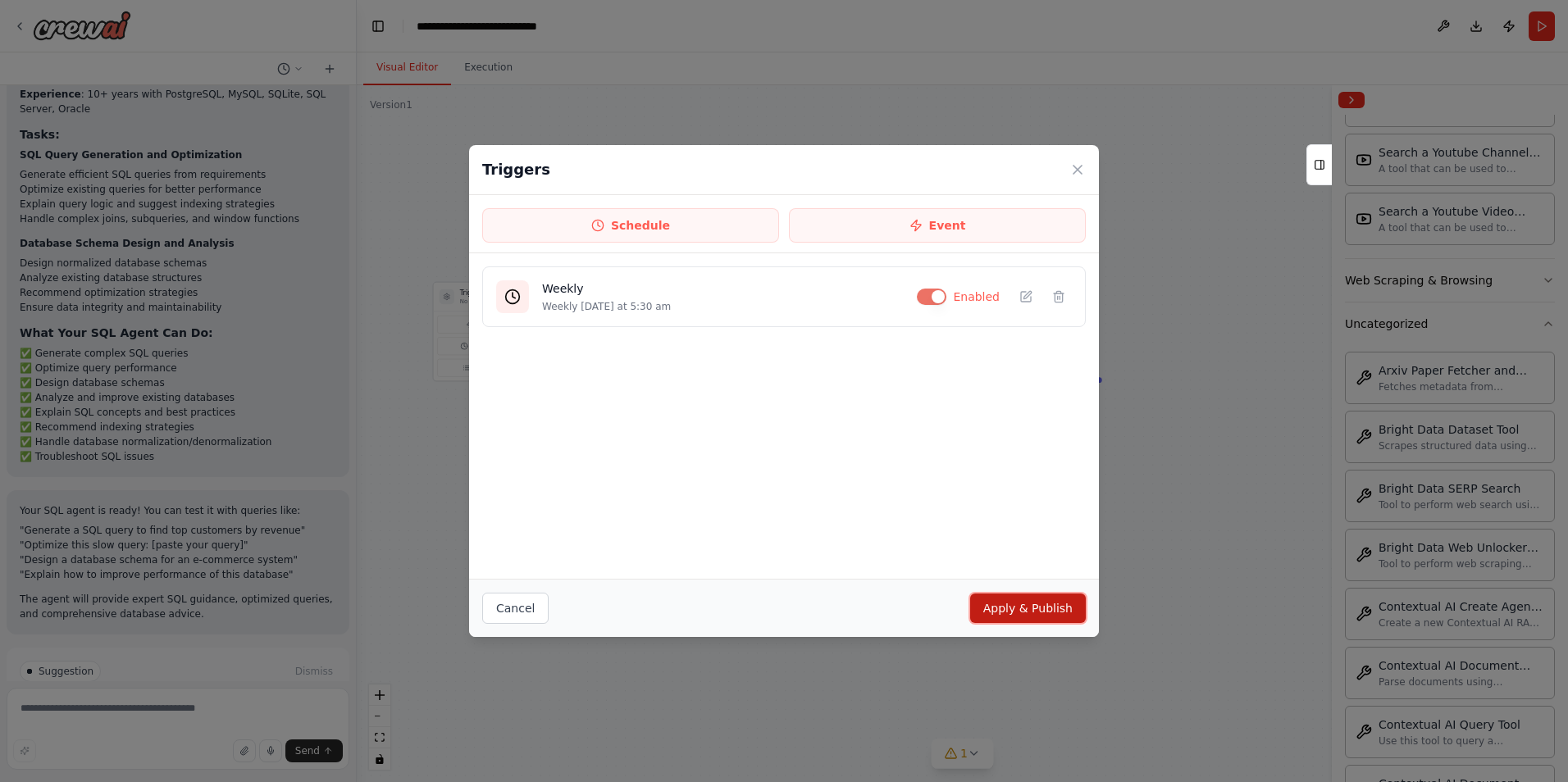
click at [1026, 605] on button "Apply & Publish" at bounding box center [1028, 608] width 116 height 30
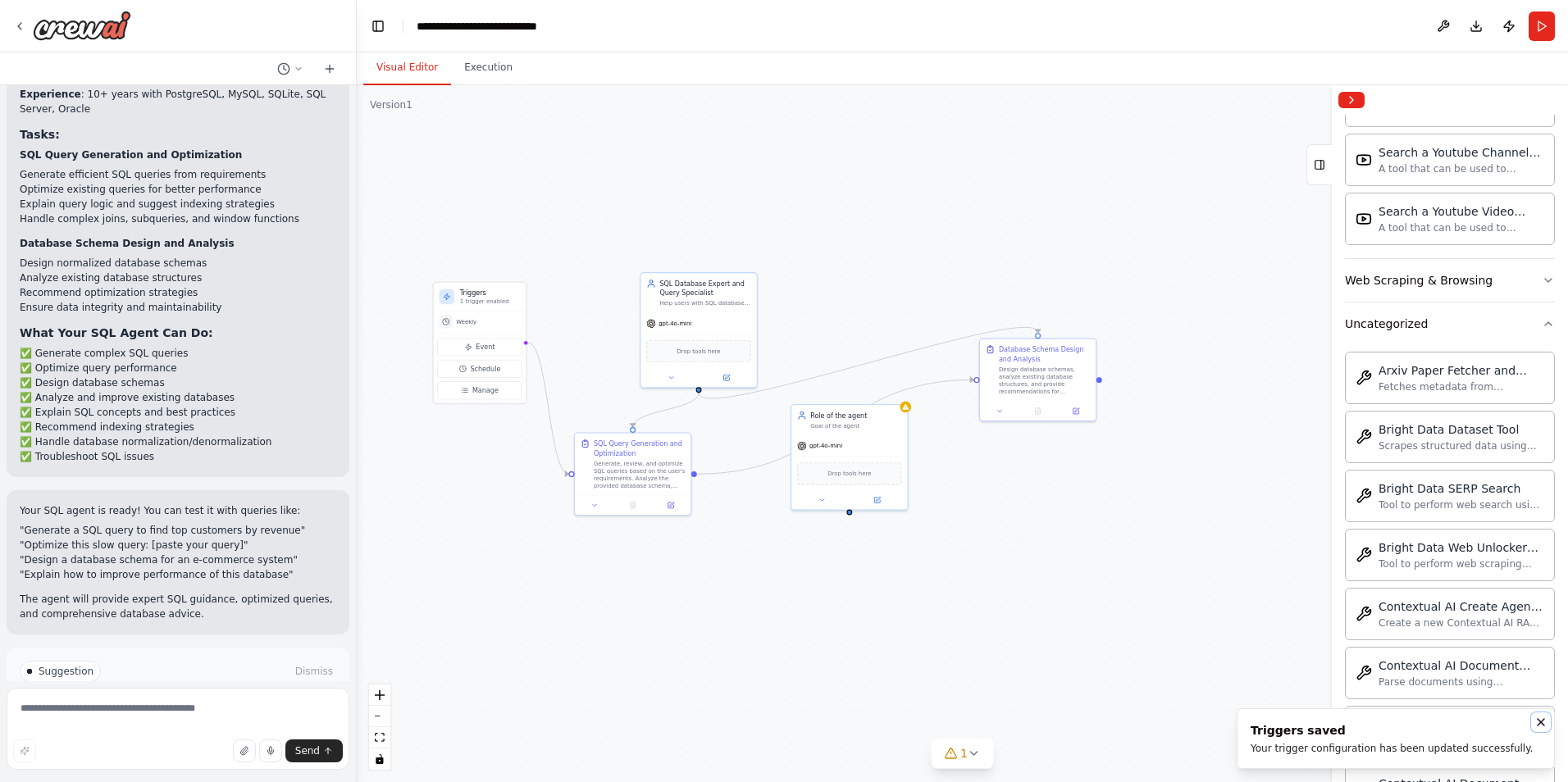
click at [1536, 721] on icon "Notifications (F8)" at bounding box center [1540, 722] width 13 height 13
drag, startPoint x: 806, startPoint y: 643, endPoint x: 649, endPoint y: 621, distance: 158.5
click at [806, 645] on div ".deletable-edge-delete-btn { width: 20px; height: 20px; border: 0px solid #ffff…" at bounding box center [962, 433] width 1212 height 697
click at [172, 735] on span "Run Automation" at bounding box center [186, 741] width 80 height 13
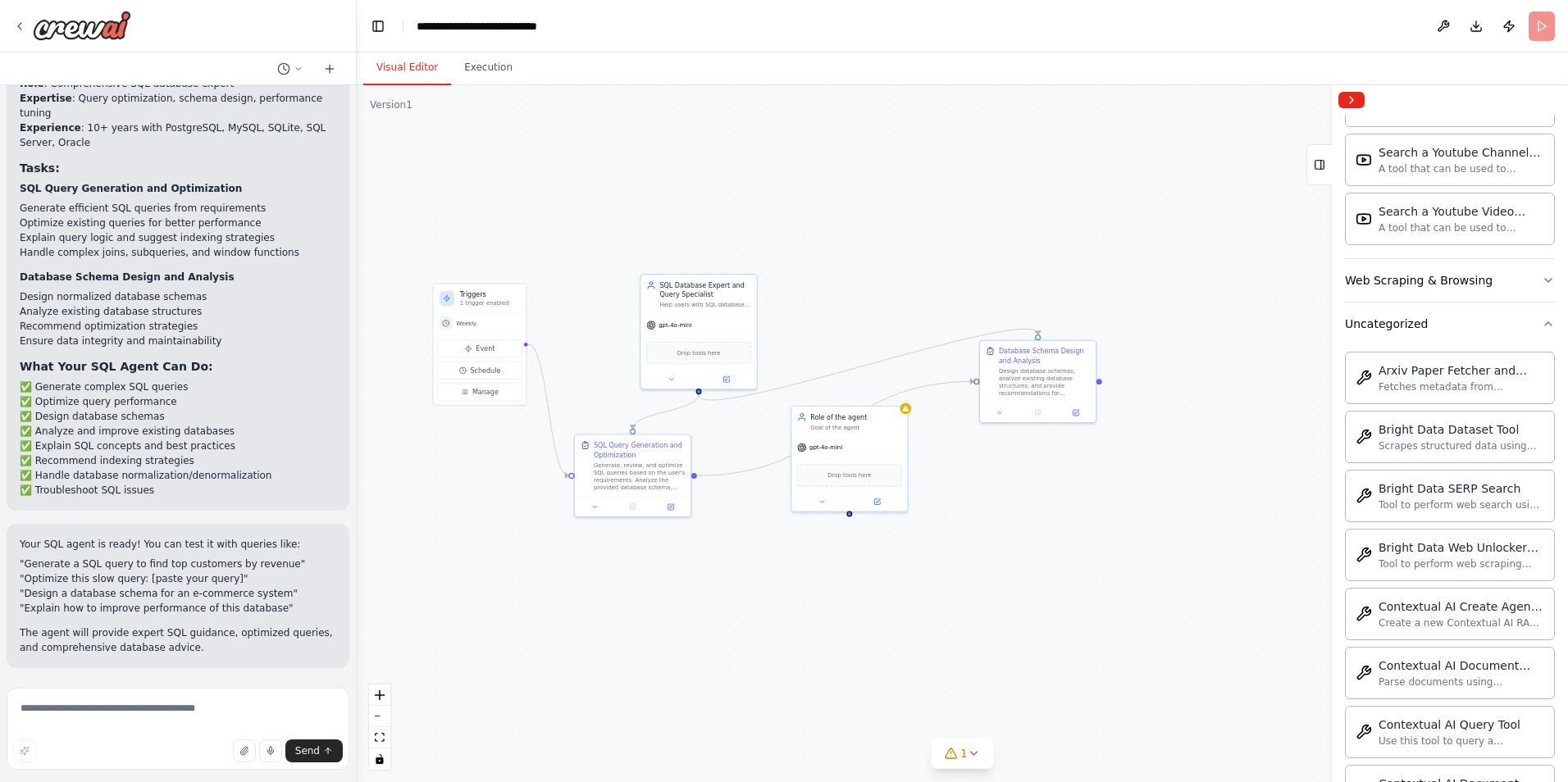
scroll to position [1605, 0]
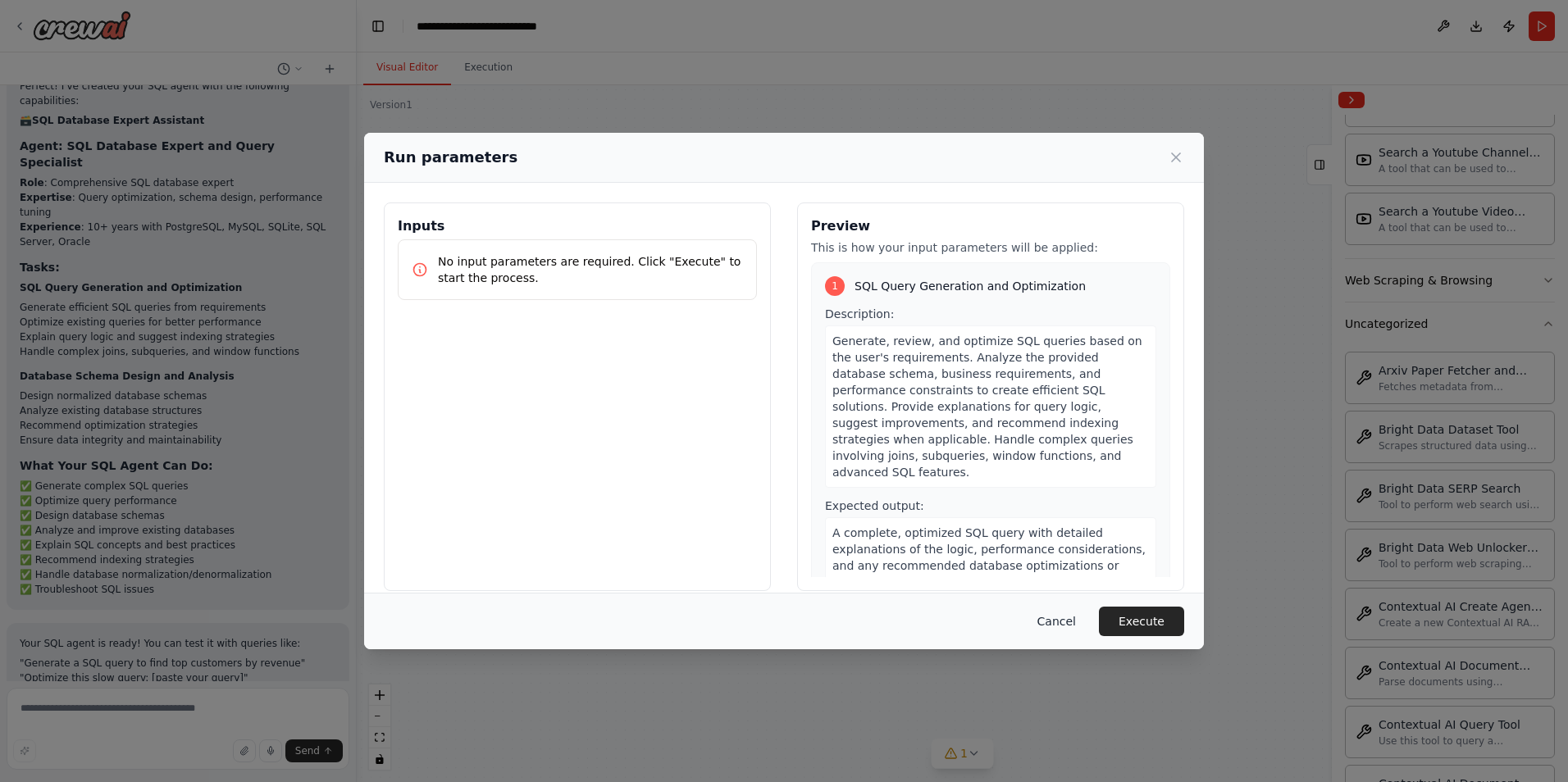
click at [1060, 619] on button "Cancel" at bounding box center [1057, 622] width 65 height 30
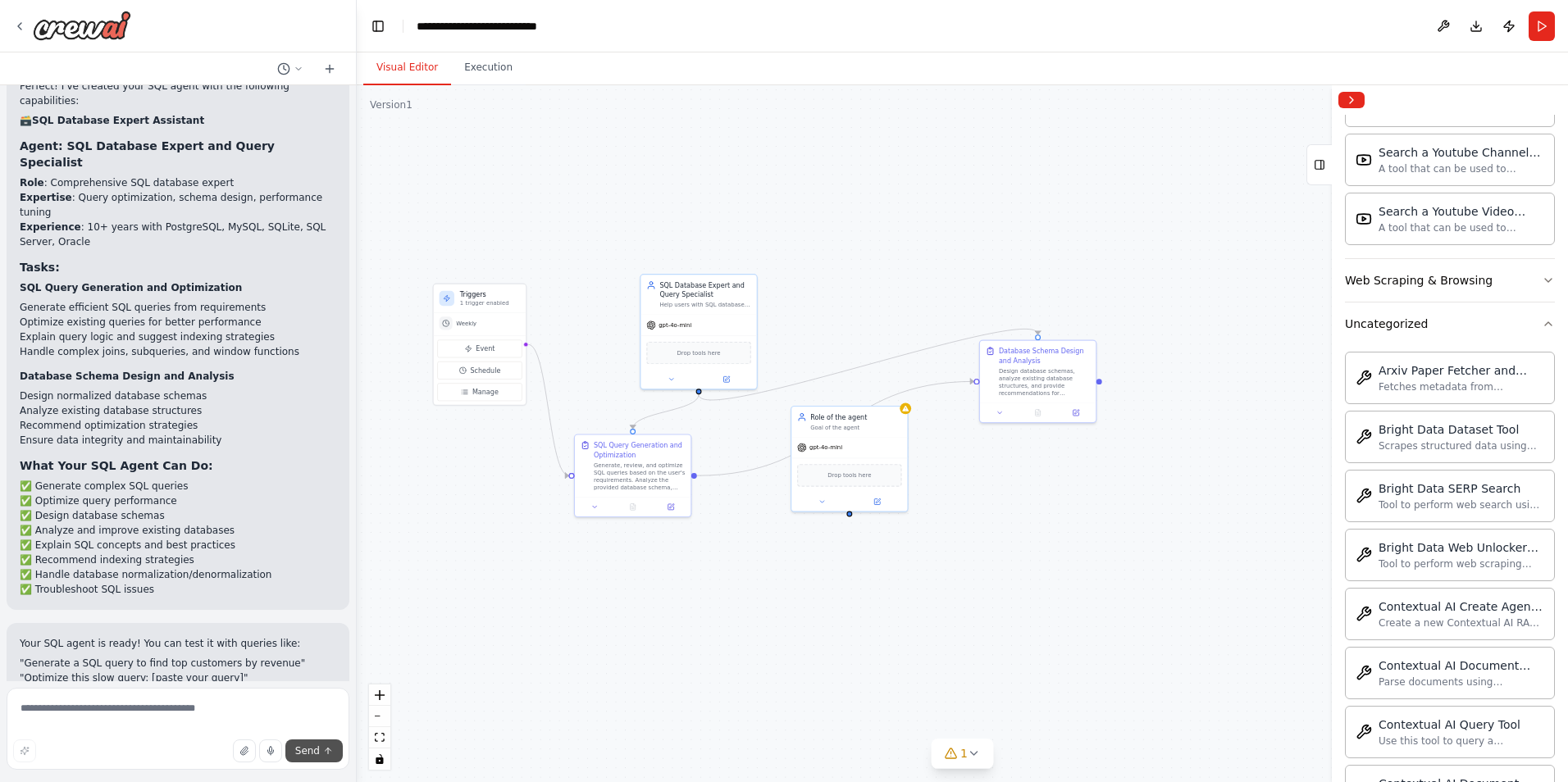
click at [312, 743] on button "Send" at bounding box center [314, 750] width 57 height 23
click at [244, 747] on icon "button" at bounding box center [245, 751] width 10 height 10
click at [895, 528] on div ".deletable-edge-delete-btn { width: 20px; height: 20px; border: 0px solid #ffff…" at bounding box center [962, 433] width 1212 height 697
drag, startPoint x: 622, startPoint y: 476, endPoint x: 622, endPoint y: 562, distance: 86.0
click at [622, 561] on div "Generate, review, and optimize SQL queries based on the user's requirements. An…" at bounding box center [639, 559] width 91 height 31
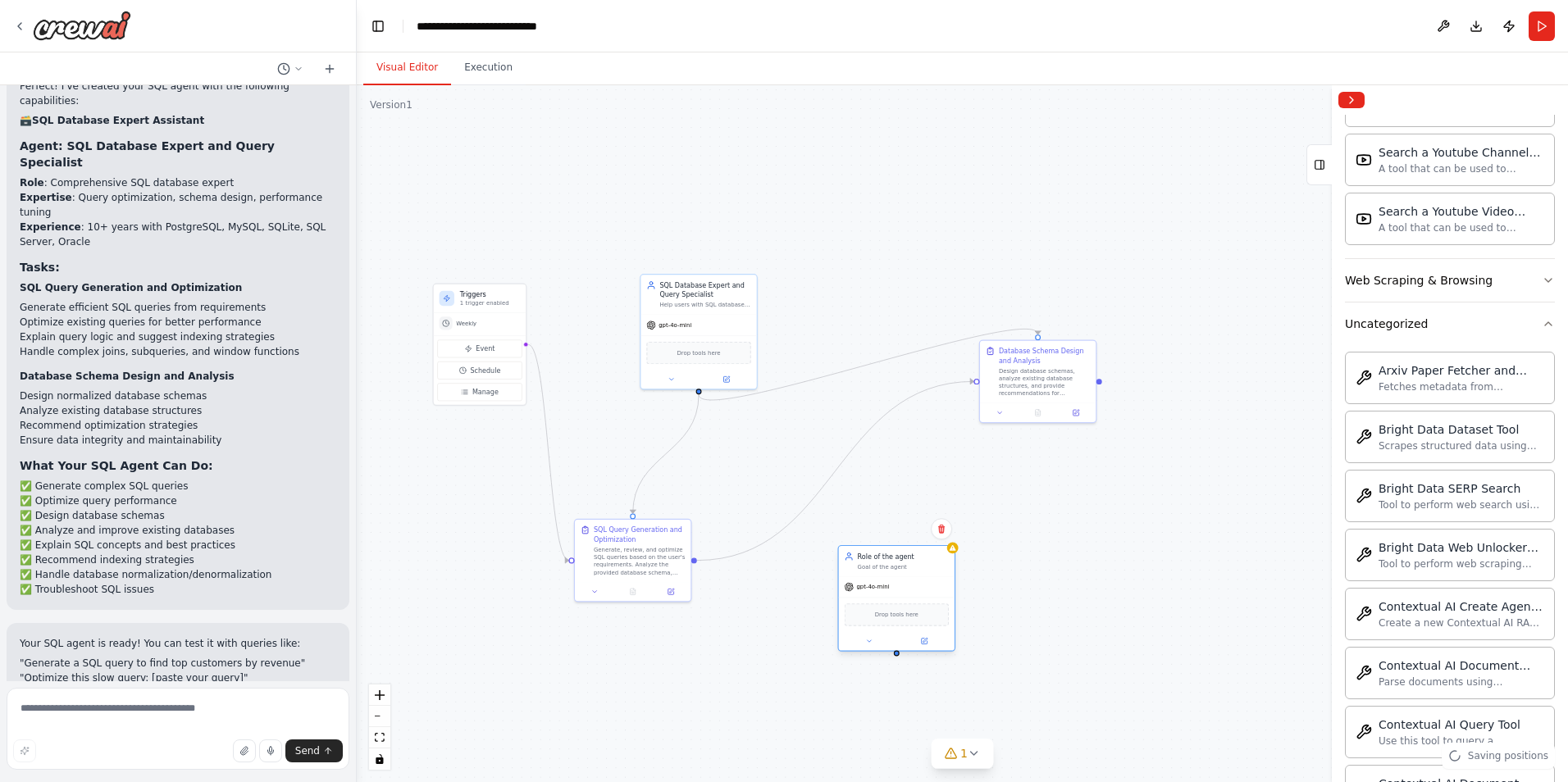
drag, startPoint x: 865, startPoint y: 472, endPoint x: 917, endPoint y: 626, distance: 162.5
click at [917, 626] on div "Drop tools here" at bounding box center [897, 614] width 105 height 23
click at [713, 336] on div "Drop tools here" at bounding box center [698, 351] width 116 height 35
drag, startPoint x: 1077, startPoint y: 375, endPoint x: 802, endPoint y: 472, distance: 291.6
click at [802, 472] on div "Design database schemas, analyze existing database structures, and provide reco…" at bounding box center [771, 474] width 91 height 31
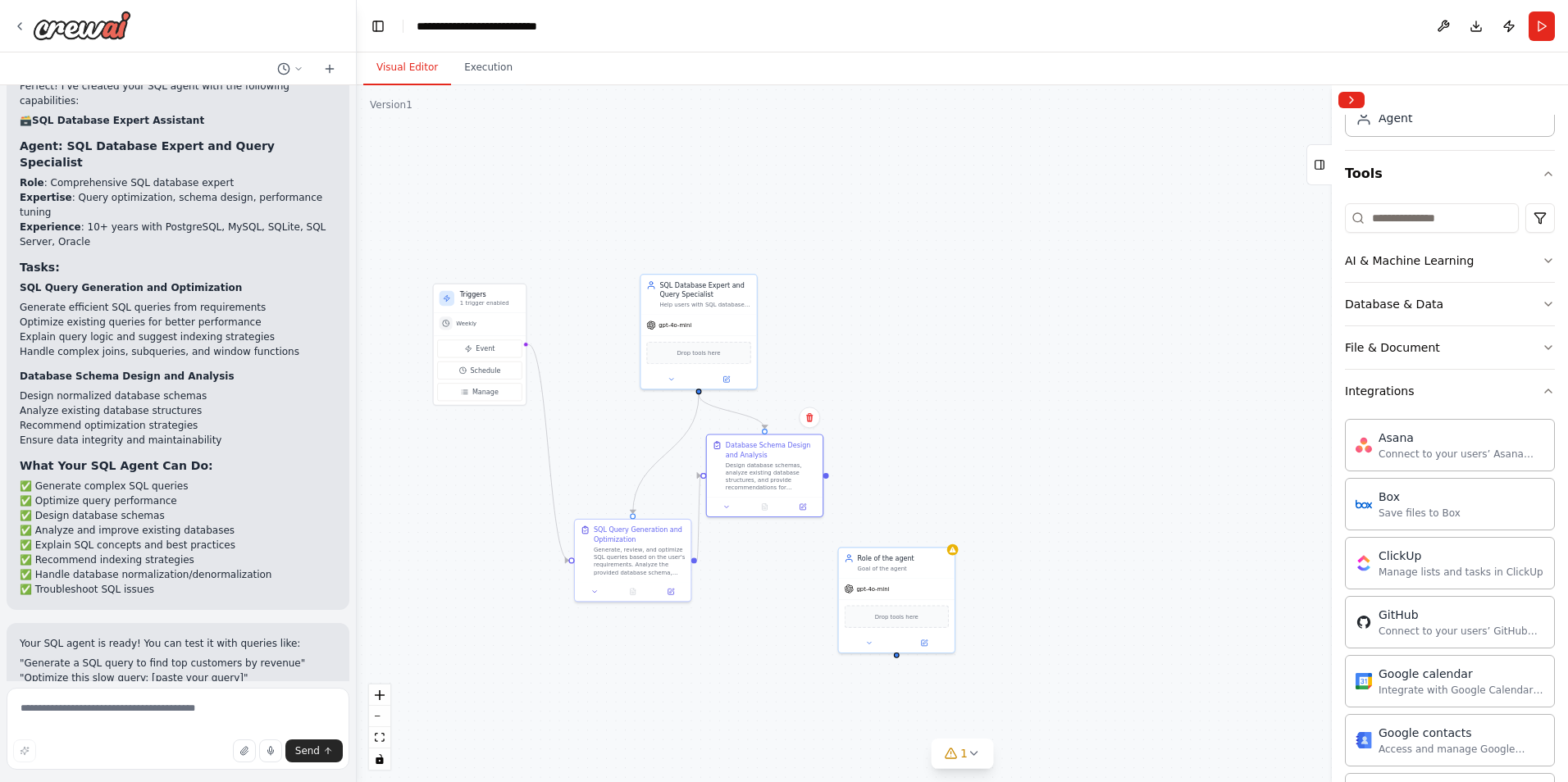
scroll to position [0, 0]
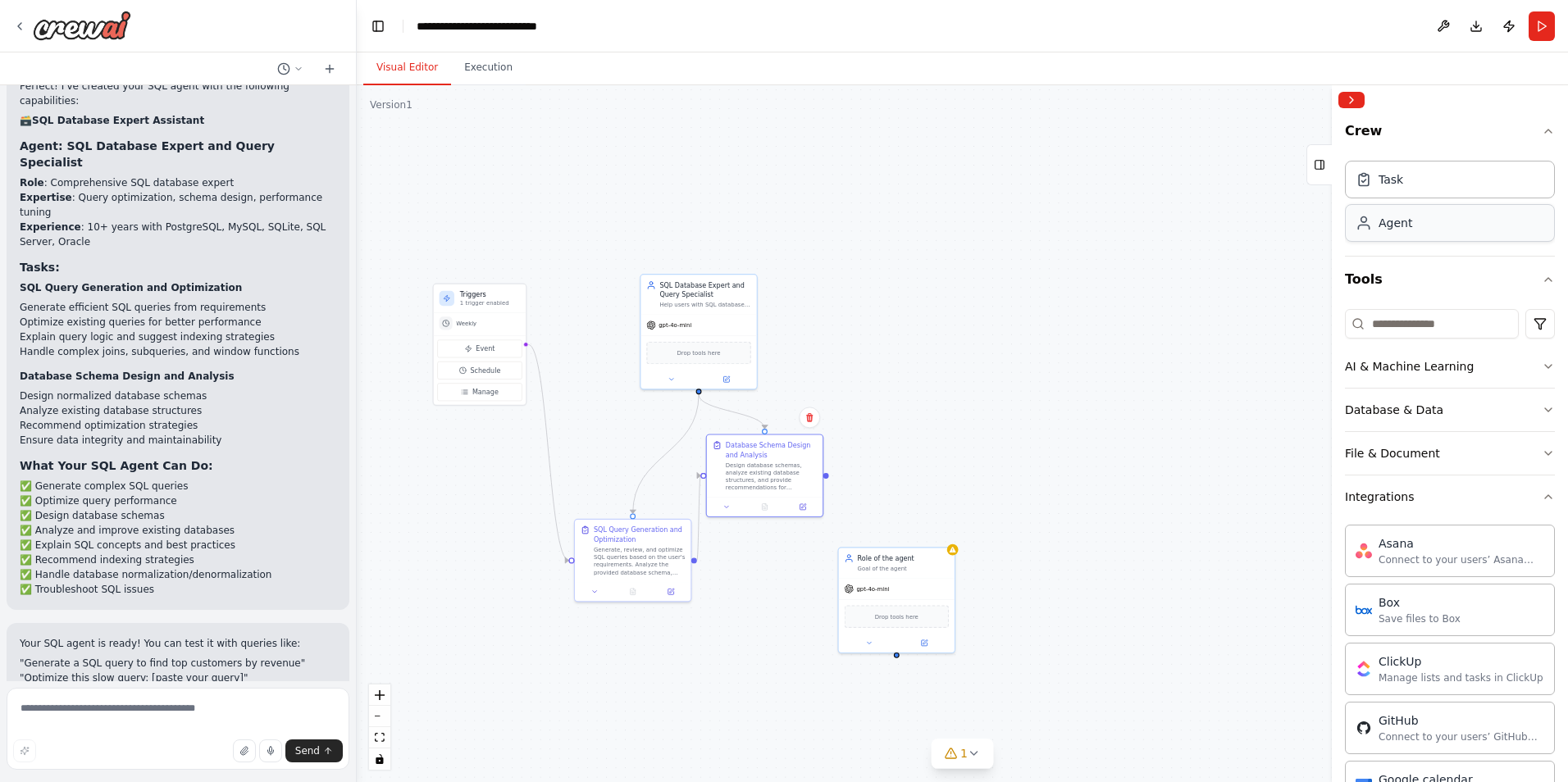
click at [1408, 225] on div "Agent" at bounding box center [1395, 223] width 34 height 17
click at [997, 463] on div "gpt-4o-mini" at bounding box center [989, 455] width 116 height 21
click at [990, 489] on div "Drop tools here" at bounding box center [990, 483] width 105 height 23
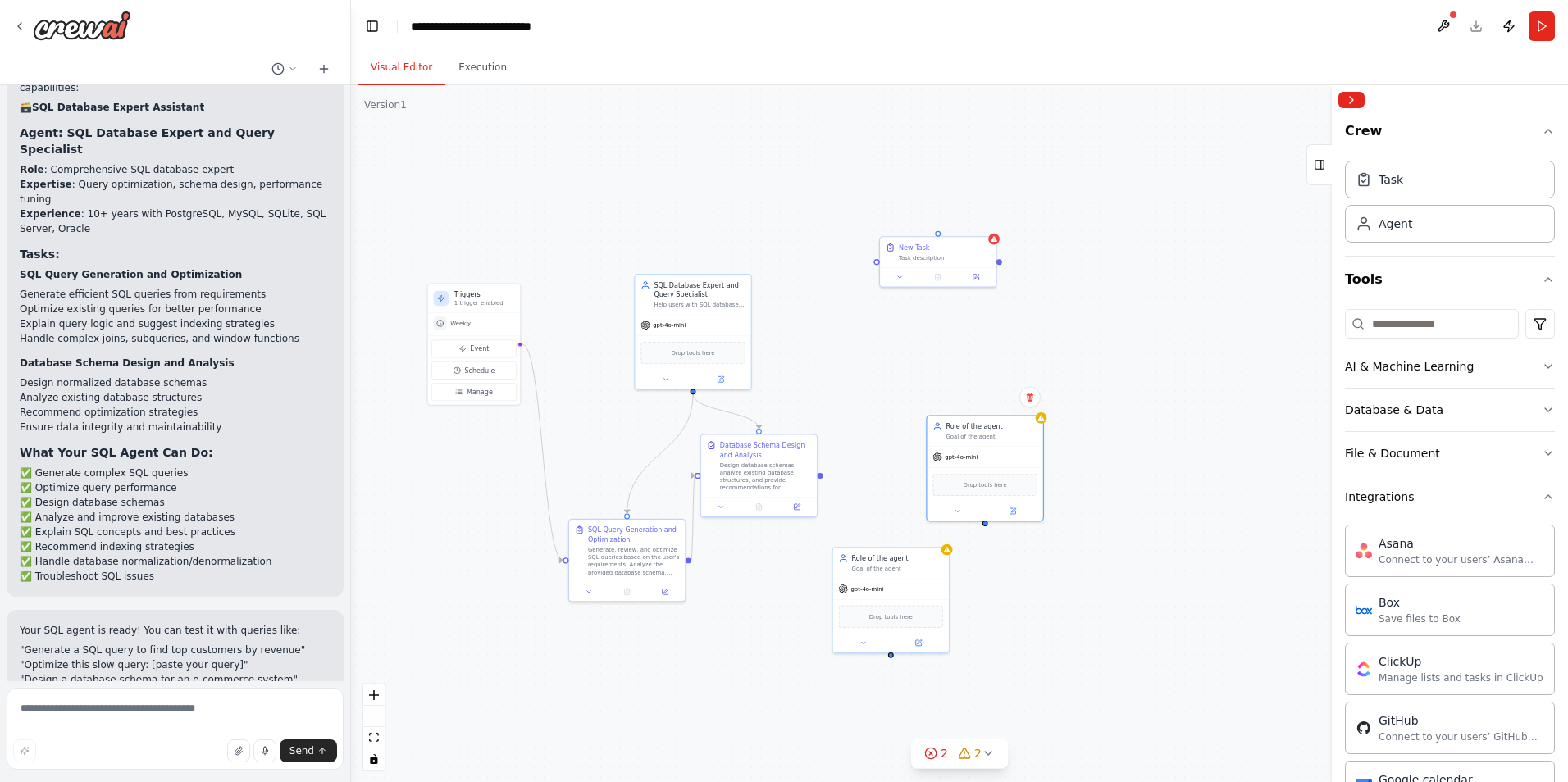
drag, startPoint x: 355, startPoint y: 641, endPoint x: 327, endPoint y: 702, distance: 67.1
click at [351, 663] on div at bounding box center [348, 391] width 7 height 782
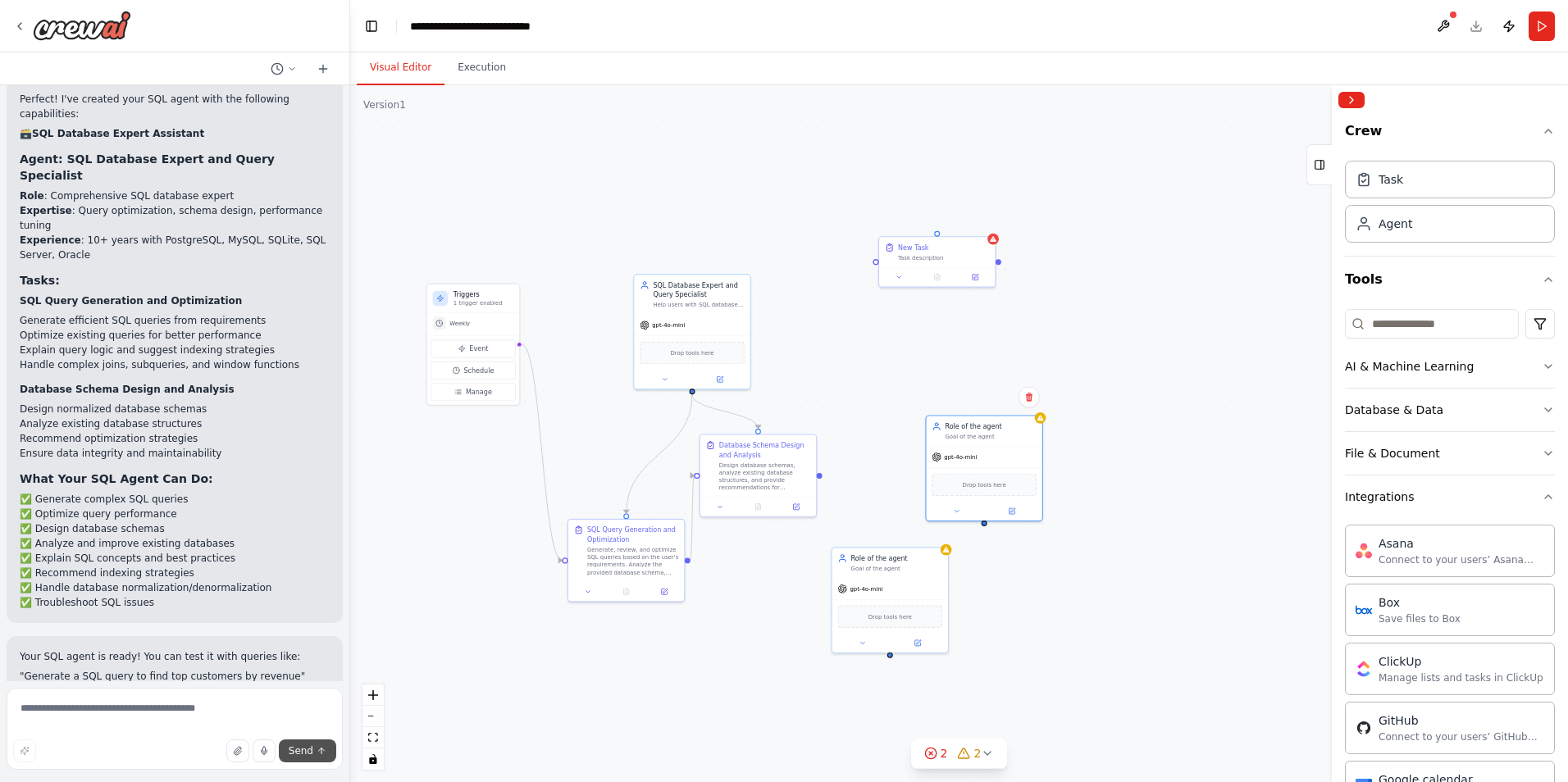
click at [301, 746] on span "Send" at bounding box center [300, 750] width 25 height 13
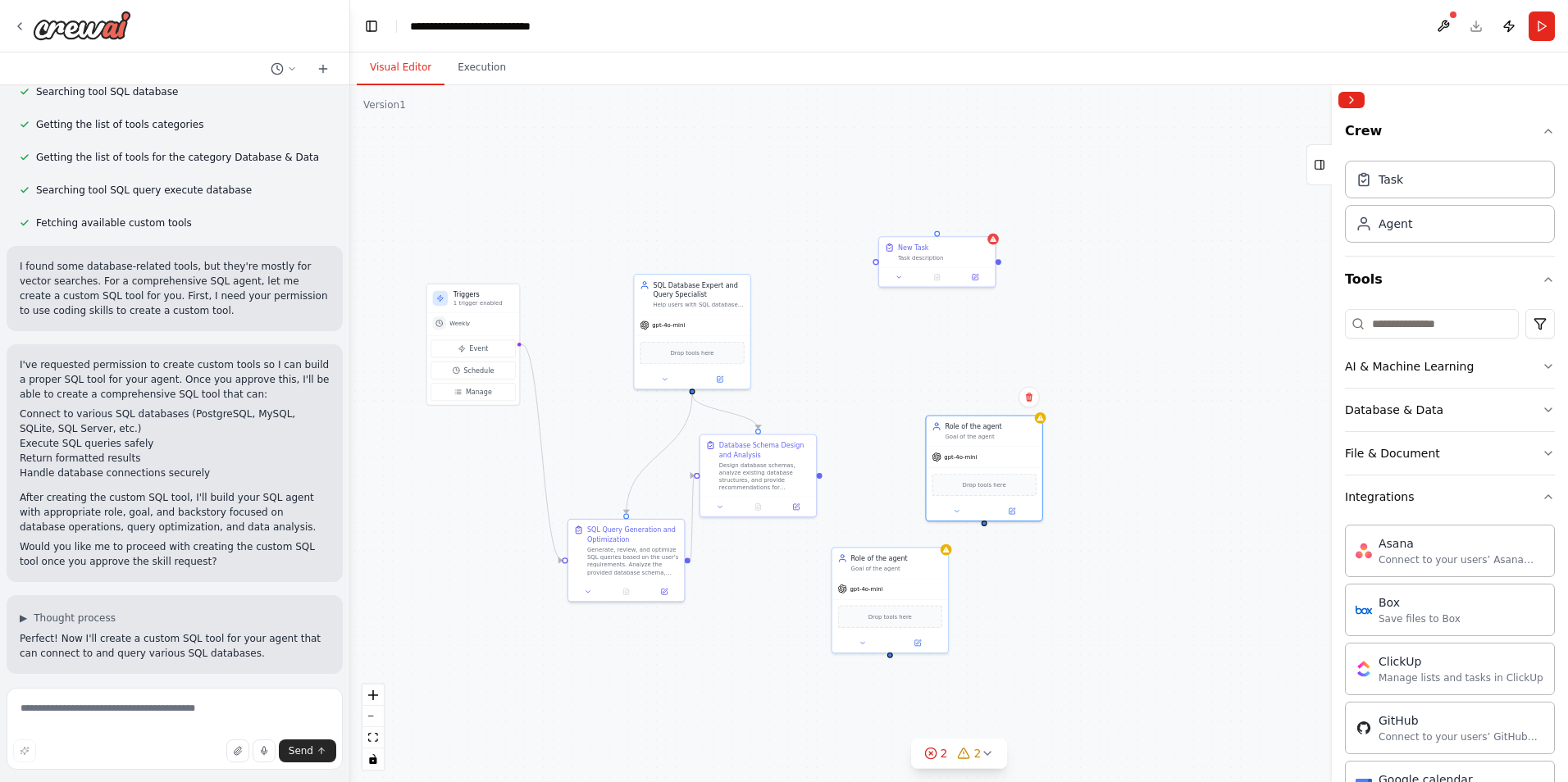
scroll to position [0, 0]
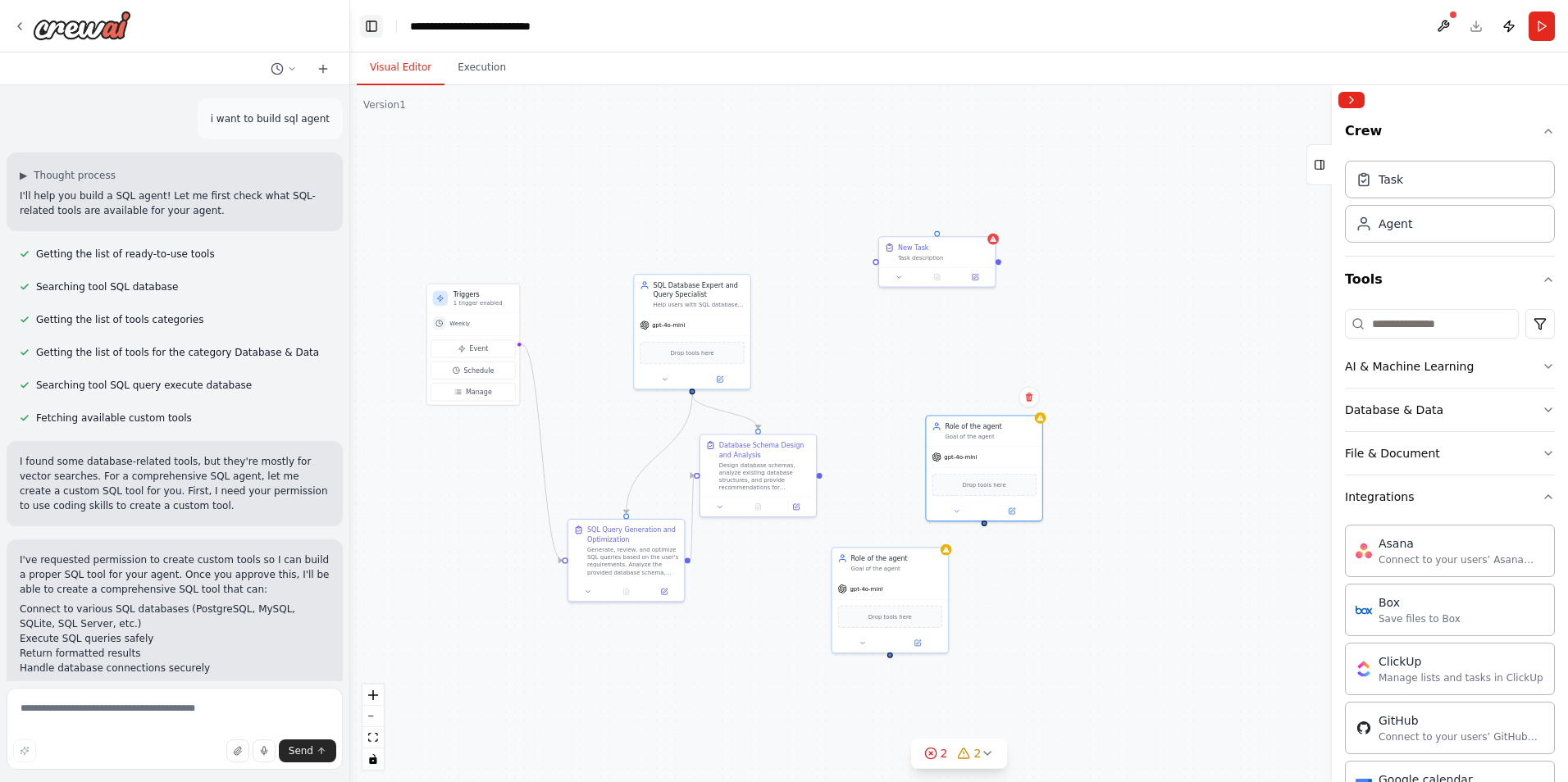
click at [368, 23] on button "Toggle Left Sidebar" at bounding box center [371, 26] width 23 height 23
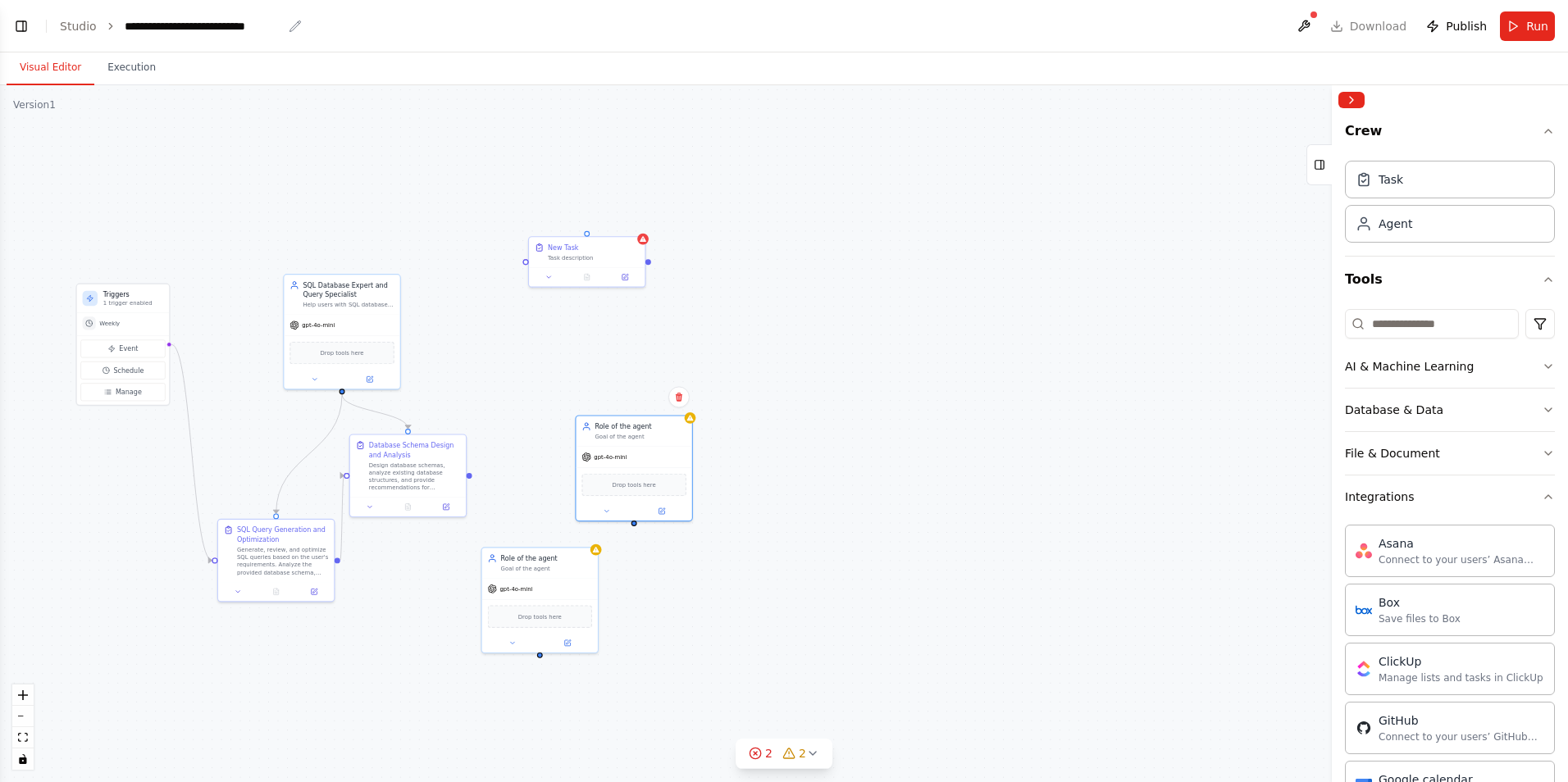
click at [133, 24] on div "**********" at bounding box center [203, 26] width 158 height 17
click at [274, 22] on div "**********" at bounding box center [206, 26] width 164 height 17
click at [128, 65] on button "Execution" at bounding box center [132, 67] width 75 height 35
